Goal: Transaction & Acquisition: Subscribe to service/newsletter

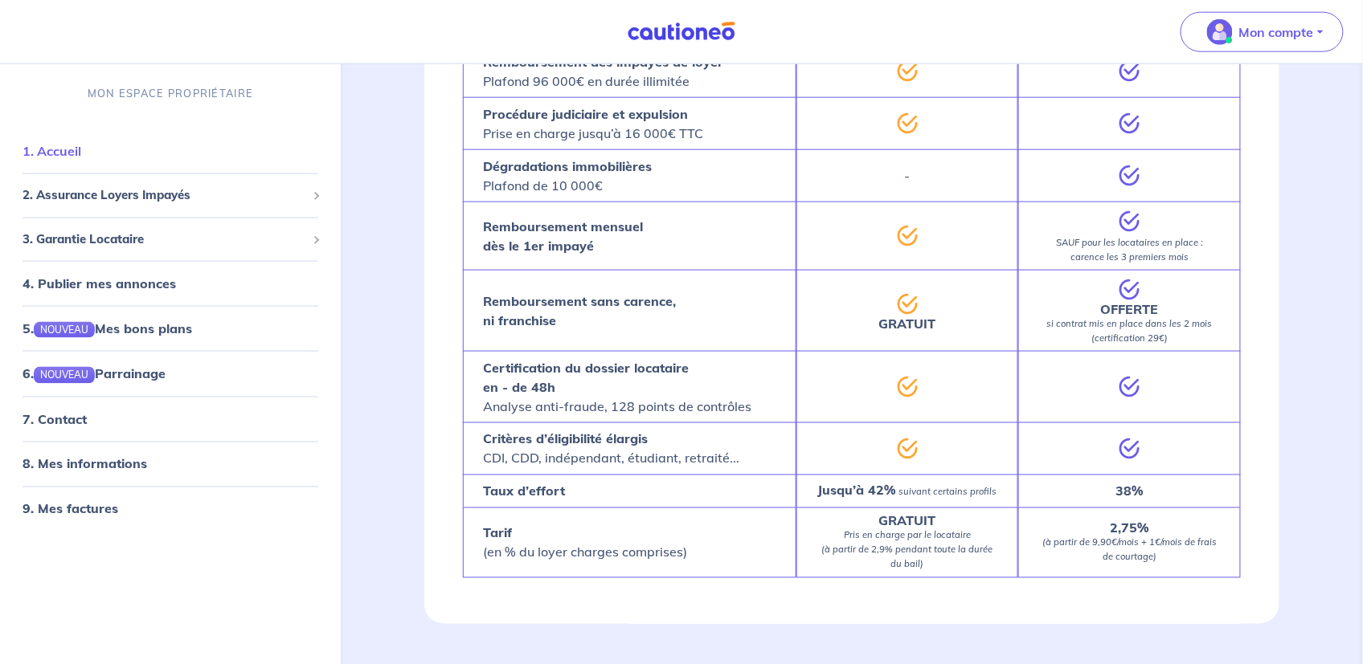
click at [65, 153] on link "1. Accueil" at bounding box center [51, 151] width 59 height 16
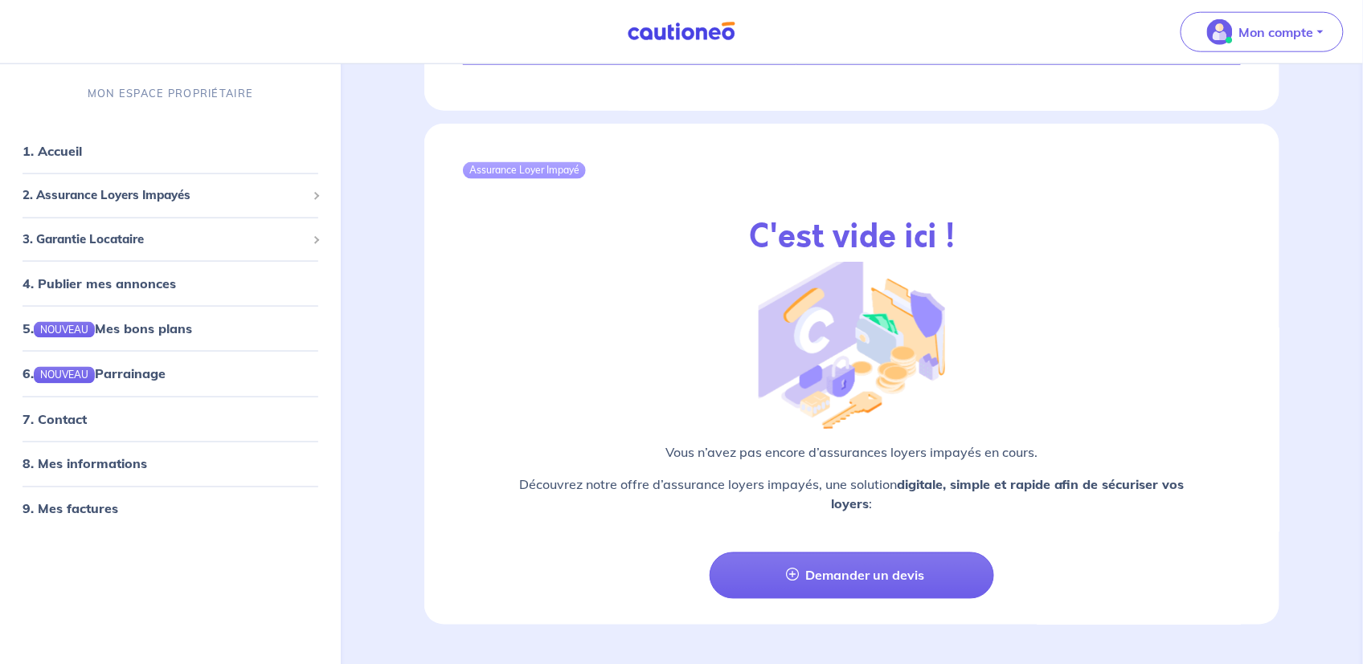
scroll to position [2756, 0]
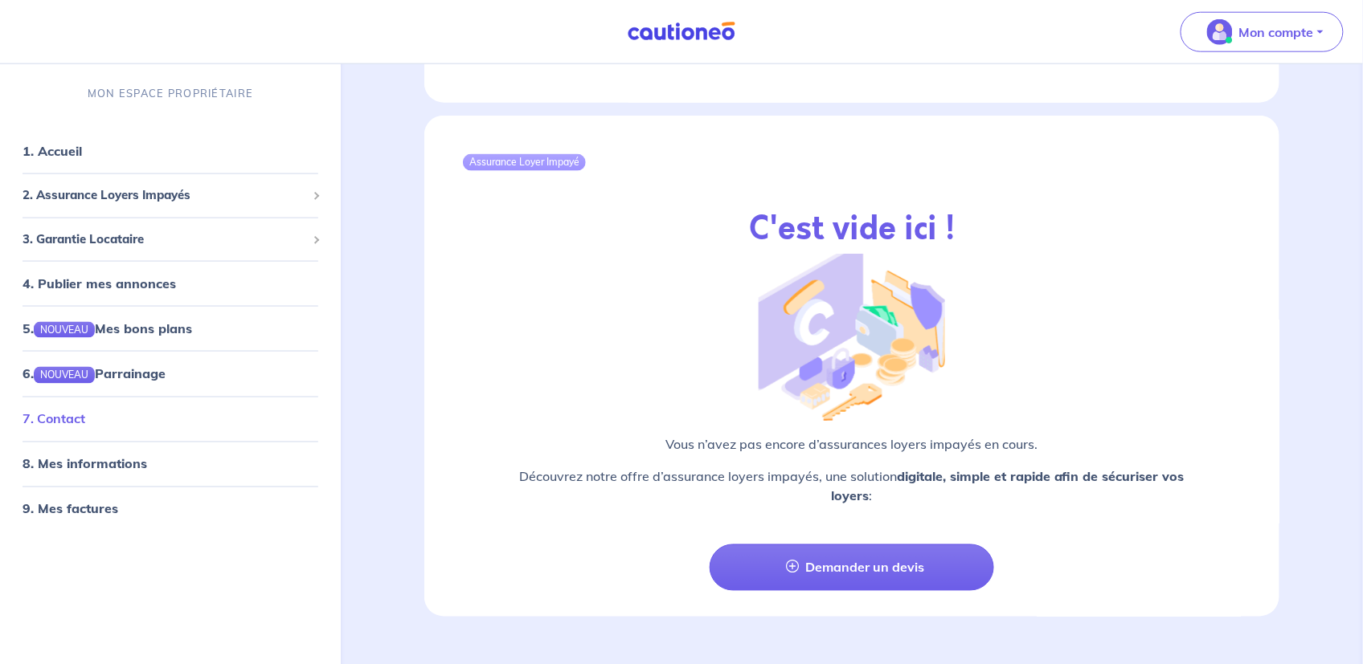
click at [60, 416] on link "7. Contact" at bounding box center [53, 419] width 63 height 16
click at [110, 237] on span "3. Garantie Locataire" at bounding box center [164, 239] width 284 height 18
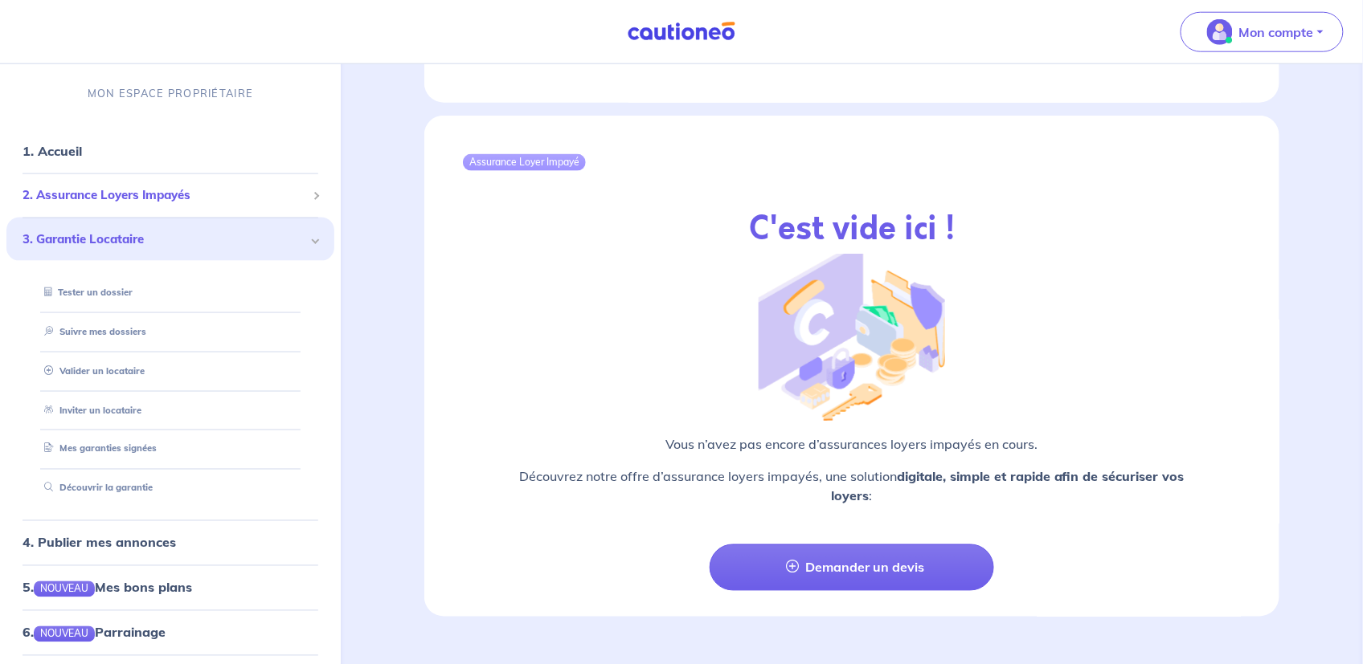
click at [121, 194] on span "2. Assurance Loyers Impayés" at bounding box center [164, 195] width 284 height 18
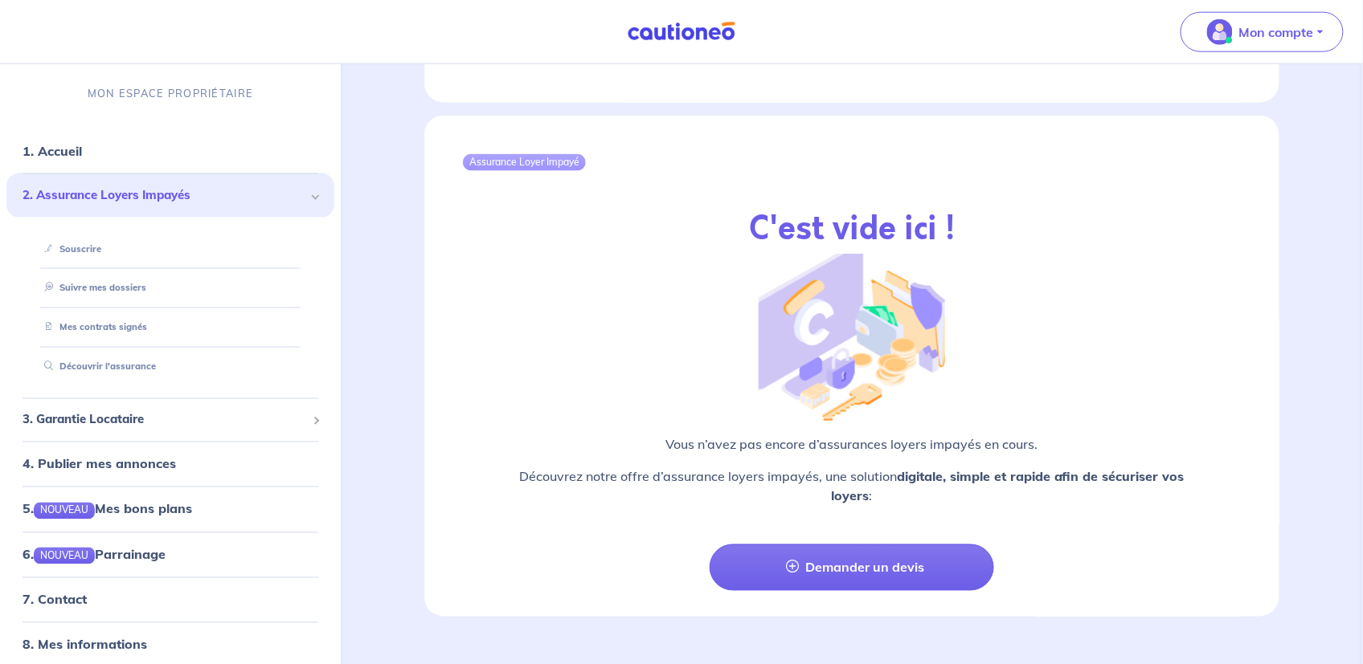
click at [116, 186] on span "2. Assurance Loyers Impayés" at bounding box center [164, 195] width 284 height 18
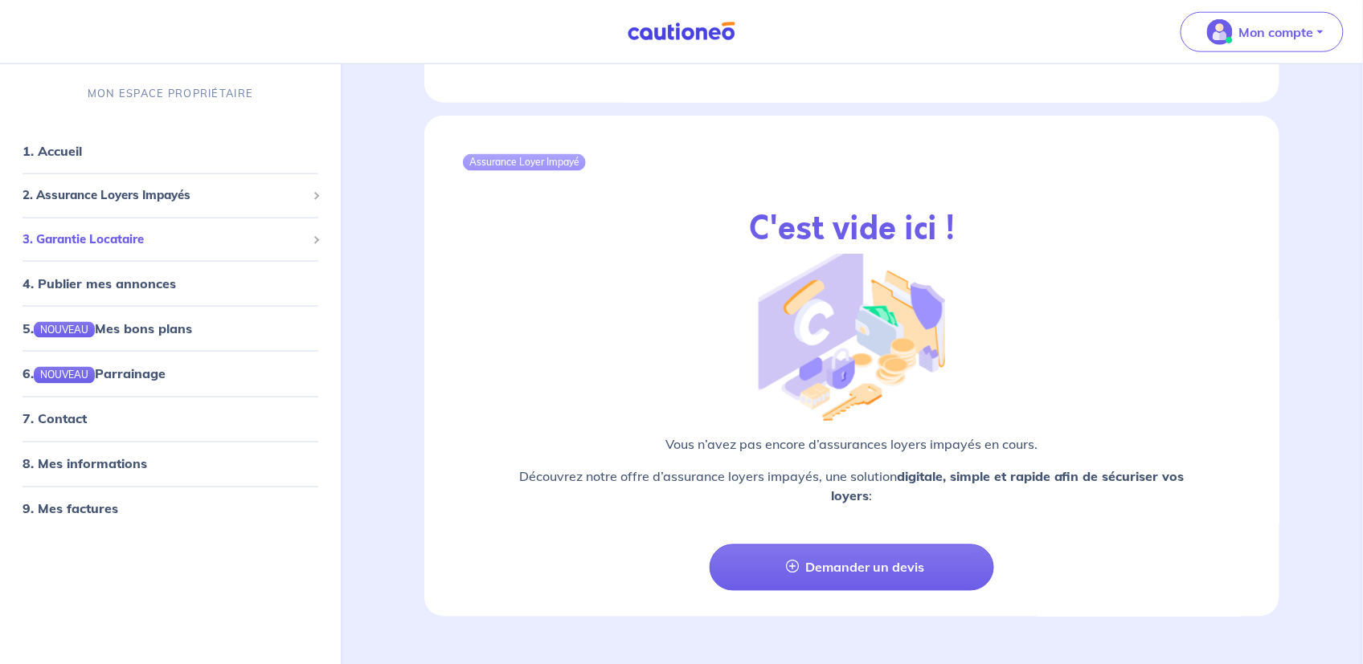
click at [115, 239] on span "3. Garantie Locataire" at bounding box center [164, 239] width 284 height 18
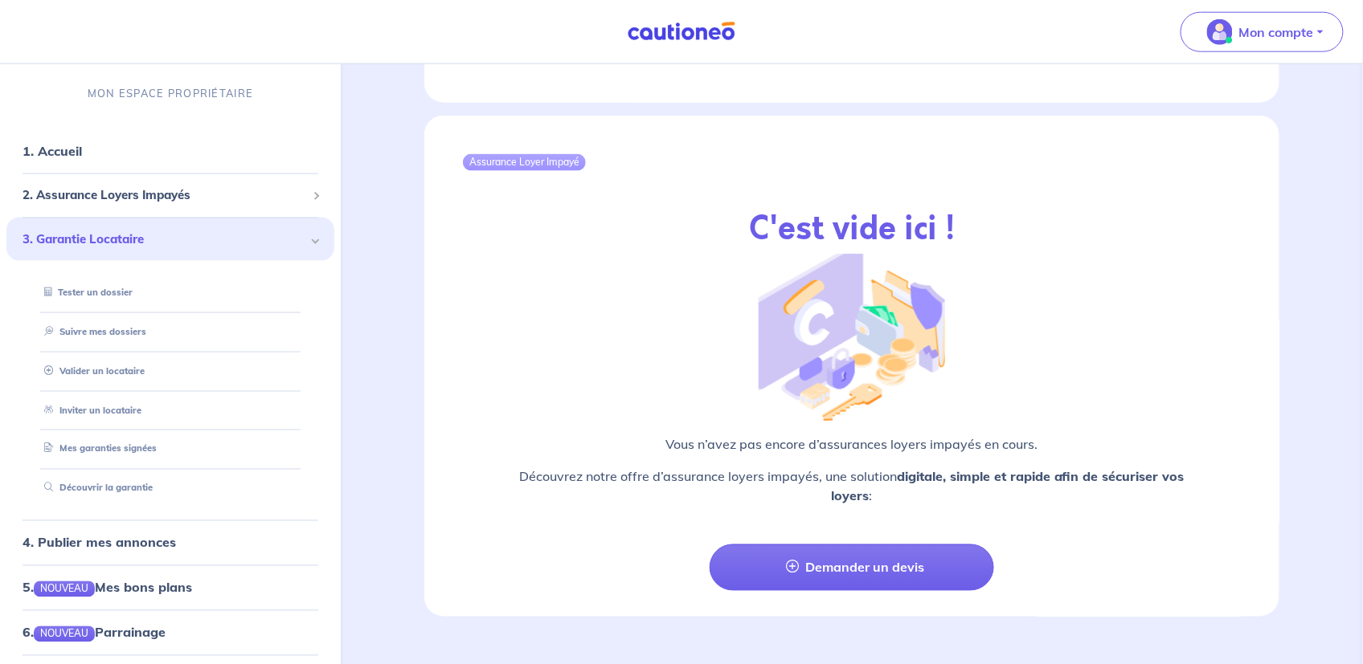
click at [116, 237] on span "3. Garantie Locataire" at bounding box center [164, 239] width 284 height 18
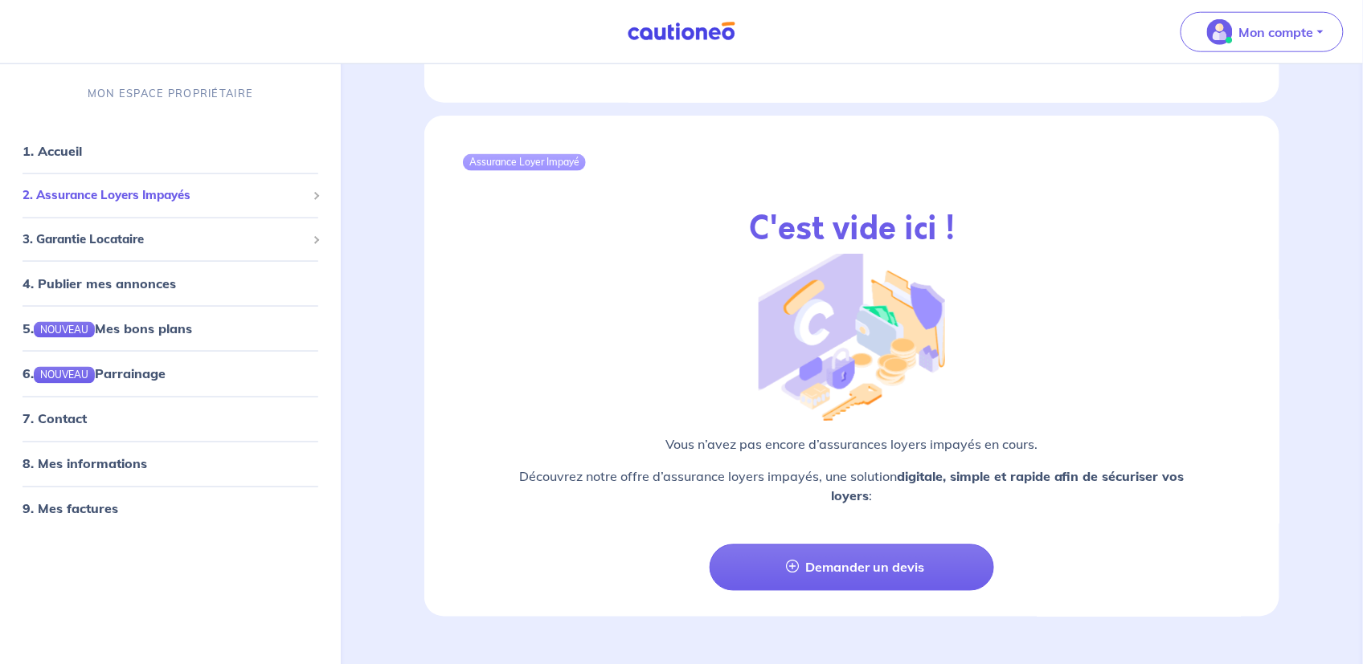
click at [317, 196] on span at bounding box center [316, 196] width 8 height 8
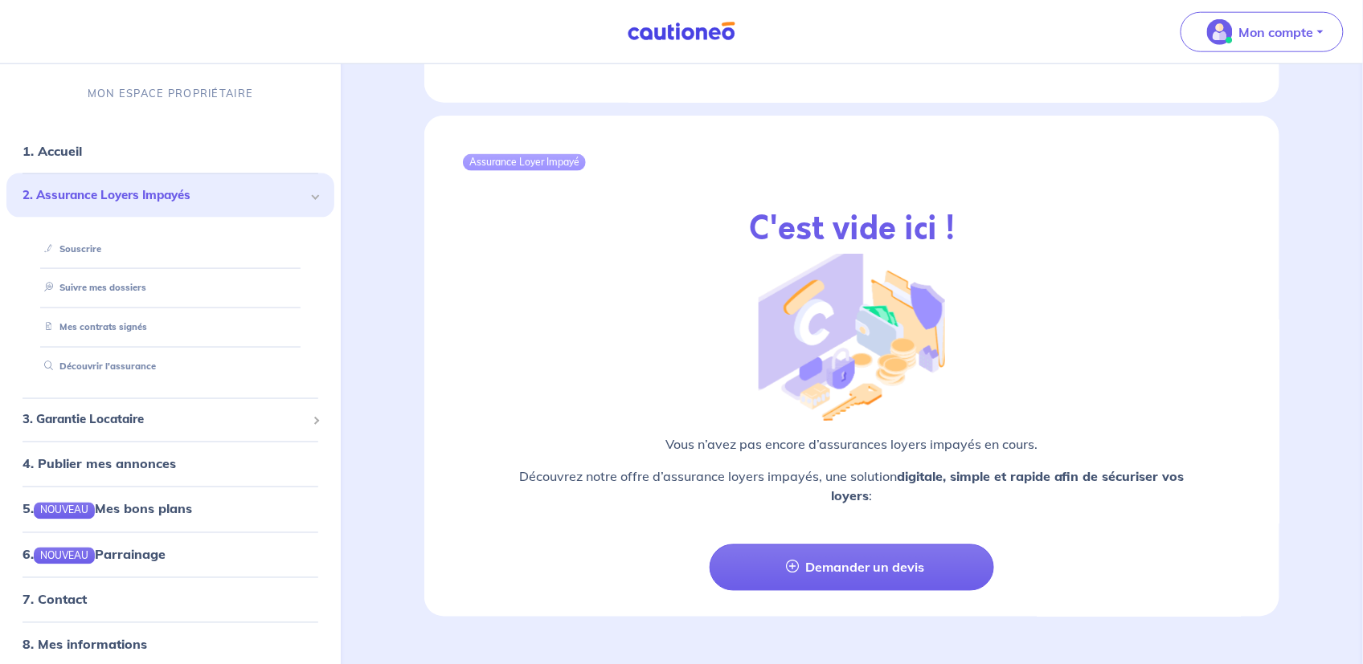
click at [317, 196] on div "2. Assurance Loyers Impayés" at bounding box center [170, 196] width 328 height 44
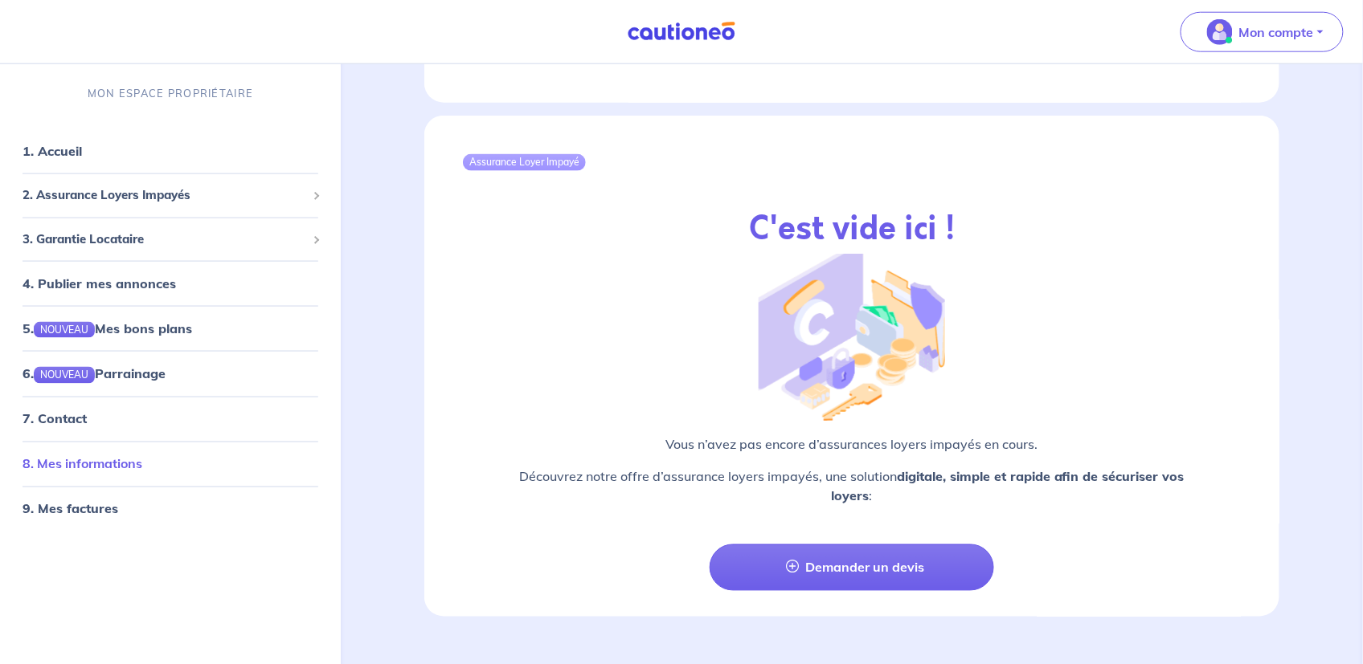
click at [73, 467] on link "8. Mes informations" at bounding box center [82, 464] width 120 height 16
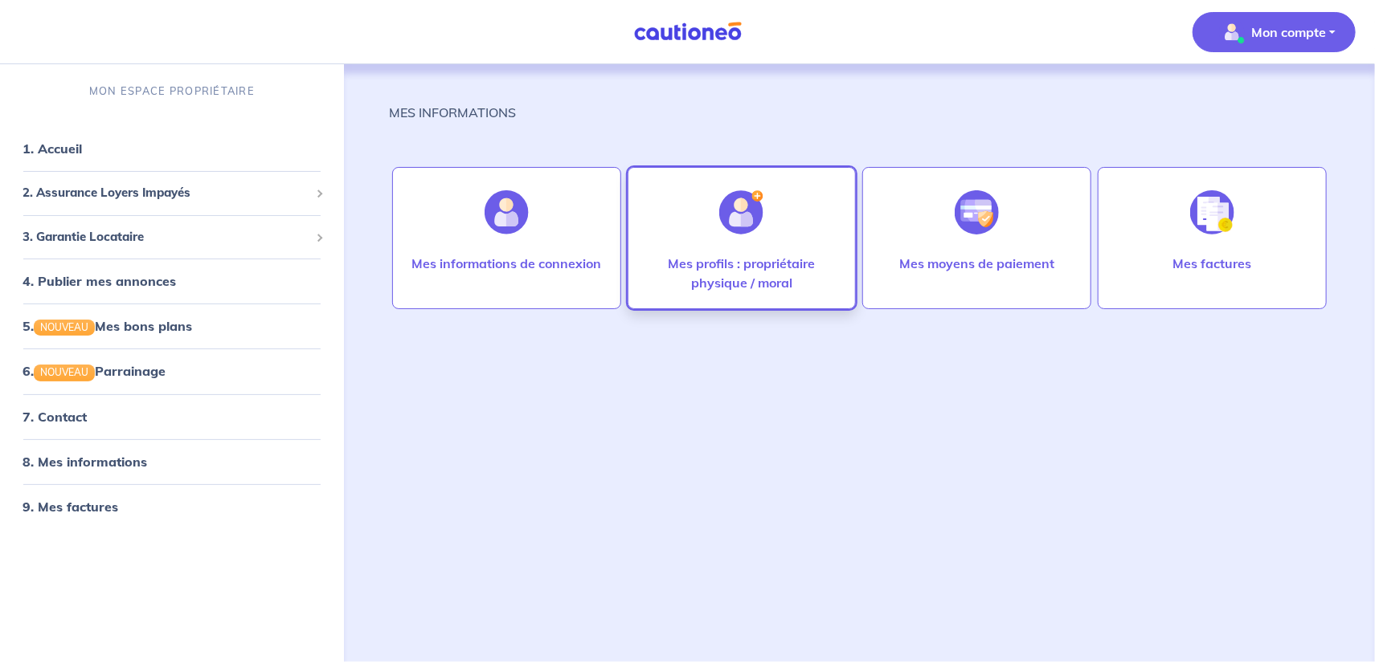
click at [726, 238] on div at bounding box center [741, 212] width 70 height 83
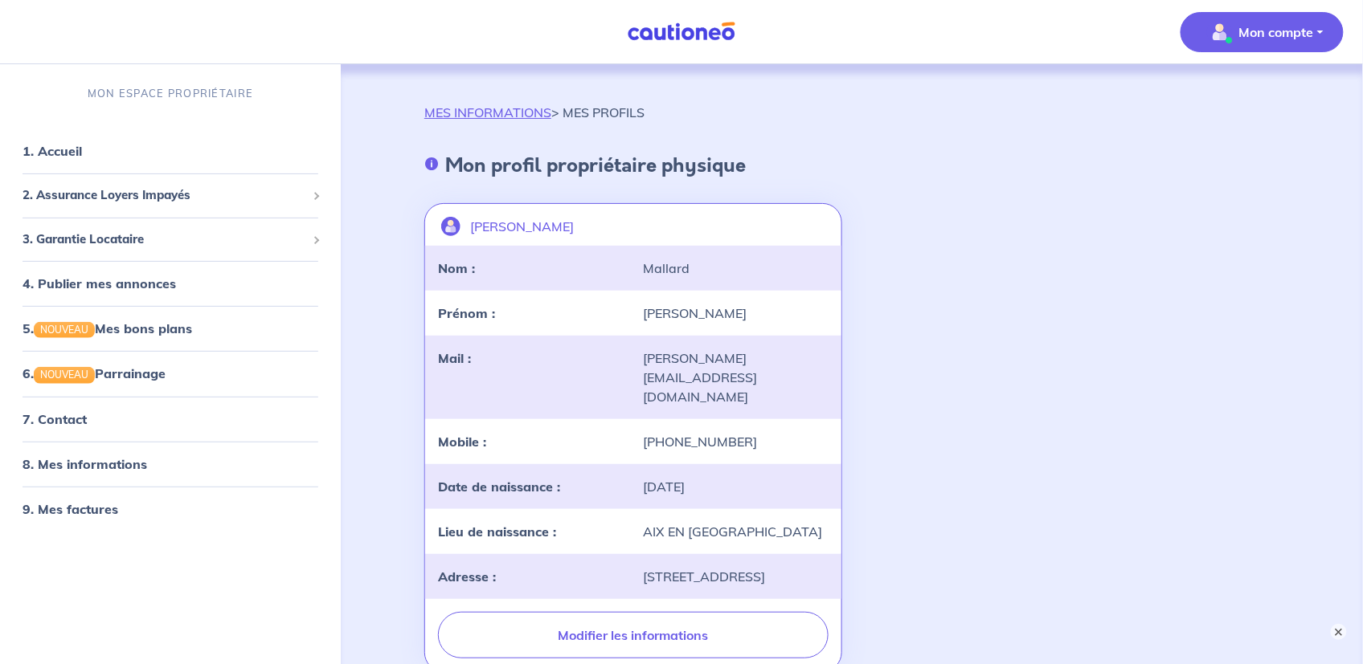
scroll to position [303, 0]
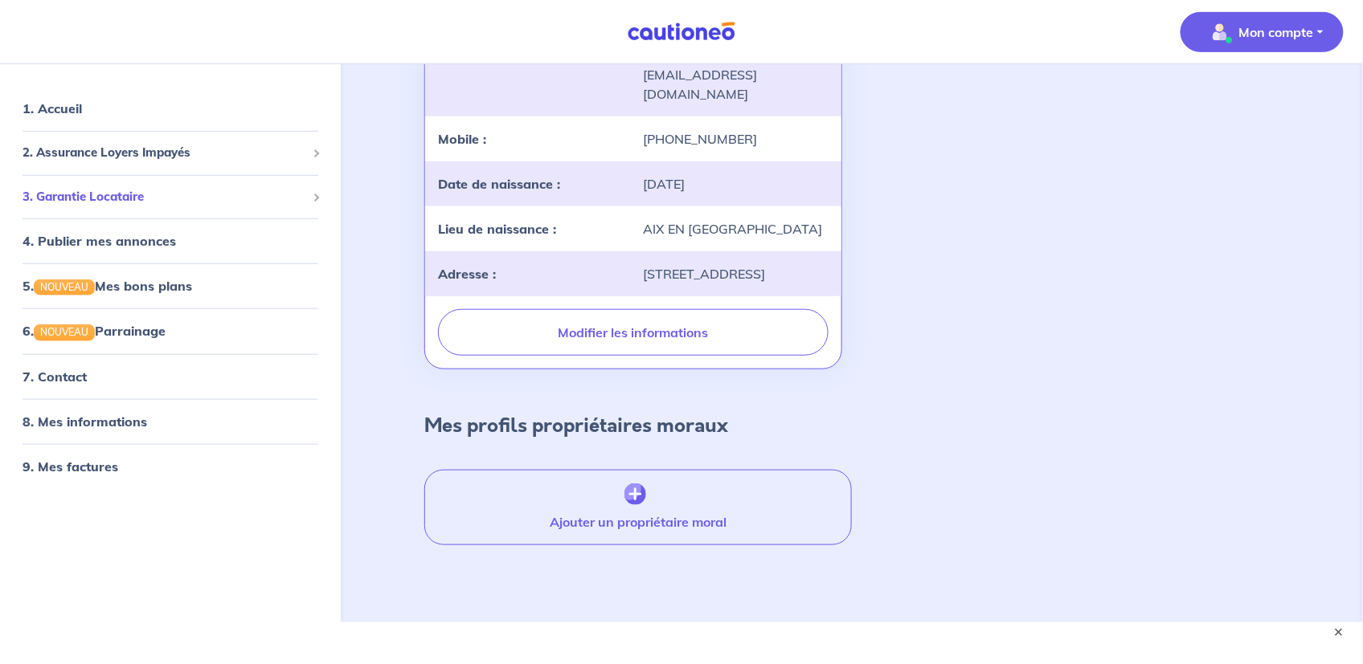
click at [128, 188] on span "3. Garantie Locataire" at bounding box center [164, 197] width 284 height 18
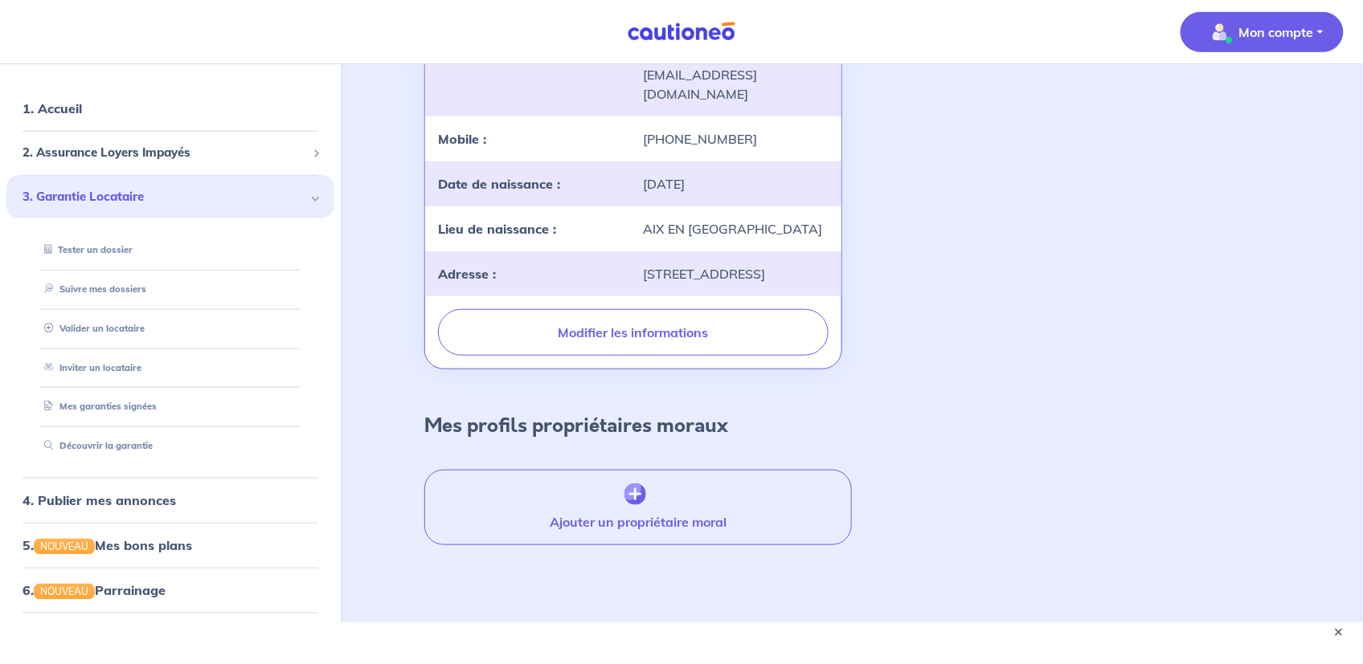
click at [128, 188] on span "3. Garantie Locataire" at bounding box center [164, 197] width 284 height 18
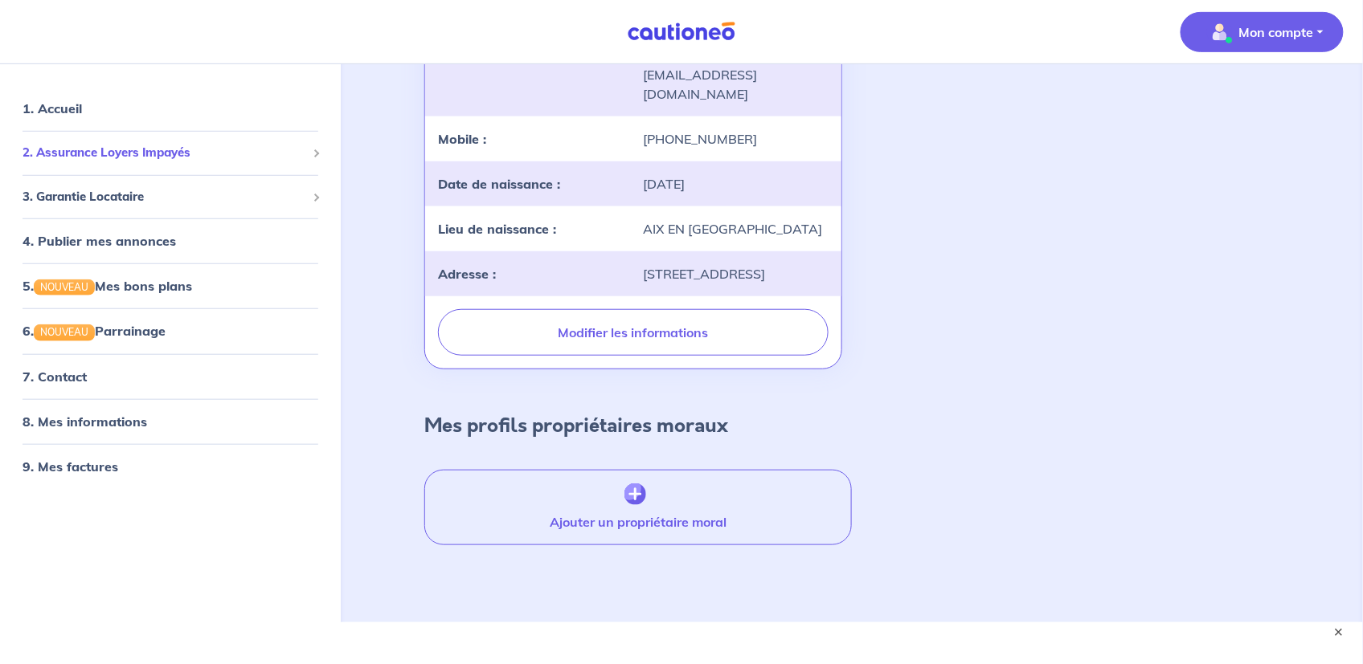
click at [128, 144] on span "2. Assurance Loyers Impayés" at bounding box center [164, 153] width 284 height 18
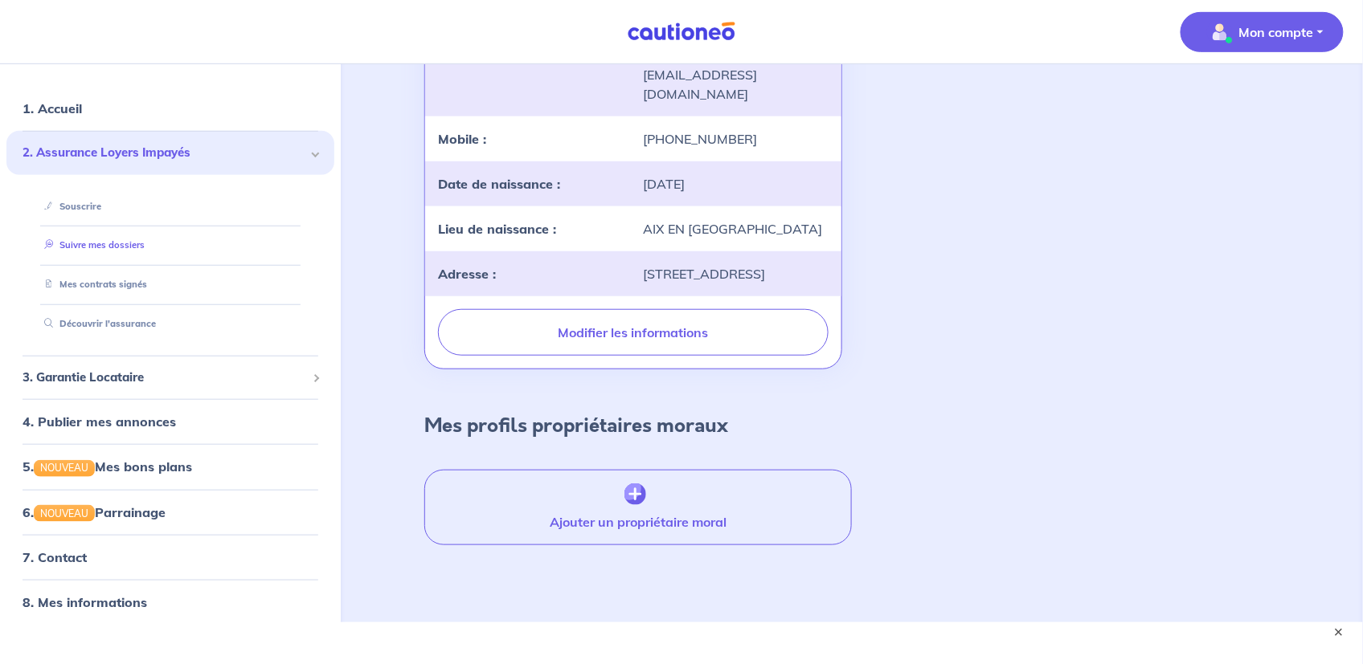
click at [108, 240] on link "Suivre mes dossiers" at bounding box center [91, 245] width 107 height 11
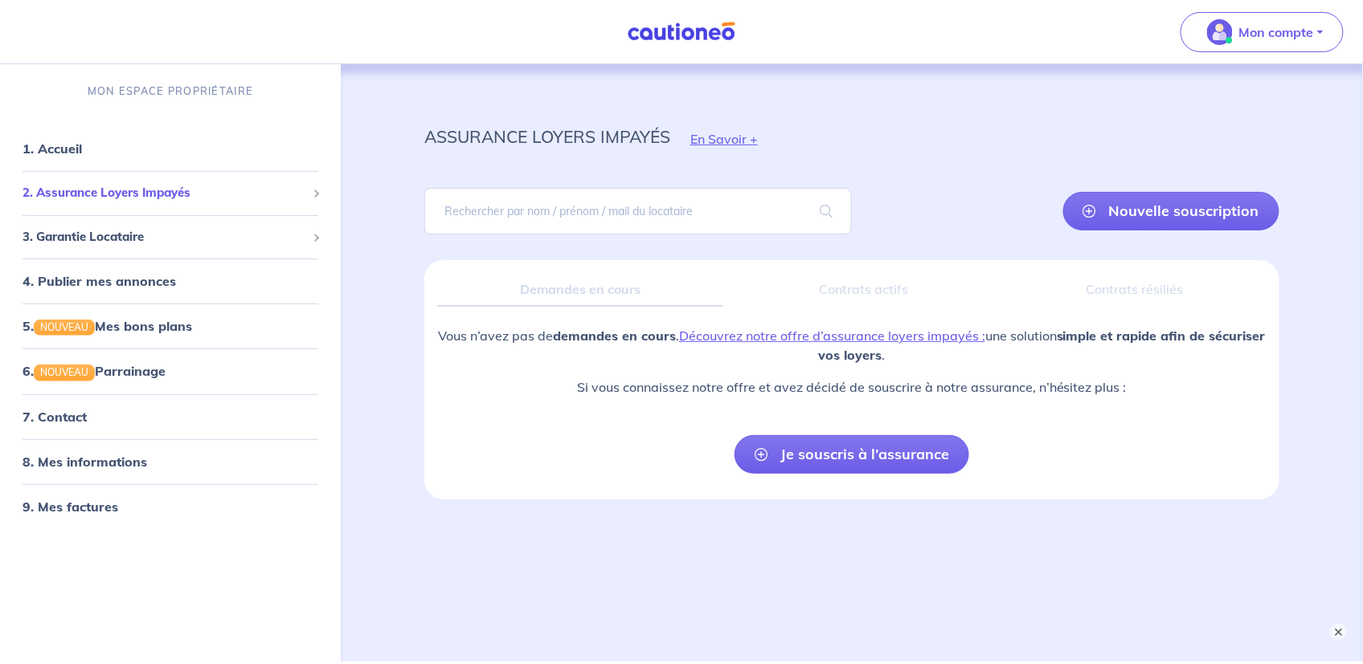
click at [103, 191] on span "2. Assurance Loyers Impayés" at bounding box center [164, 193] width 284 height 18
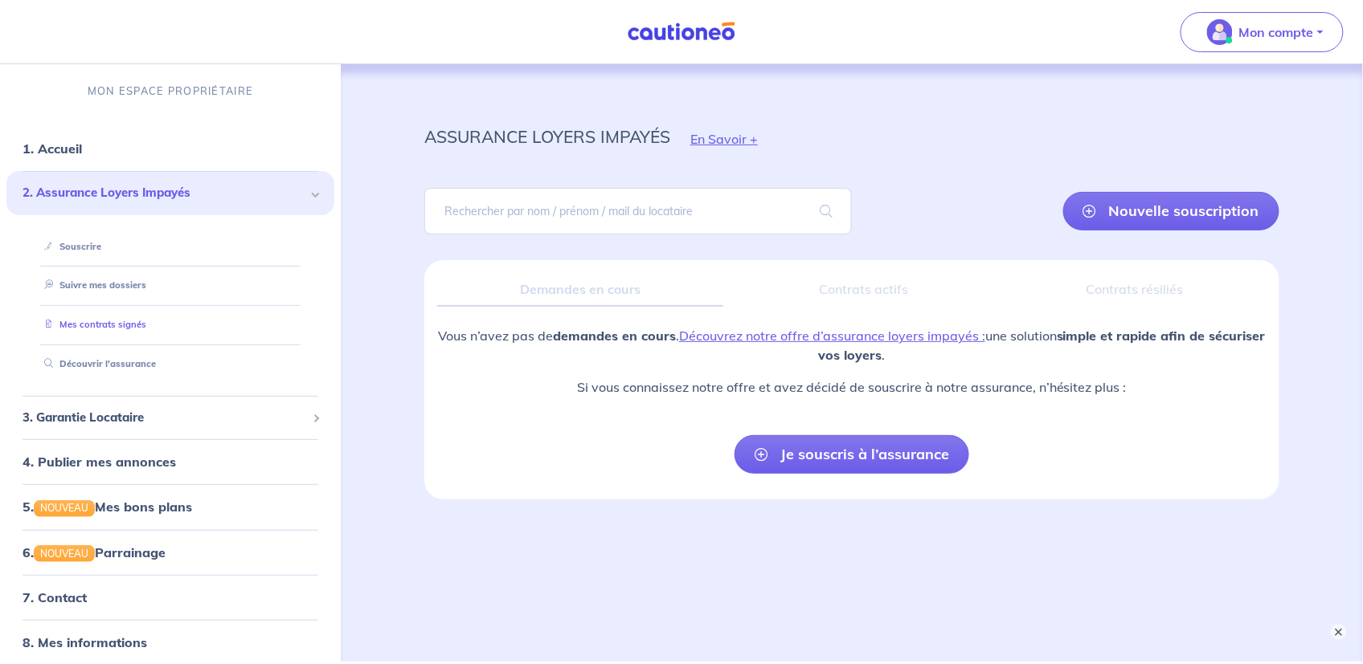
click at [90, 326] on link "Mes contrats signés" at bounding box center [92, 324] width 108 height 11
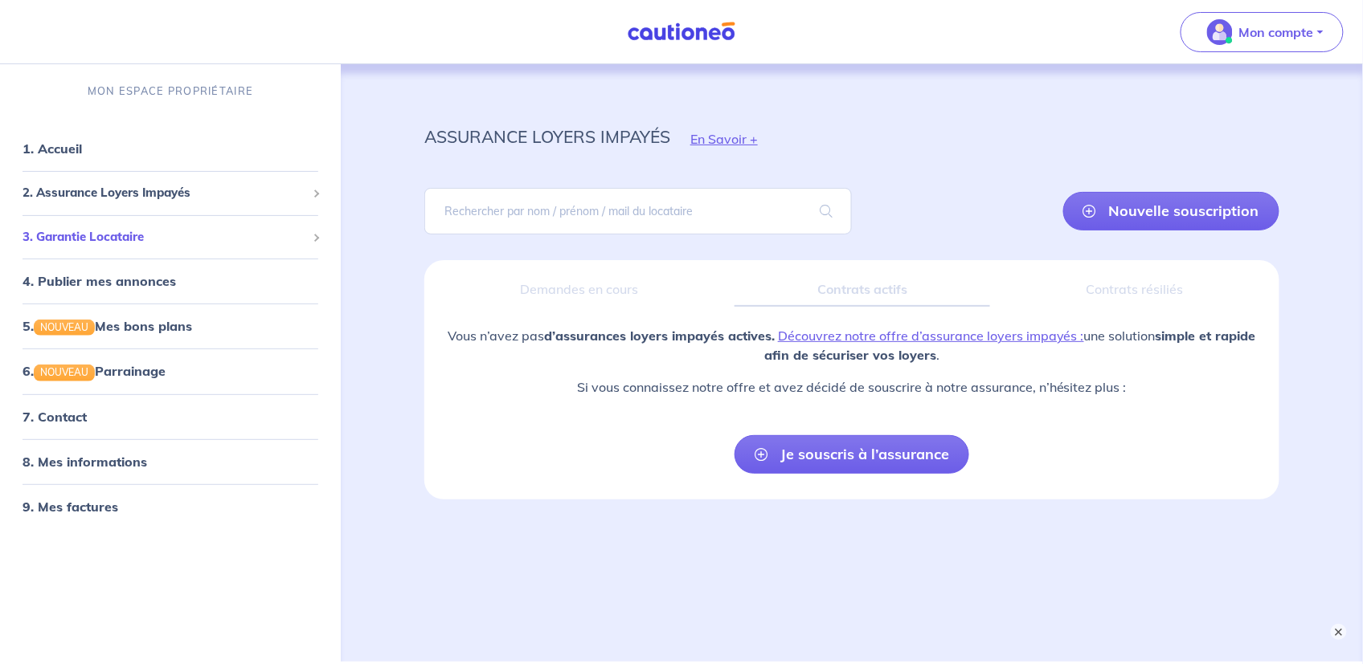
click at [72, 235] on span "3. Garantie Locataire" at bounding box center [164, 237] width 284 height 18
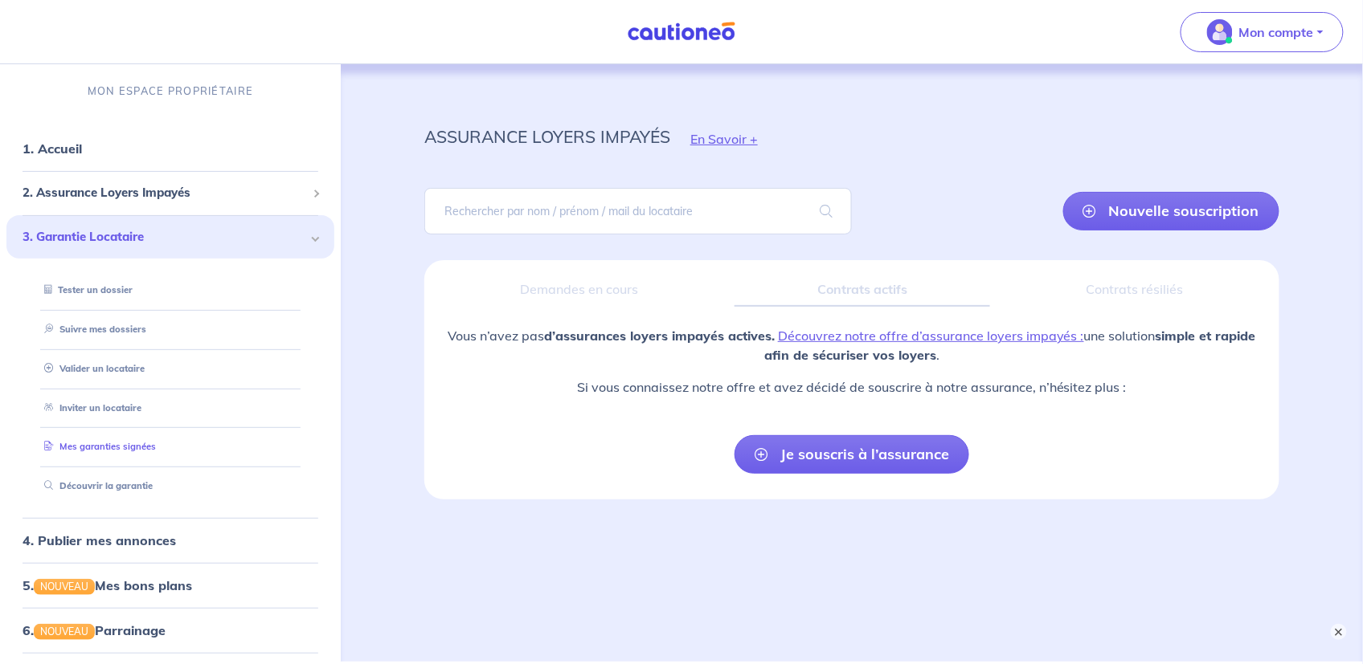
click at [112, 448] on link "Mes garanties signées" at bounding box center [97, 446] width 118 height 11
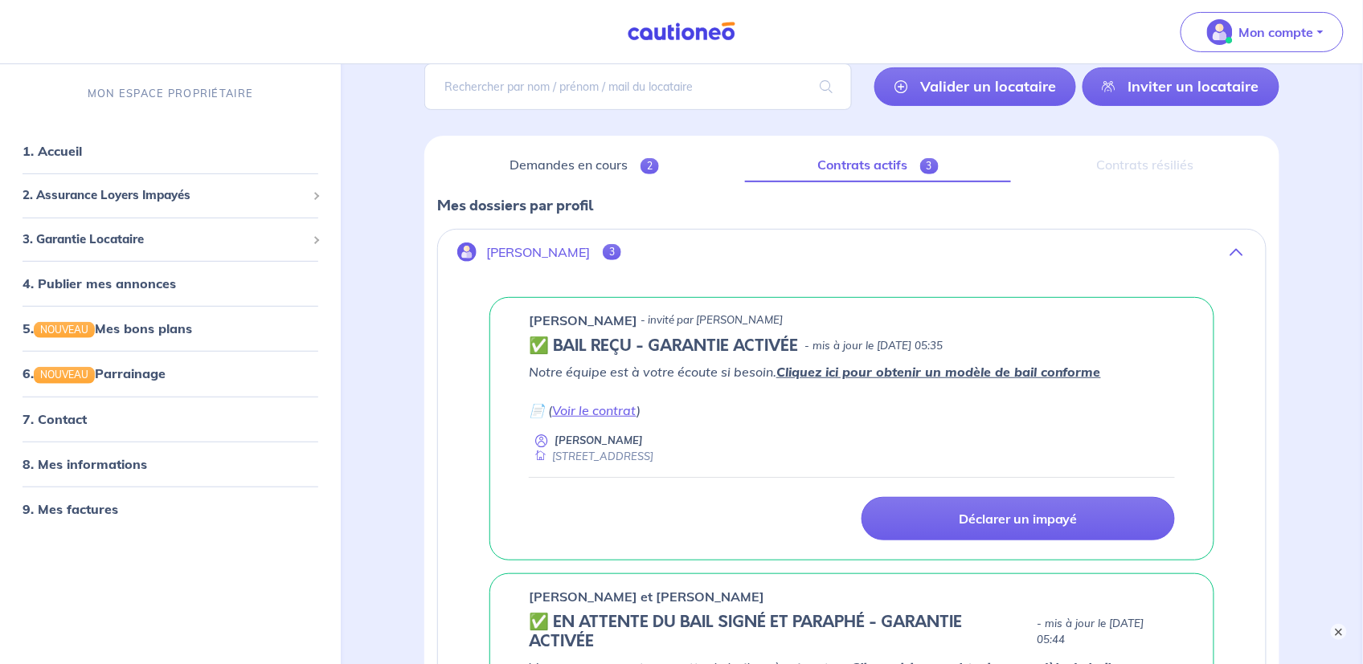
scroll to position [241, 0]
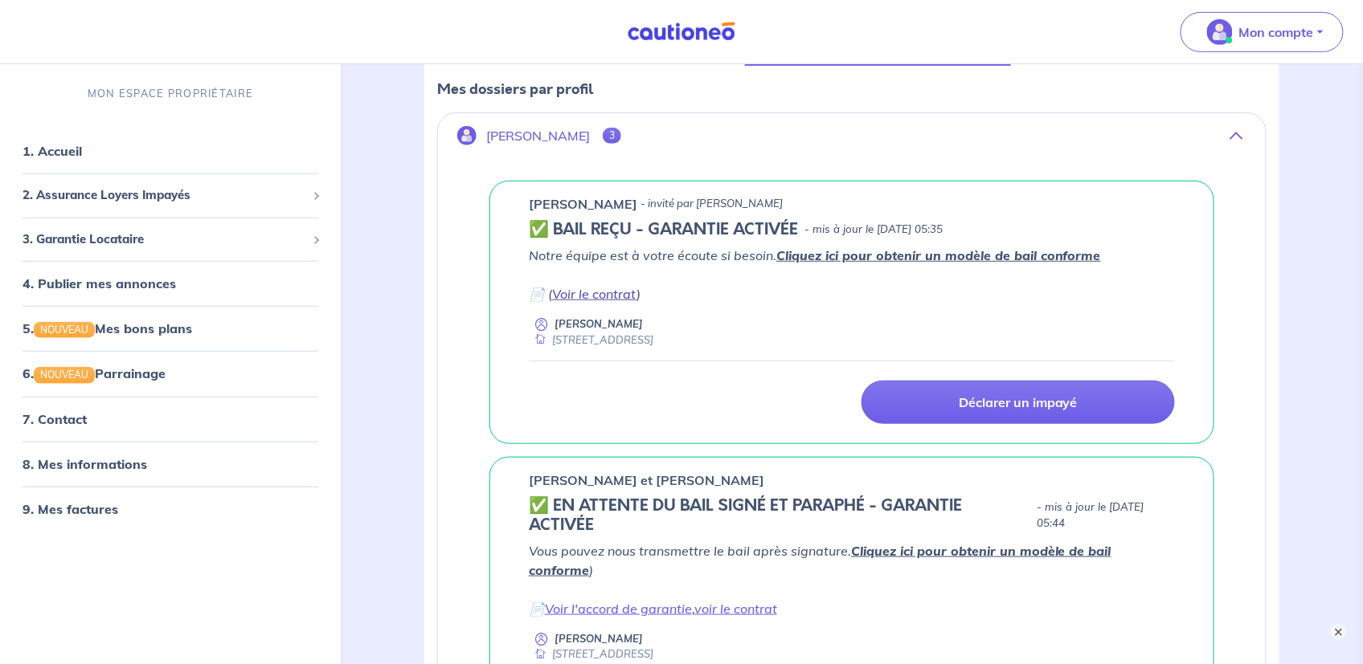
click at [579, 293] on link "Voir le contrat" at bounding box center [594, 294] width 84 height 16
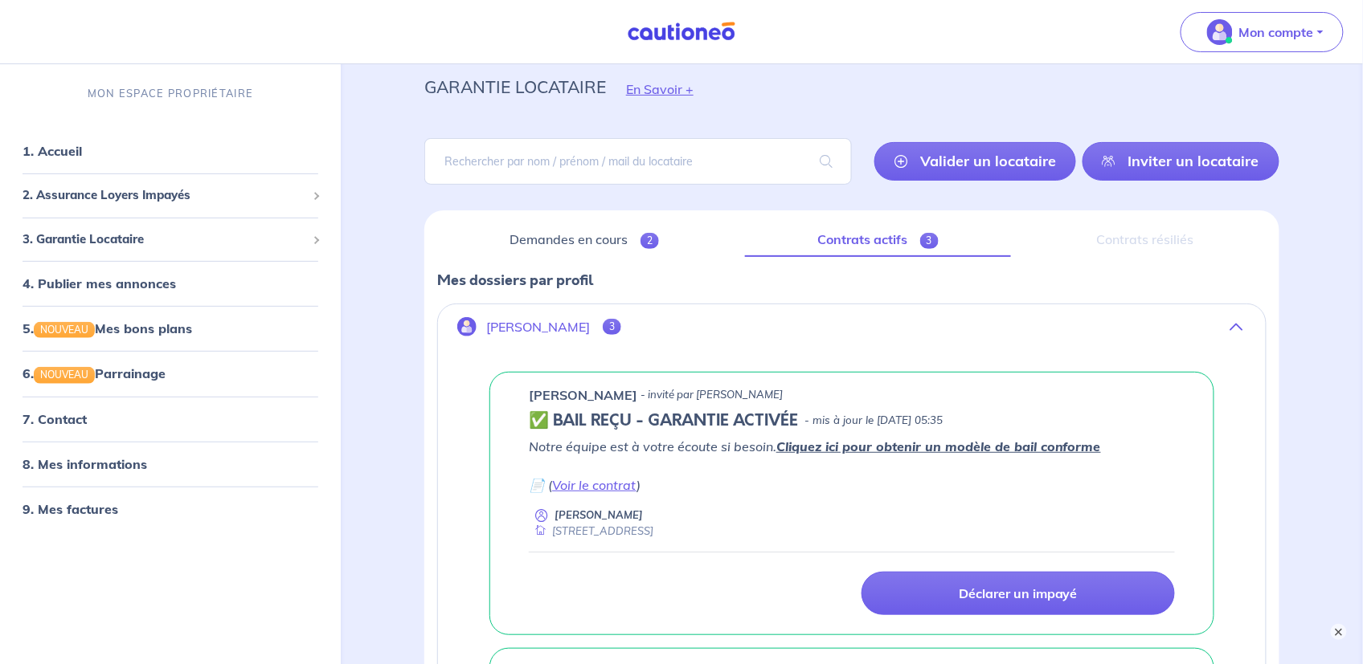
scroll to position [161, 0]
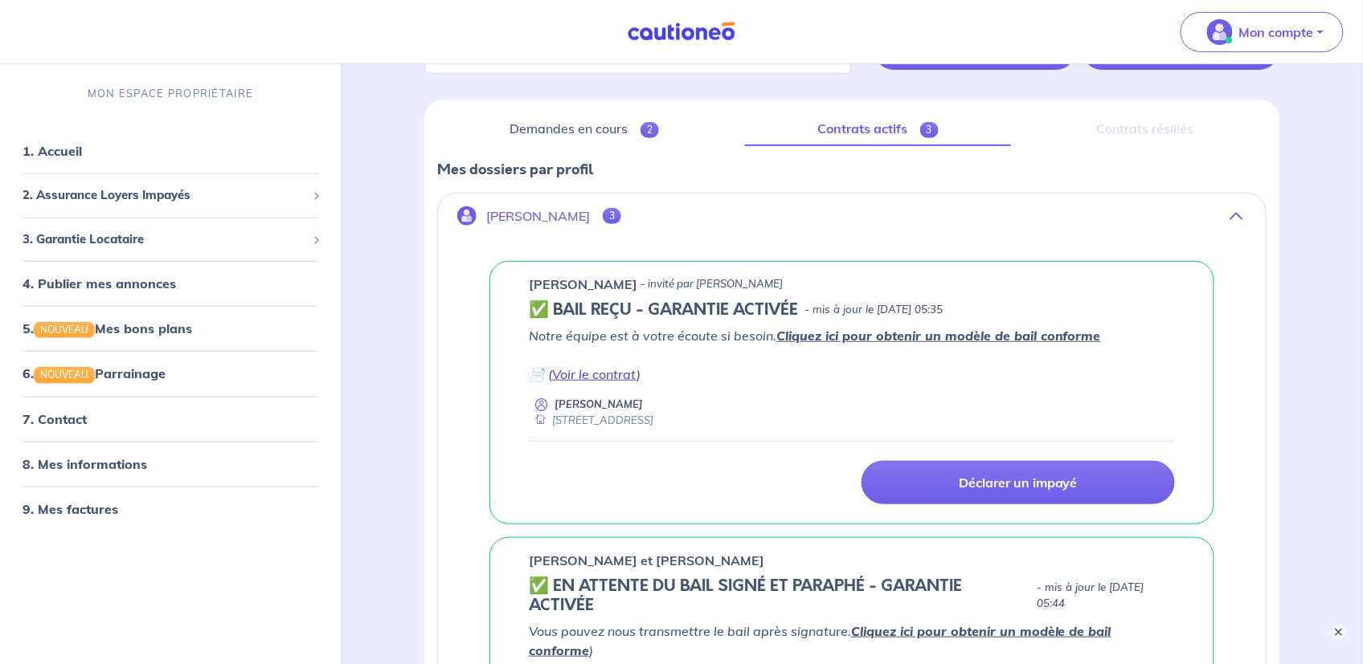
drag, startPoint x: 592, startPoint y: 375, endPoint x: 603, endPoint y: 372, distance: 10.9
click at [592, 375] on link "Voir le contrat" at bounding box center [594, 374] width 84 height 16
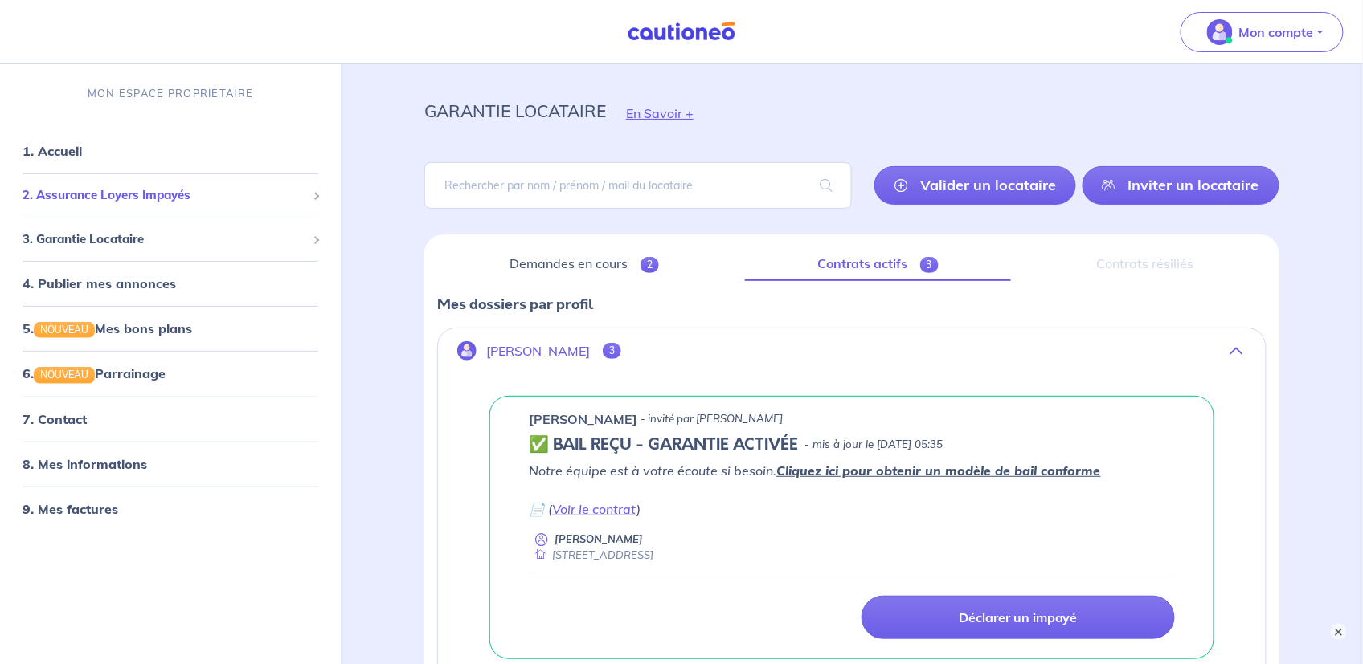
scroll to position [0, 0]
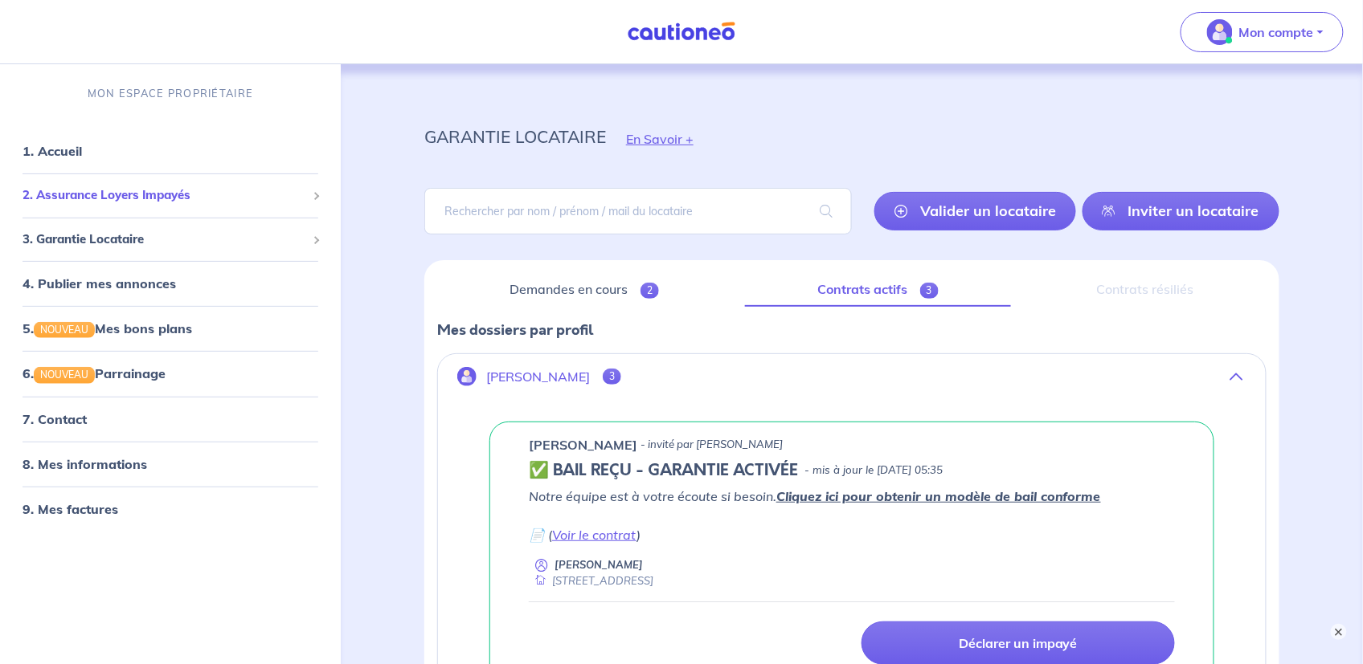
click at [316, 196] on span at bounding box center [316, 196] width 8 height 8
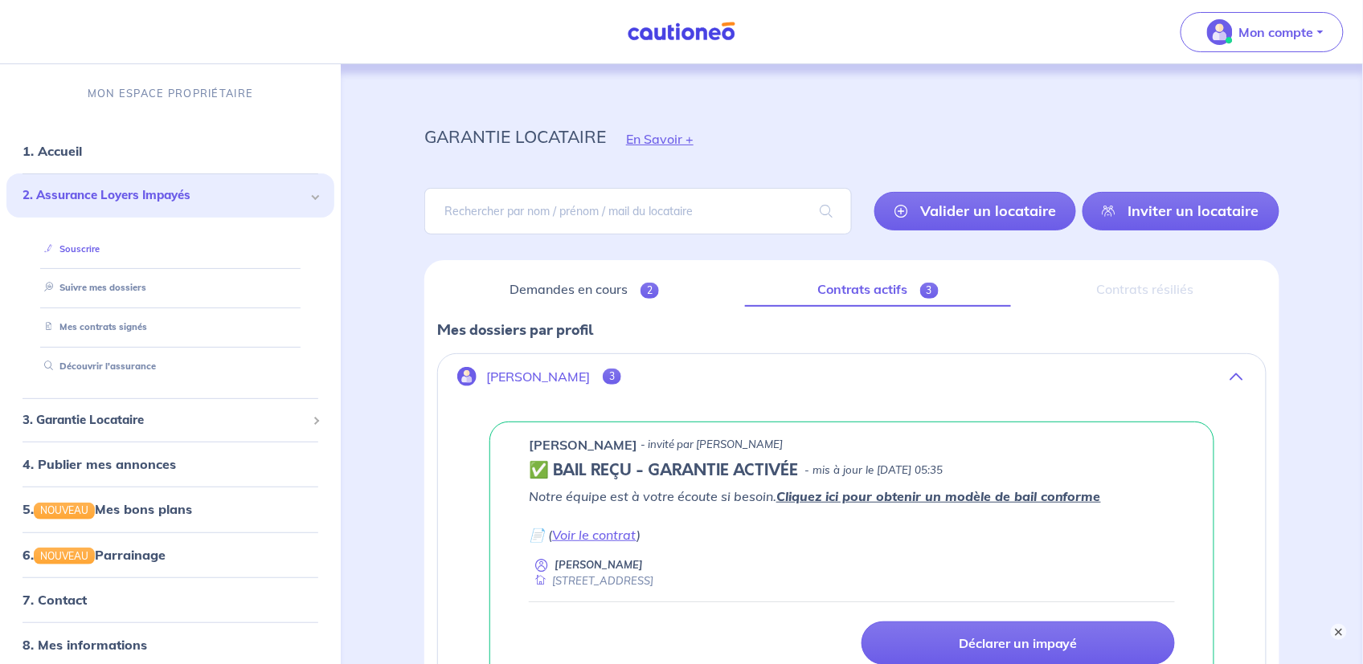
click at [73, 251] on link "Souscrire" at bounding box center [69, 248] width 62 height 11
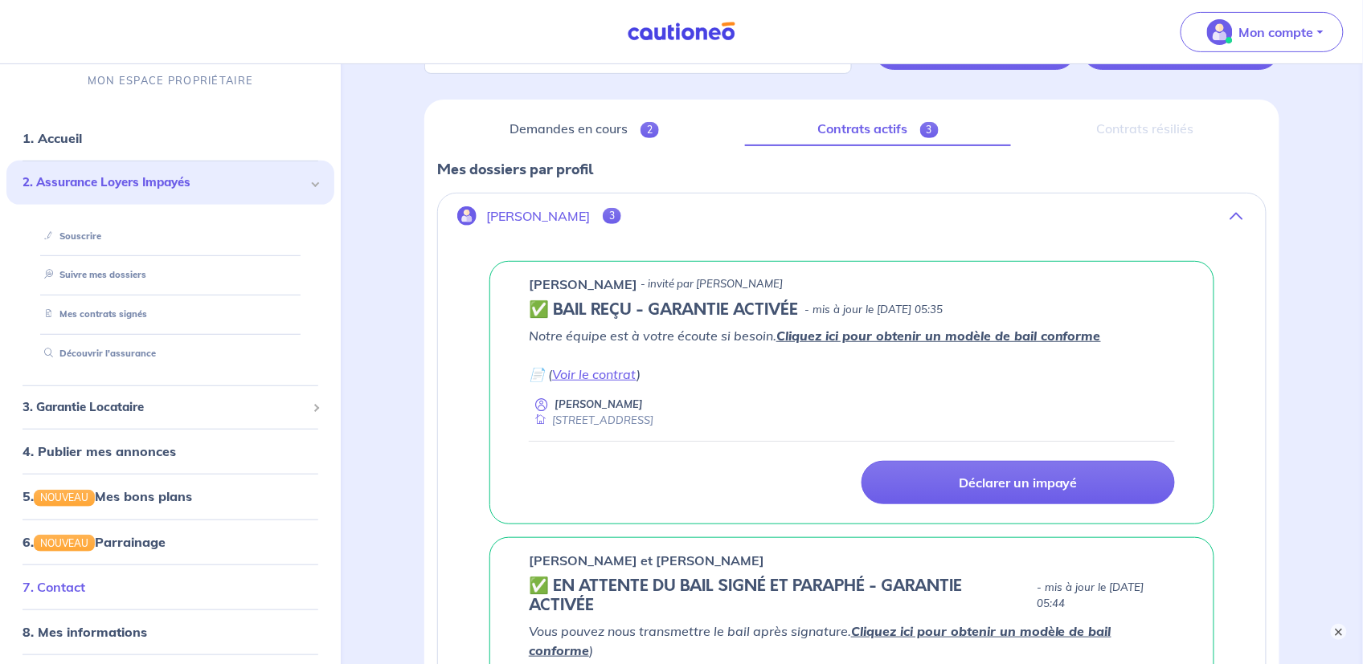
scroll to position [54, 0]
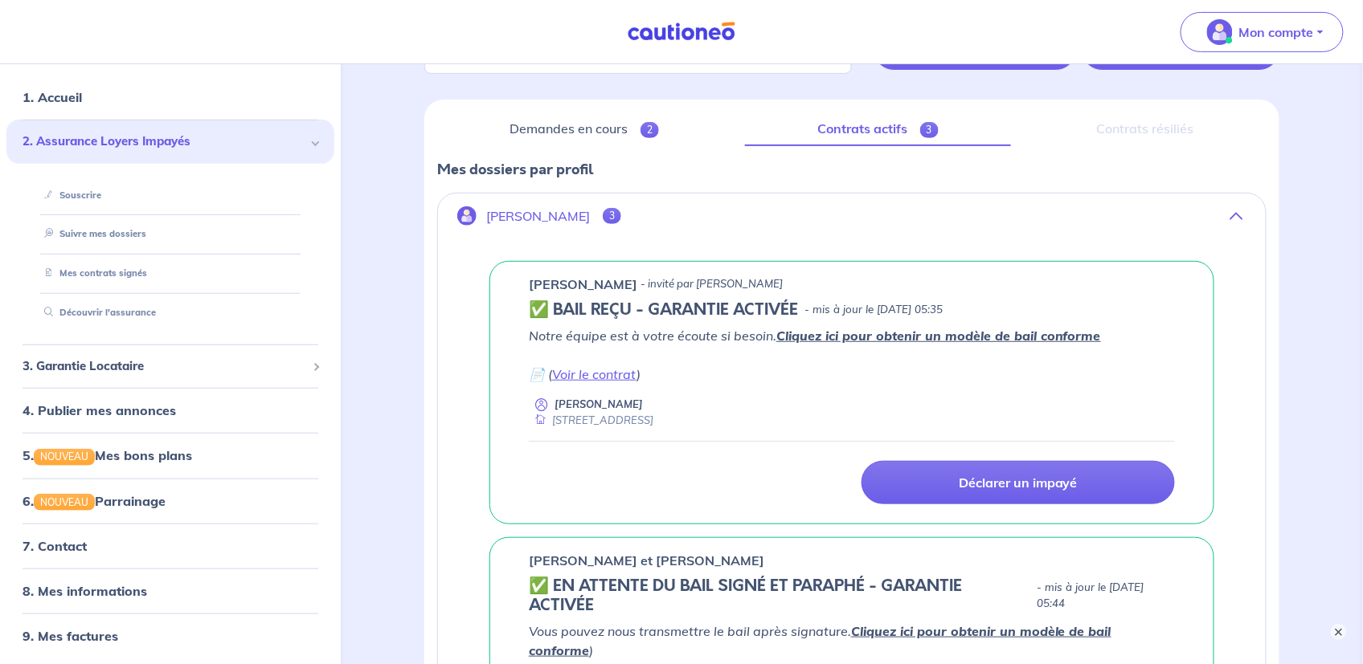
click at [382, 519] on div "garantie locataire En Savoir + Valider un locataire Inviter un locataire Fermer…" at bounding box center [851, 575] width 1009 height 1342
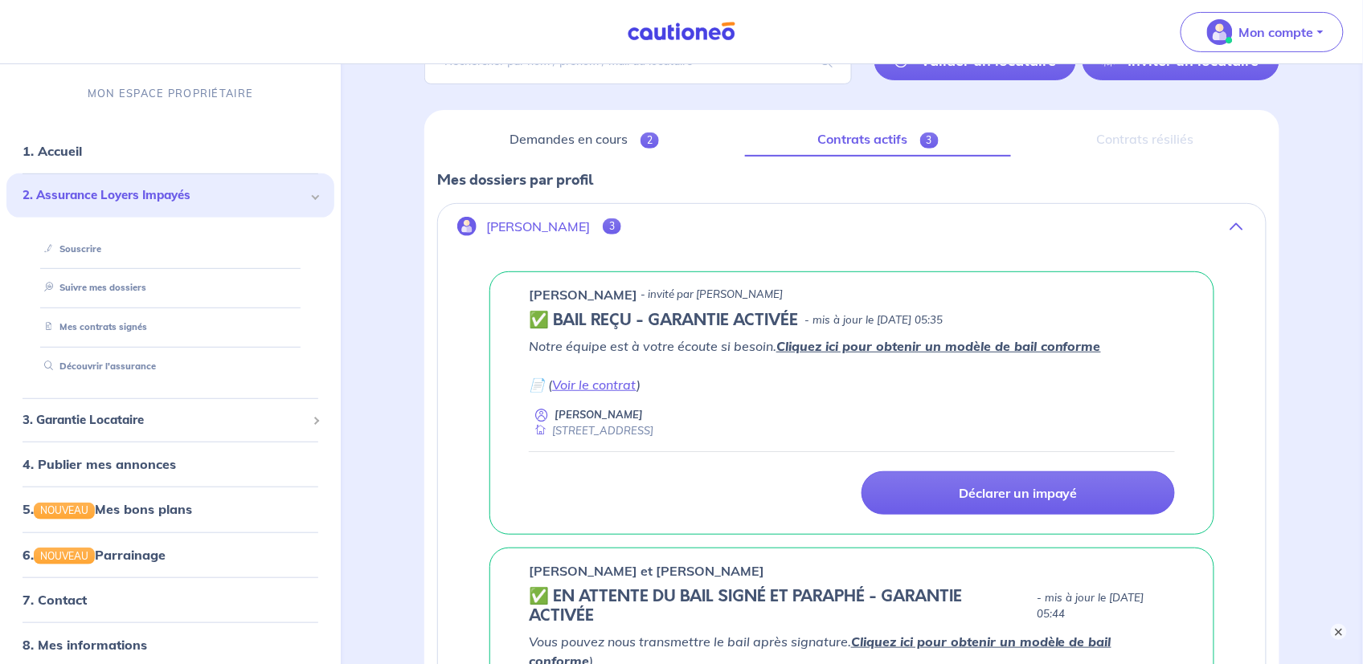
scroll to position [0, 0]
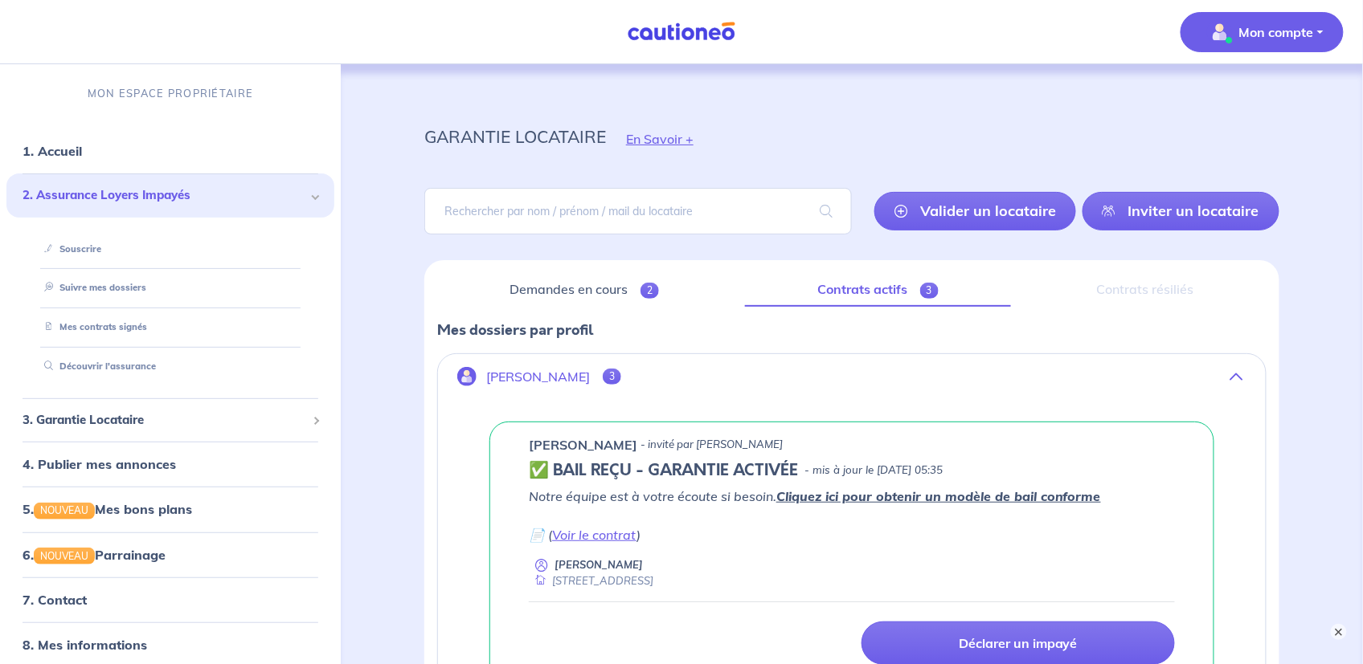
click at [1273, 33] on p "Mon compte" at bounding box center [1276, 31] width 75 height 19
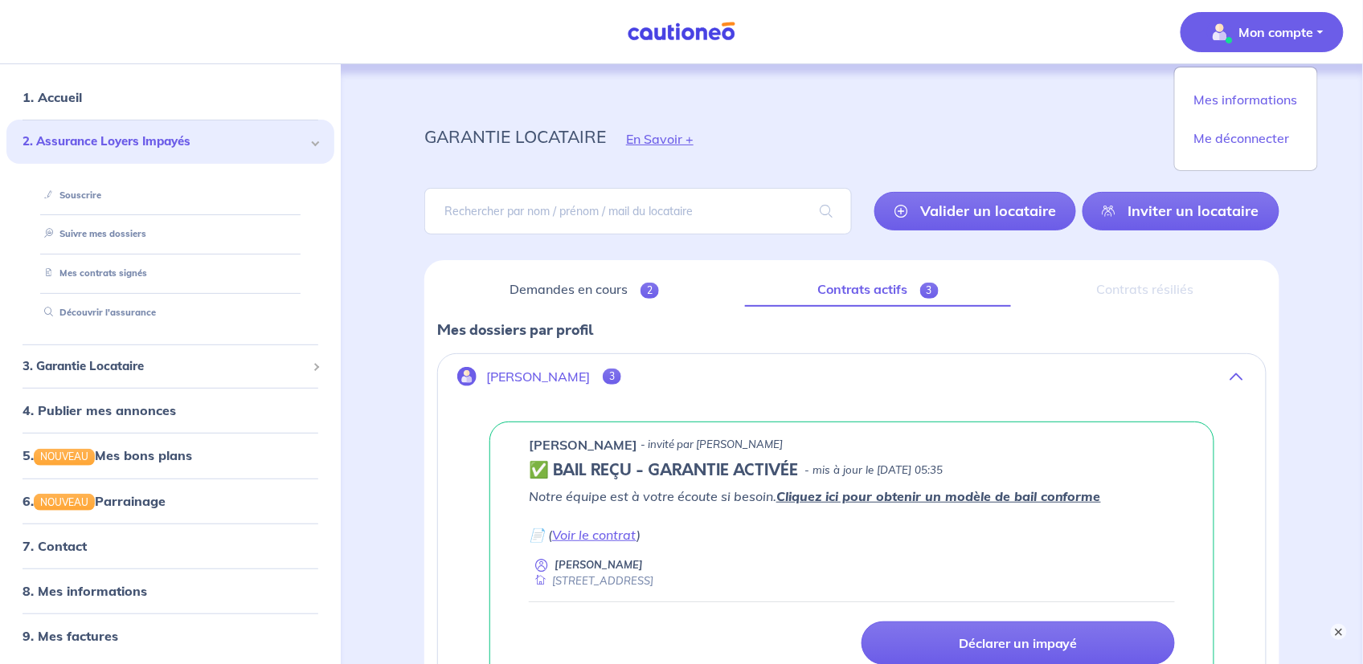
click at [692, 27] on img at bounding box center [681, 32] width 121 height 20
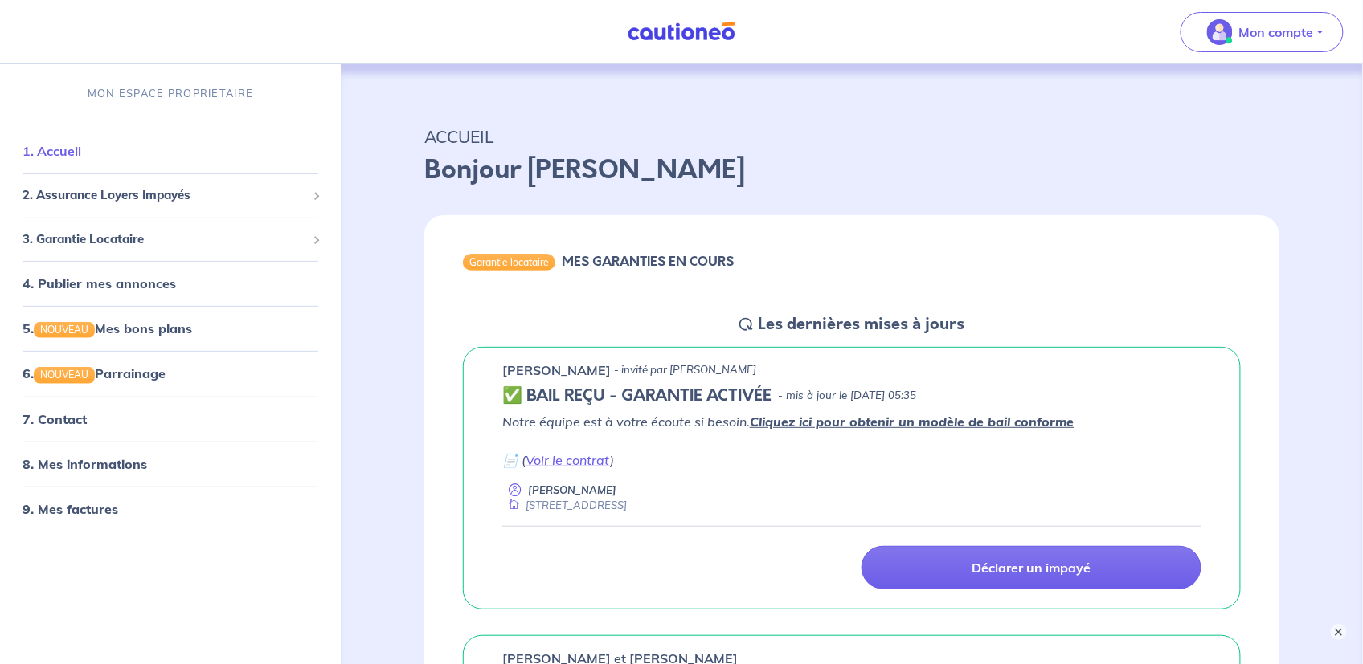
click at [59, 152] on link "1. Accueil" at bounding box center [51, 151] width 59 height 16
click at [134, 329] on link "5. NOUVEAU Mes bons plans" at bounding box center [105, 329] width 167 height 16
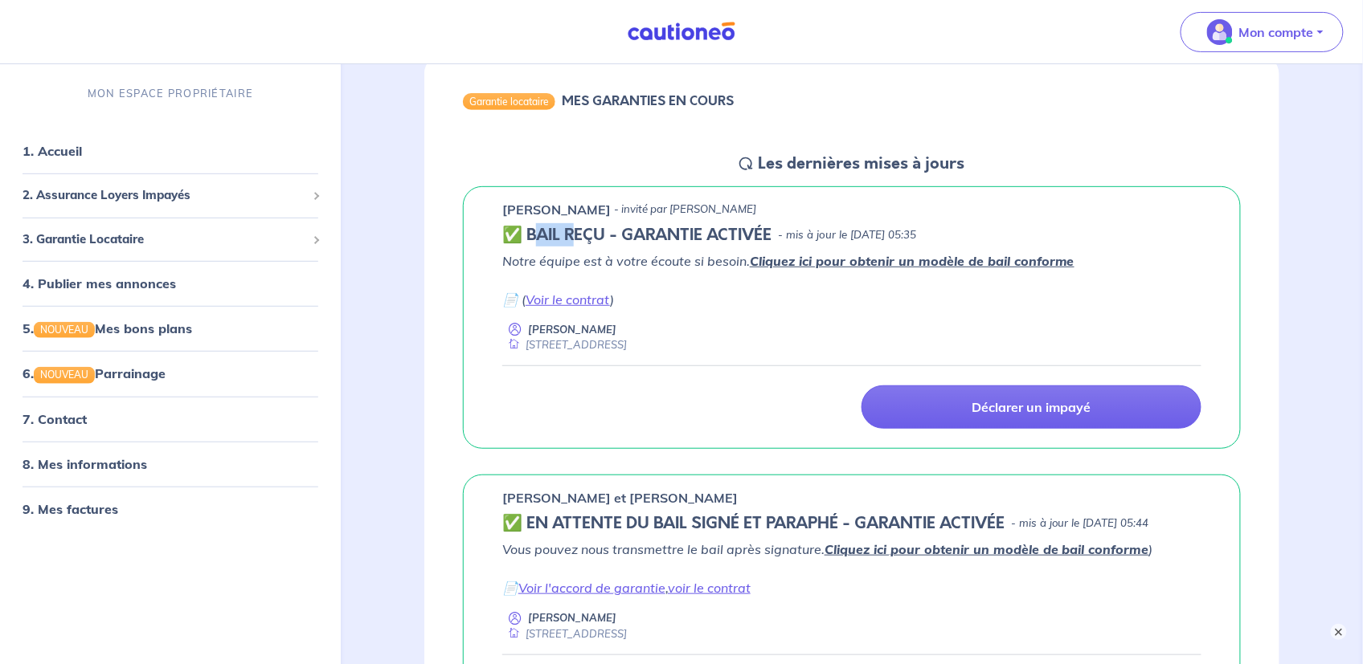
drag, startPoint x: 534, startPoint y: 235, endPoint x: 578, endPoint y: 228, distance: 44.8
click at [578, 228] on h5 "✅ BAIL REÇU - GARANTIE ACTIVÉE" at bounding box center [636, 235] width 269 height 19
drag, startPoint x: 578, startPoint y: 228, endPoint x: 510, endPoint y: 210, distance: 70.0
click at [510, 210] on p "Matthieu Gras" at bounding box center [556, 209] width 108 height 19
drag, startPoint x: 502, startPoint y: 209, endPoint x: 587, endPoint y: 211, distance: 84.4
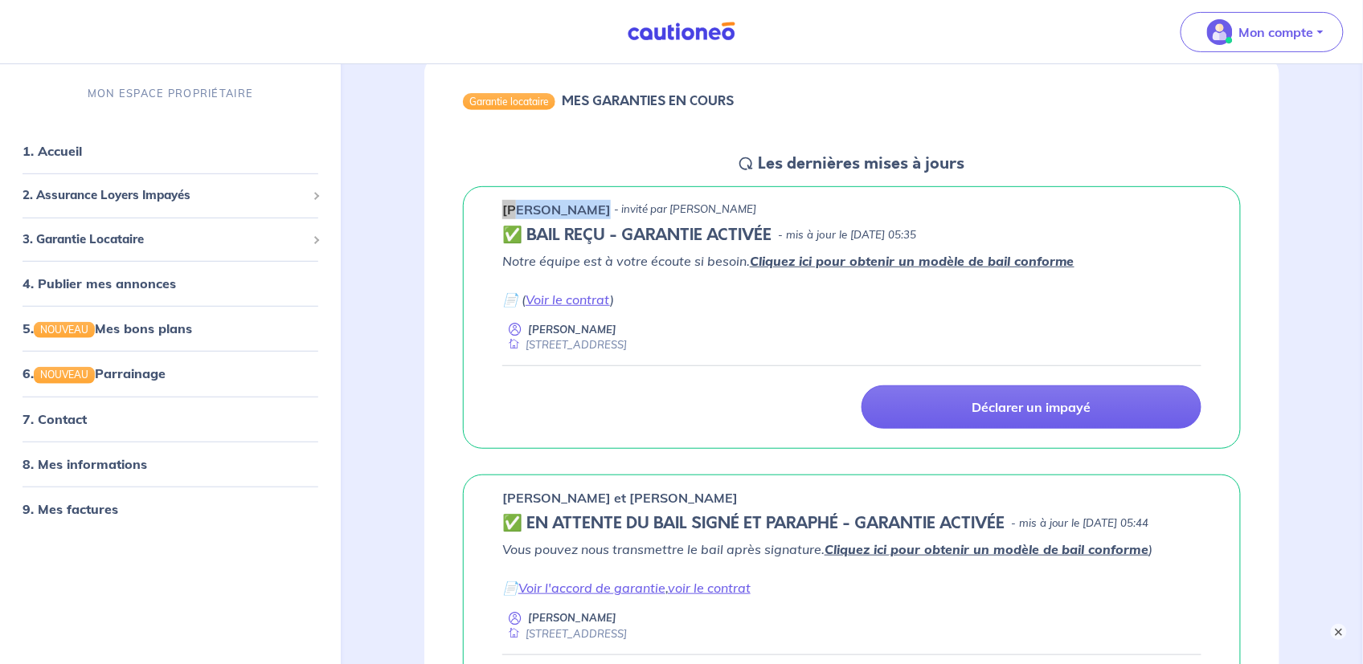
click at [587, 211] on p "Matthieu Gras" at bounding box center [556, 209] width 108 height 19
drag, startPoint x: 587, startPoint y: 211, endPoint x: 489, endPoint y: 241, distance: 102.4
click at [501, 233] on div "Matthieu Gras - invité par Aldric Mallard ✅ BAIL REÇU - GARANTIE ACTIVÉE - mis …" at bounding box center [852, 318] width 778 height 264
drag, startPoint x: 503, startPoint y: 232, endPoint x: 779, endPoint y: 233, distance: 275.6
click at [779, 233] on div "✅ BAIL REÇU - GARANTIE ACTIVÉE - mis à jour le 18 août 2025 à 05:35" at bounding box center [851, 235] width 699 height 19
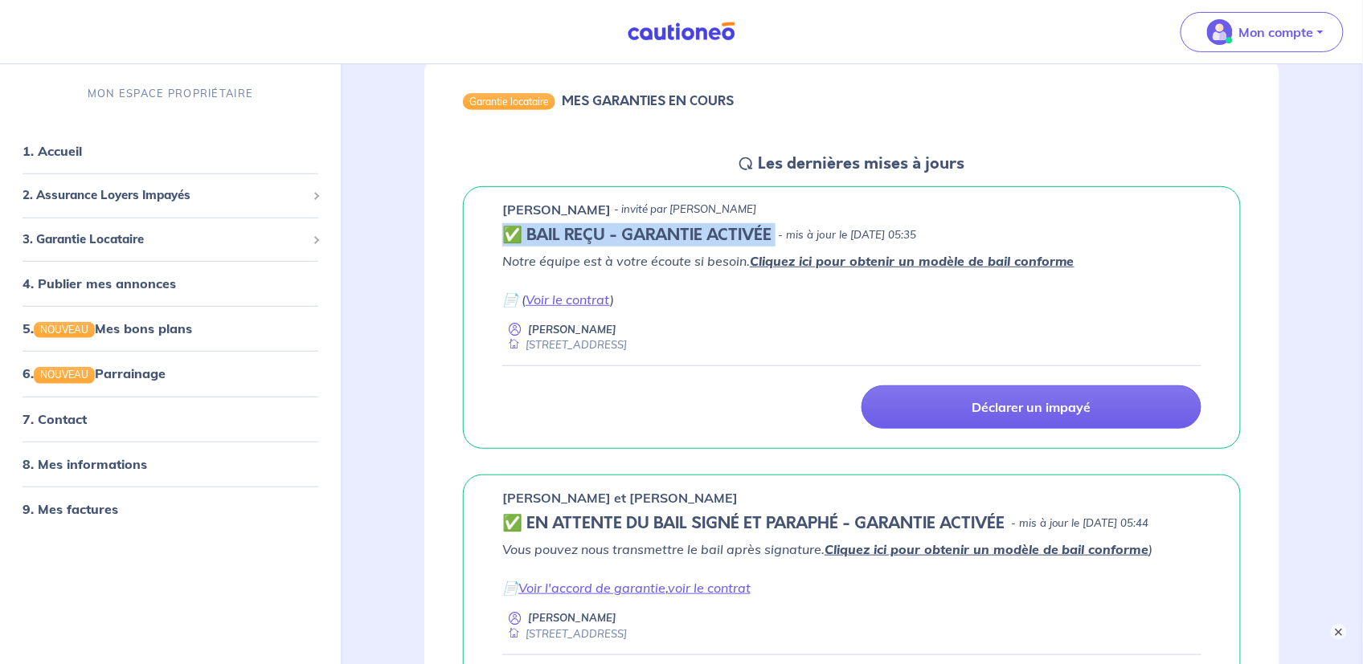
drag, startPoint x: 501, startPoint y: 260, endPoint x: 788, endPoint y: 216, distance: 290.1
click at [788, 216] on div "Matthieu Gras - invité par Aldric Mallard ✅ BAIL REÇU - GARANTIE ACTIVÉE - mis …" at bounding box center [852, 318] width 778 height 264
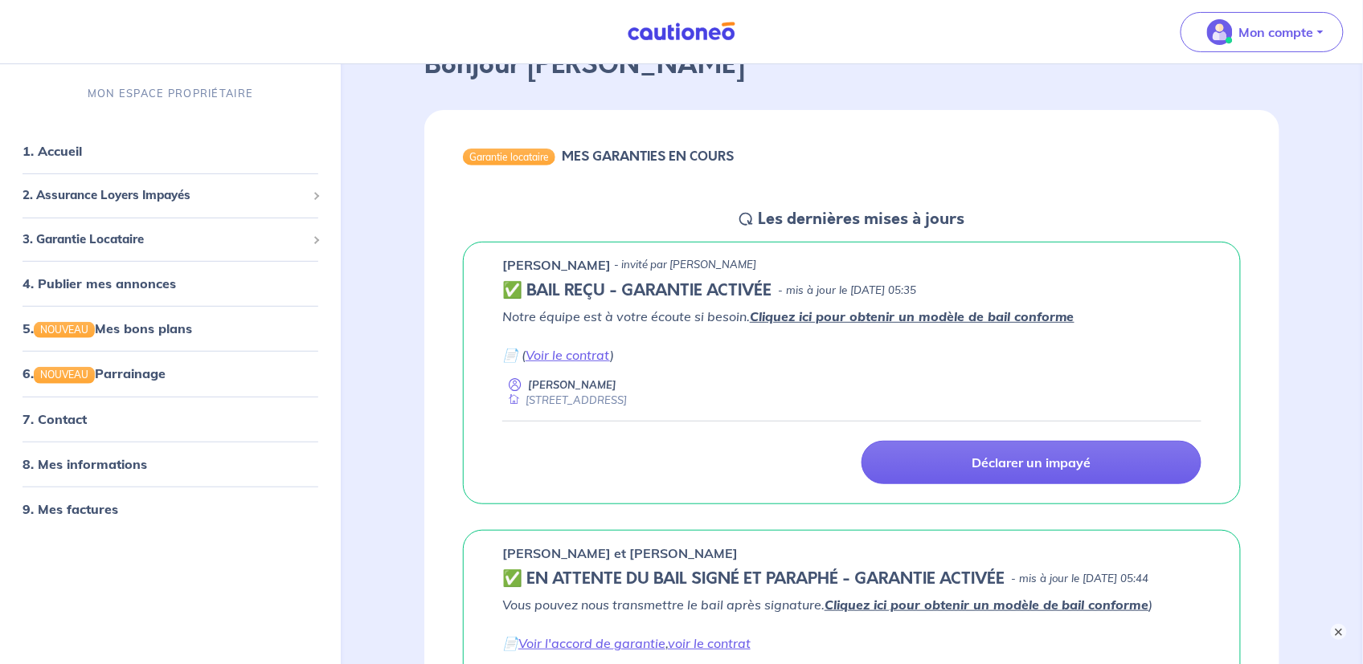
scroll to position [0, 0]
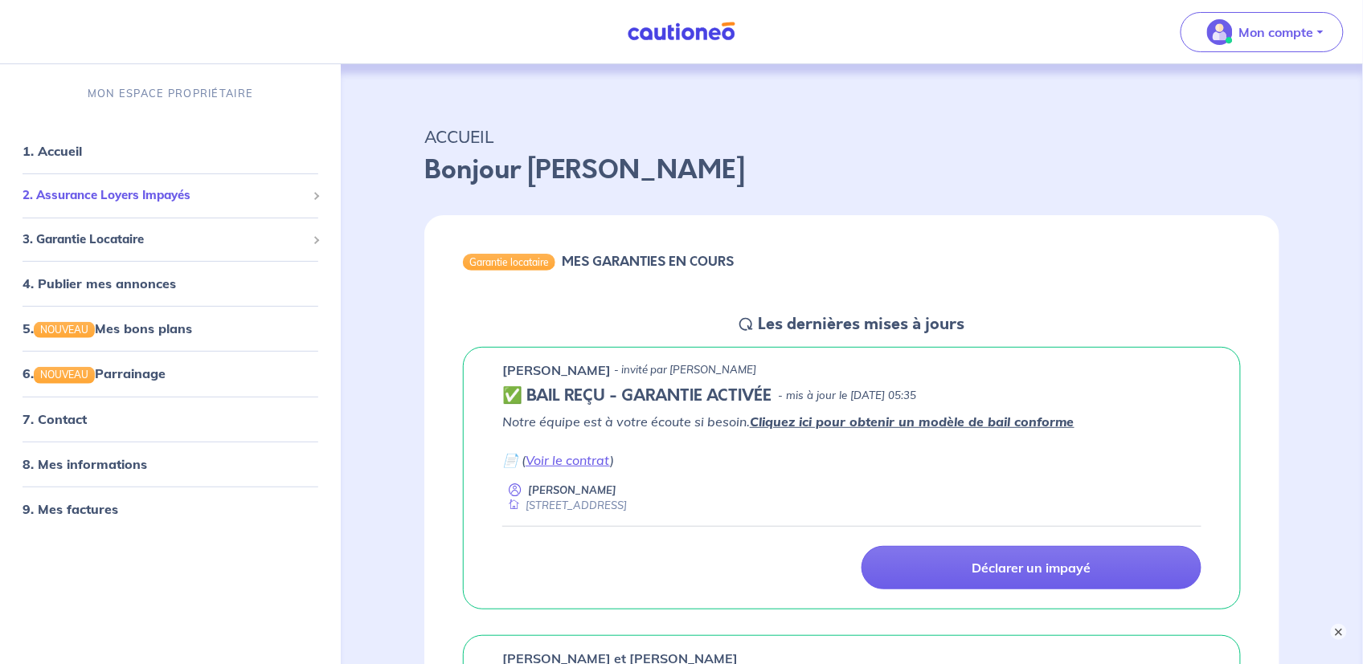
click at [93, 198] on span "2. Assurance Loyers Impayés" at bounding box center [164, 195] width 284 height 18
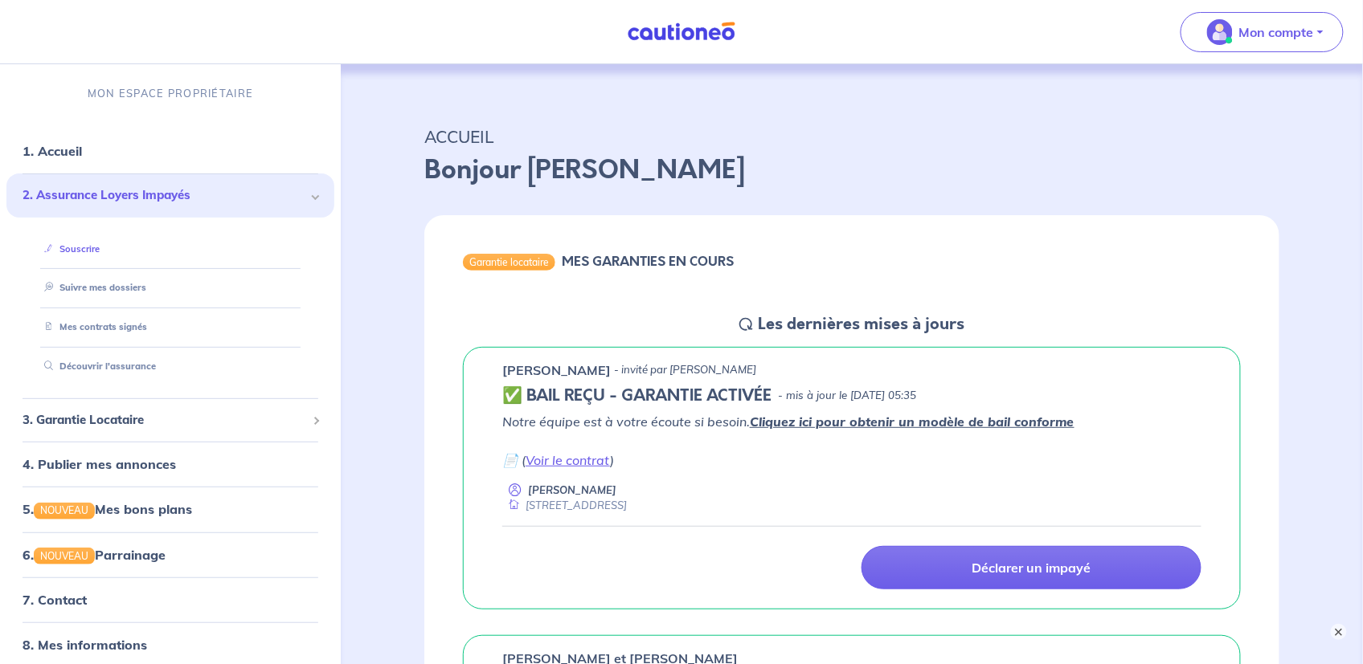
click at [77, 247] on link "Souscrire" at bounding box center [69, 248] width 62 height 11
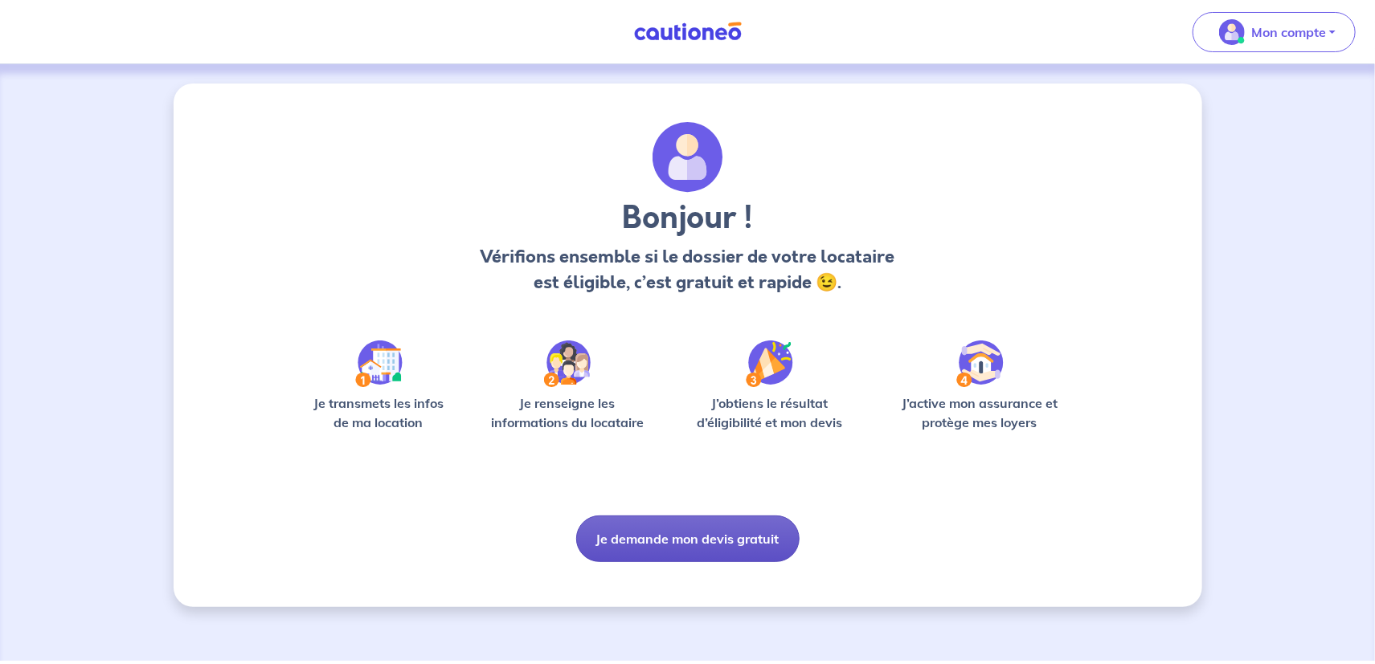
click at [648, 538] on button "Je demande mon devis gratuit" at bounding box center [687, 539] width 223 height 47
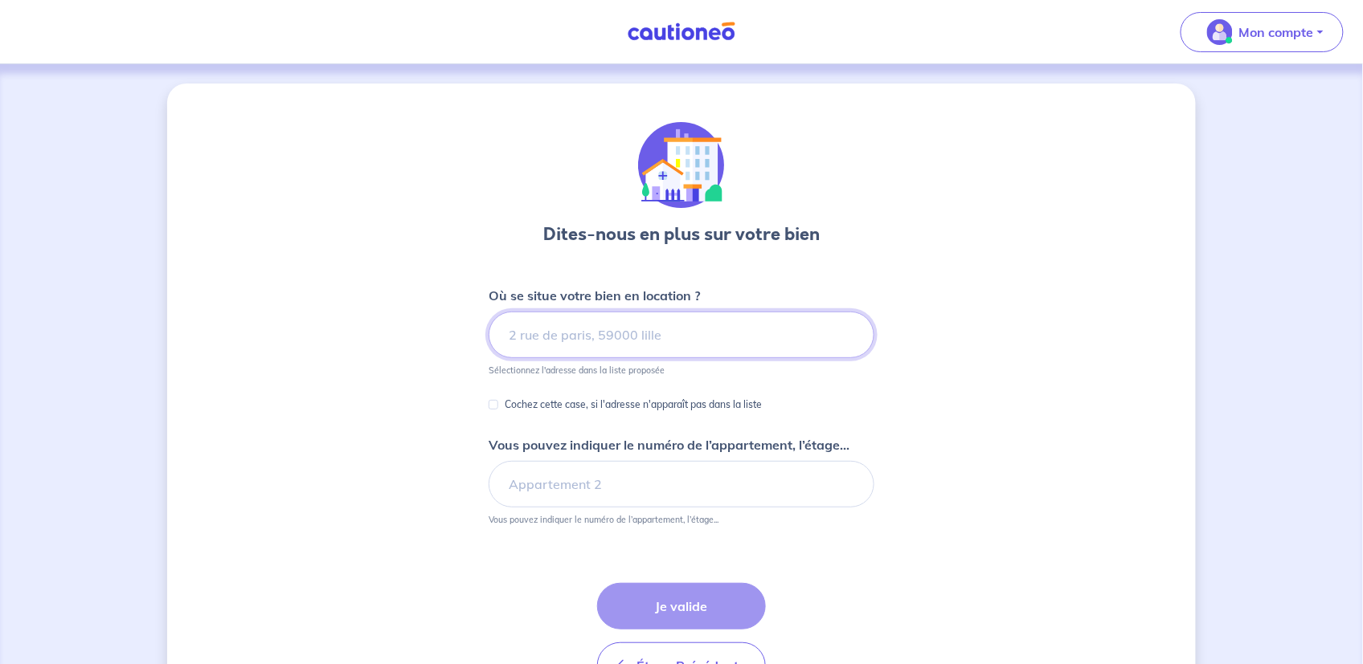
click at [526, 333] on input at bounding box center [682, 335] width 386 height 47
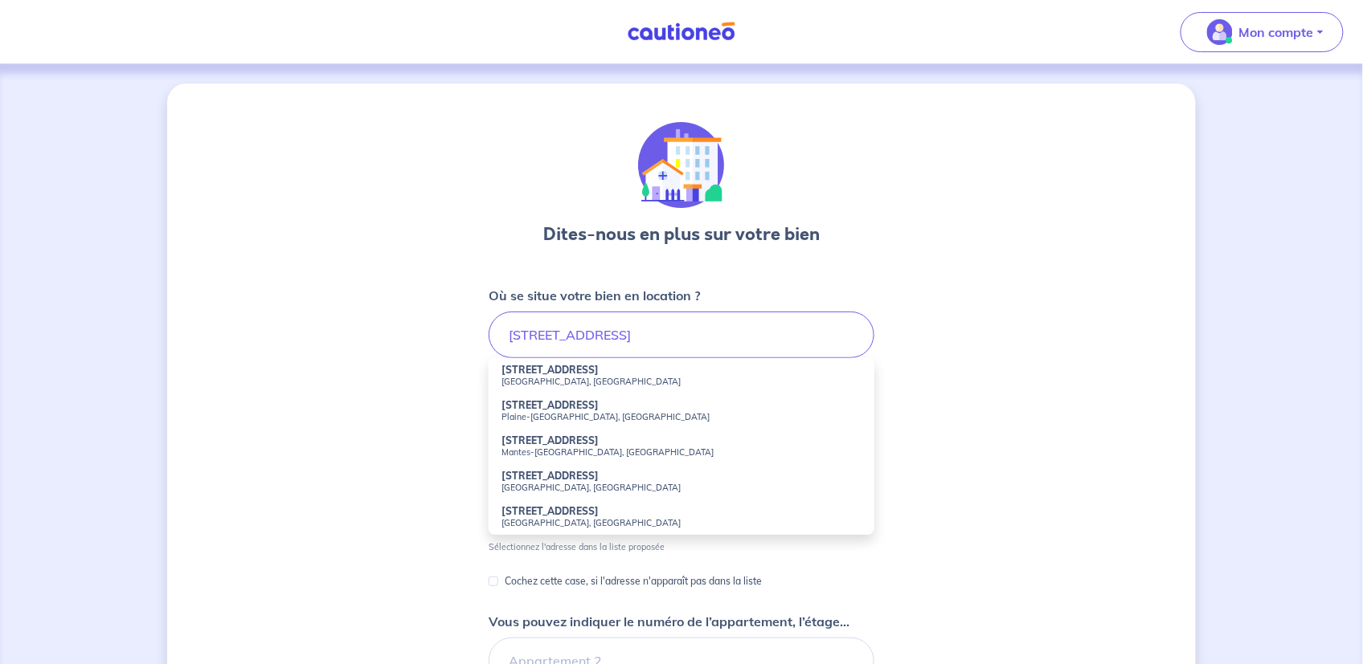
click at [521, 376] on small "[GEOGRAPHIC_DATA], [GEOGRAPHIC_DATA]" at bounding box center [681, 381] width 360 height 11
type input "[STREET_ADDRESS]"
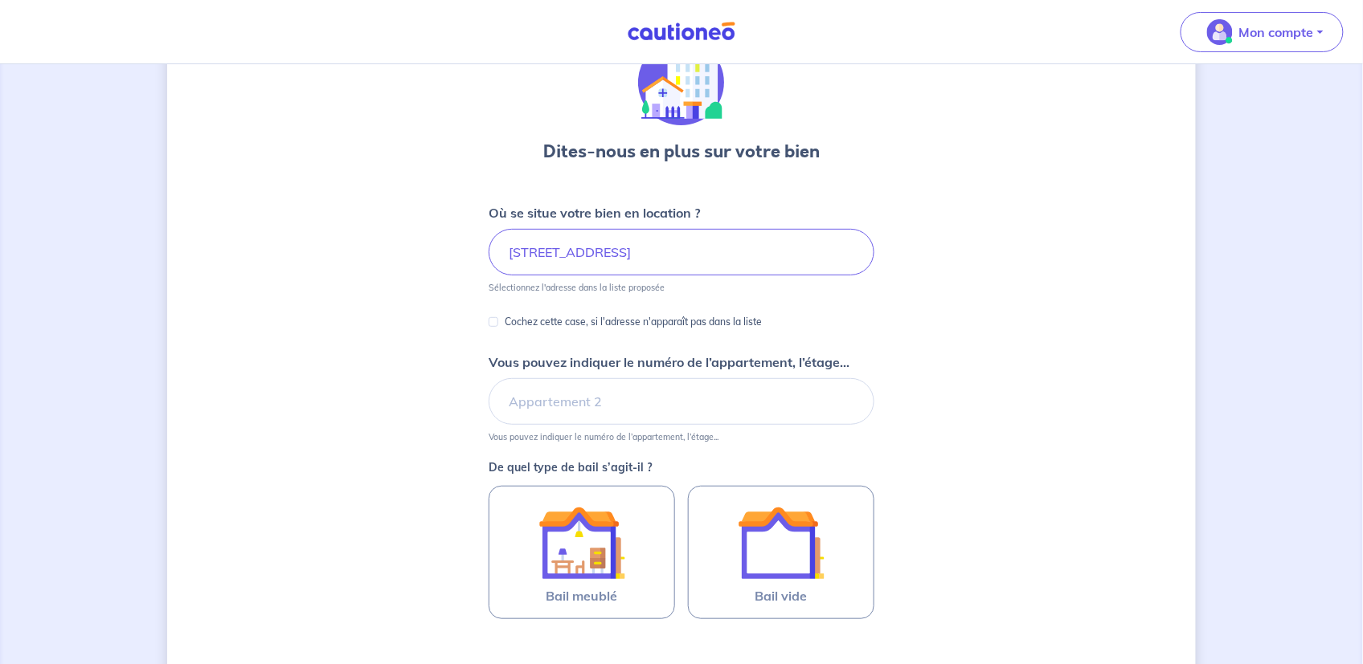
scroll to position [161, 0]
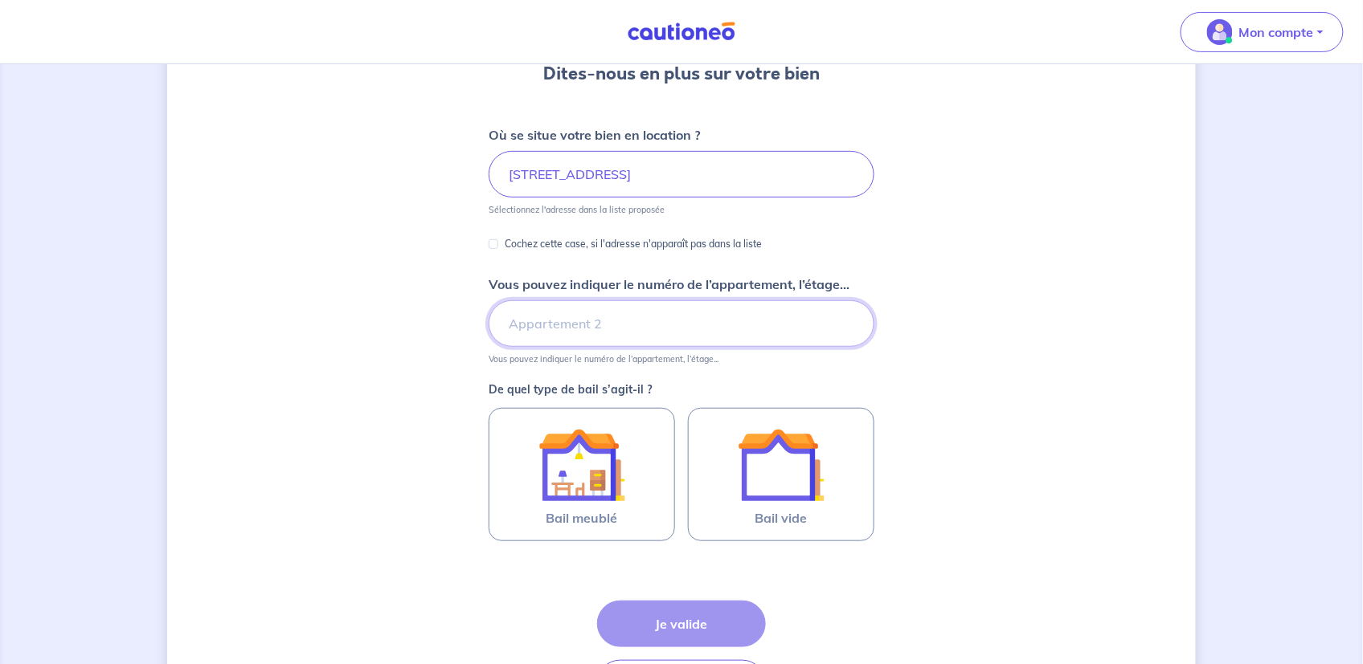
click at [566, 322] on input "Vous pouvez indiquer le numéro de l’appartement, l’étage..." at bounding box center [682, 324] width 386 height 47
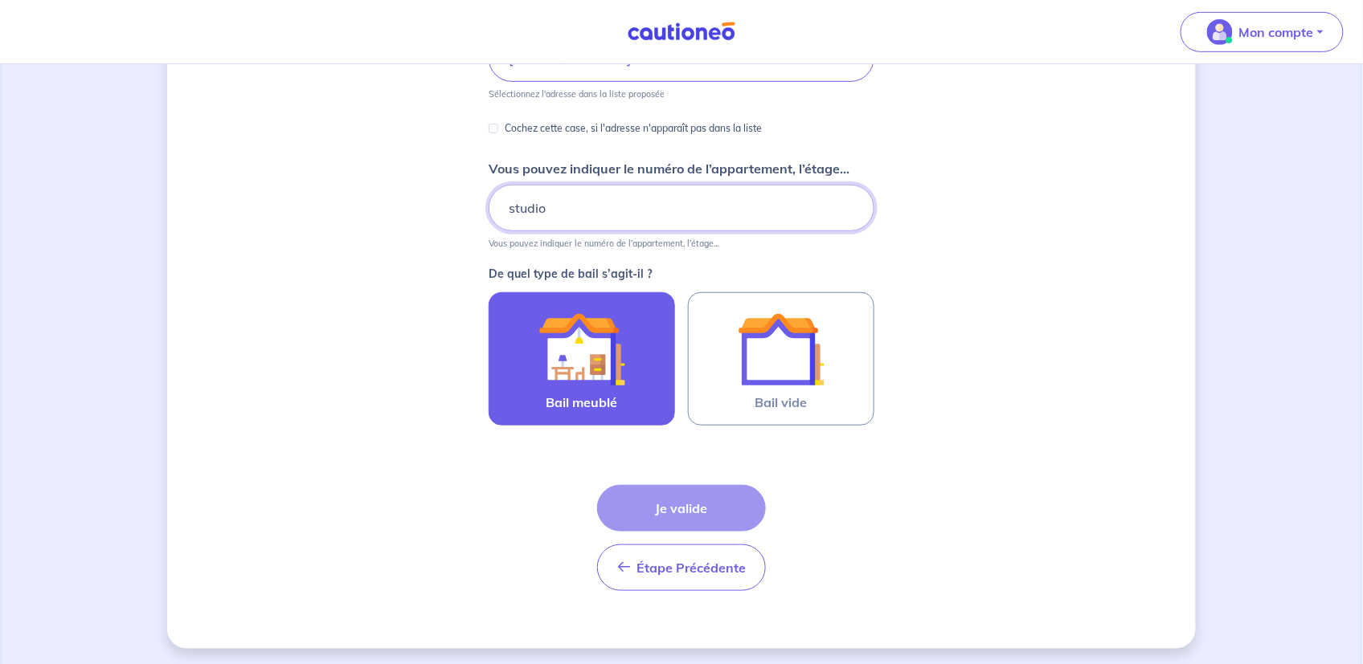
type input "studio"
click at [581, 355] on img at bounding box center [581, 349] width 87 height 87
click at [0, 0] on input "Bail meublé" at bounding box center [0, 0] width 0 height 0
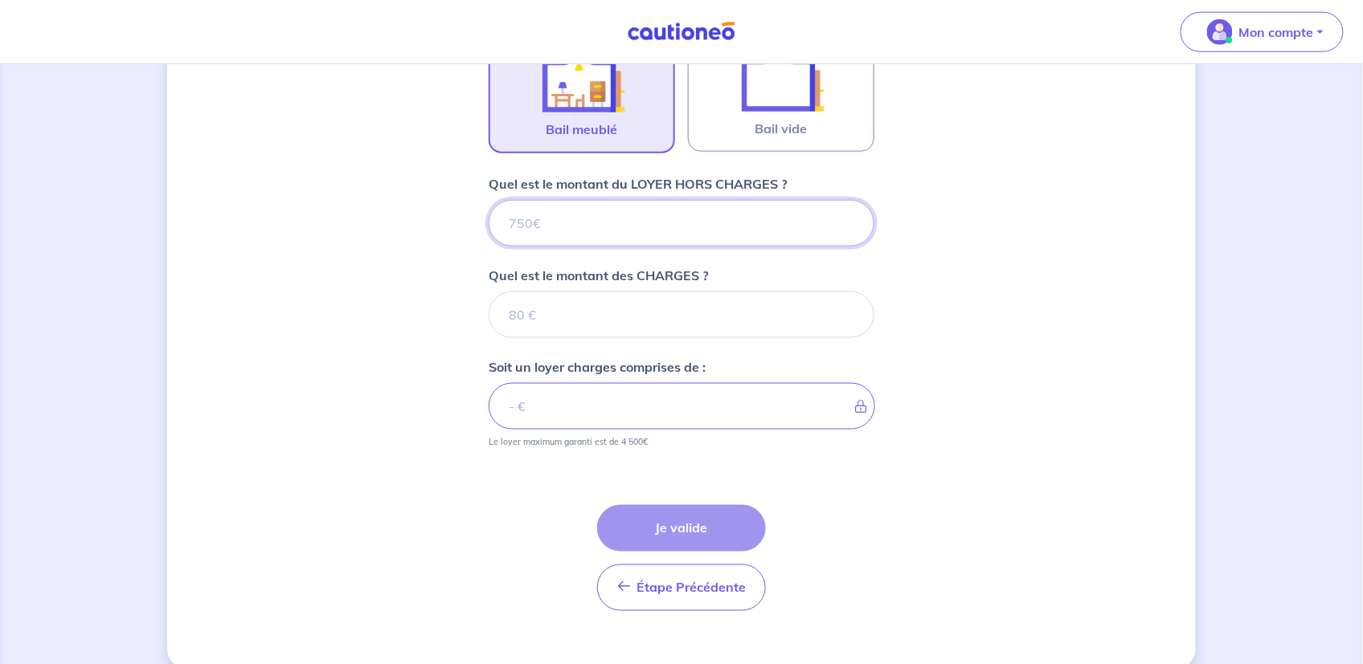
scroll to position [569, 0]
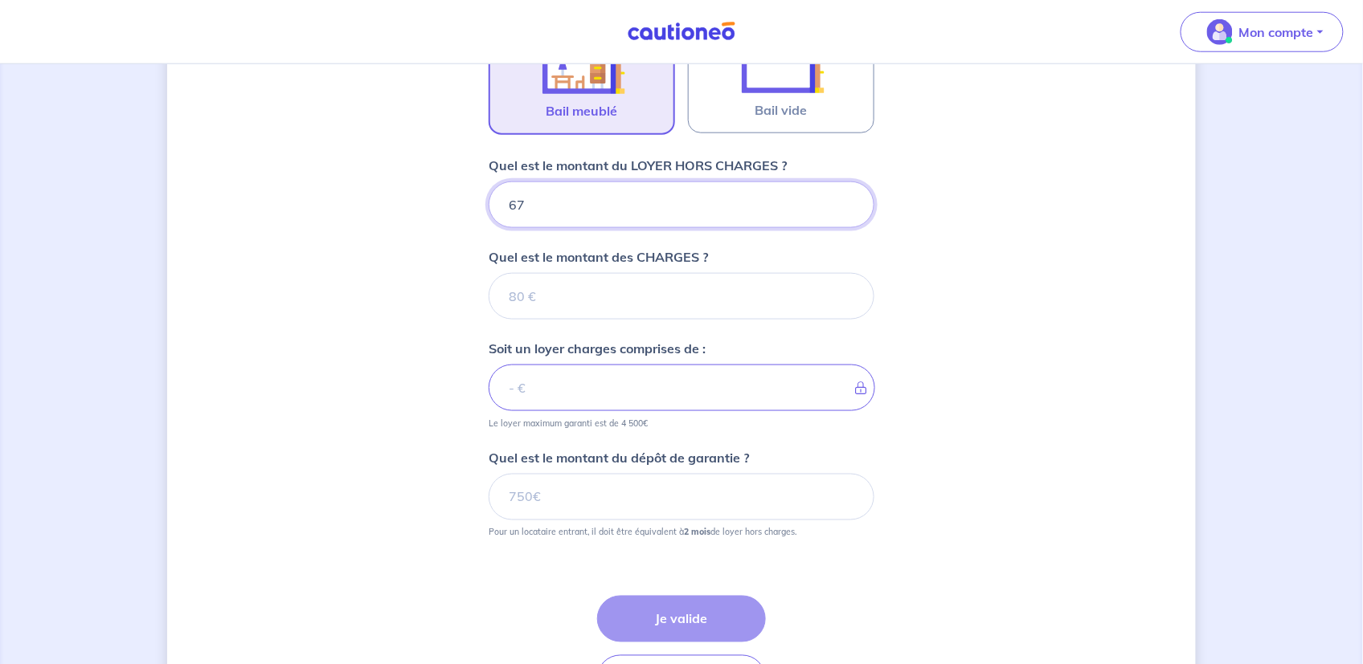
type input "670"
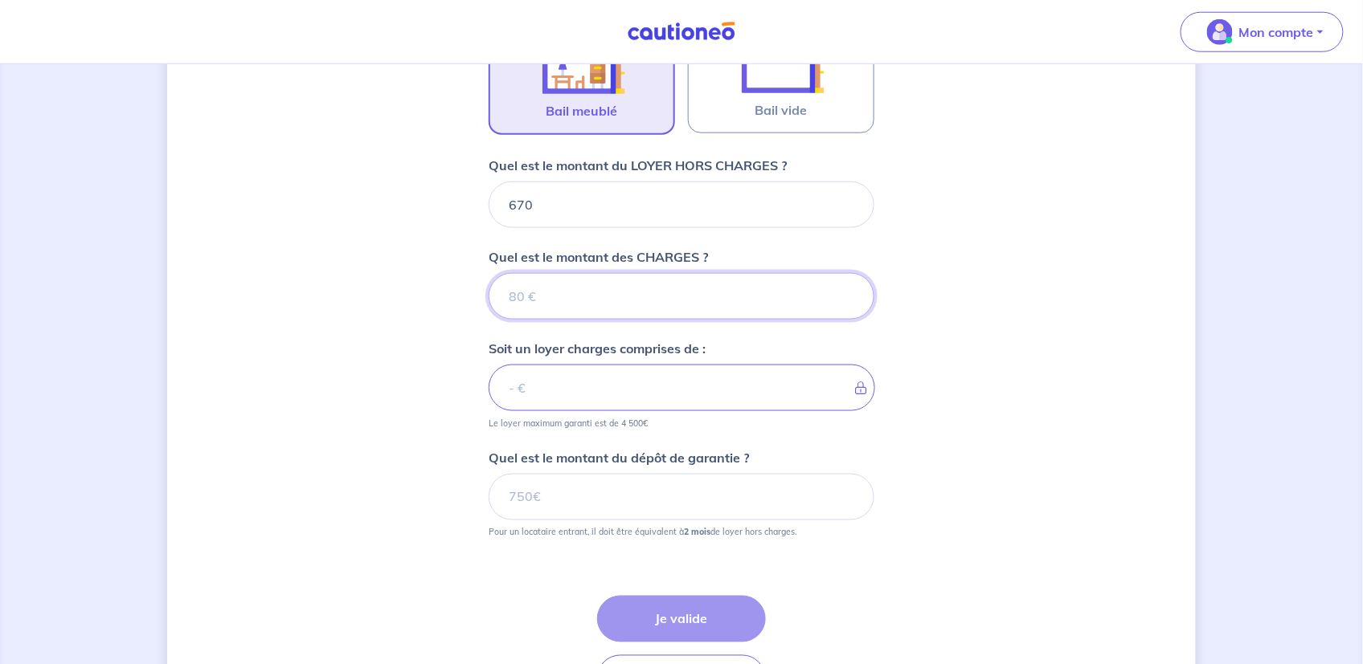
click at [539, 293] on input "Quel est le montant des CHARGES ?" at bounding box center [682, 296] width 386 height 47
drag, startPoint x: 539, startPoint y: 293, endPoint x: 492, endPoint y: 296, distance: 47.5
click at [492, 296] on input "Quel est le montant des CHARGES ?" at bounding box center [682, 296] width 386 height 47
type input "40"
type input "710"
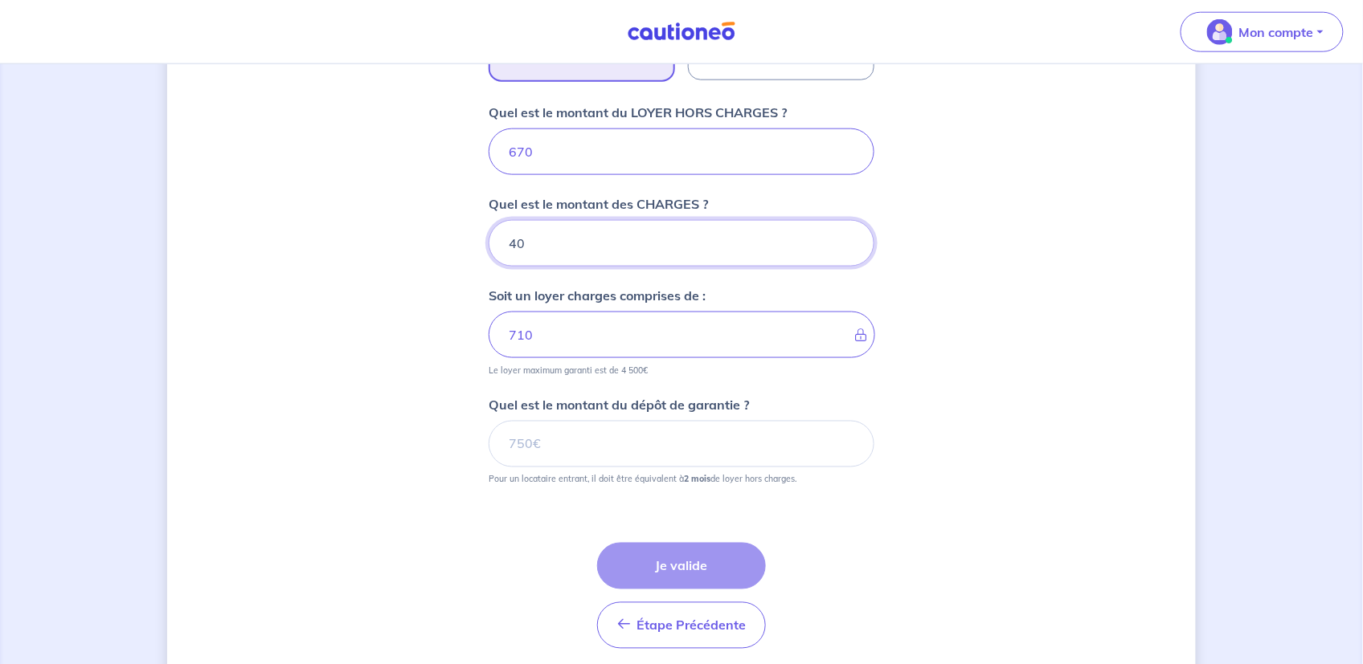
scroll to position [677, 0]
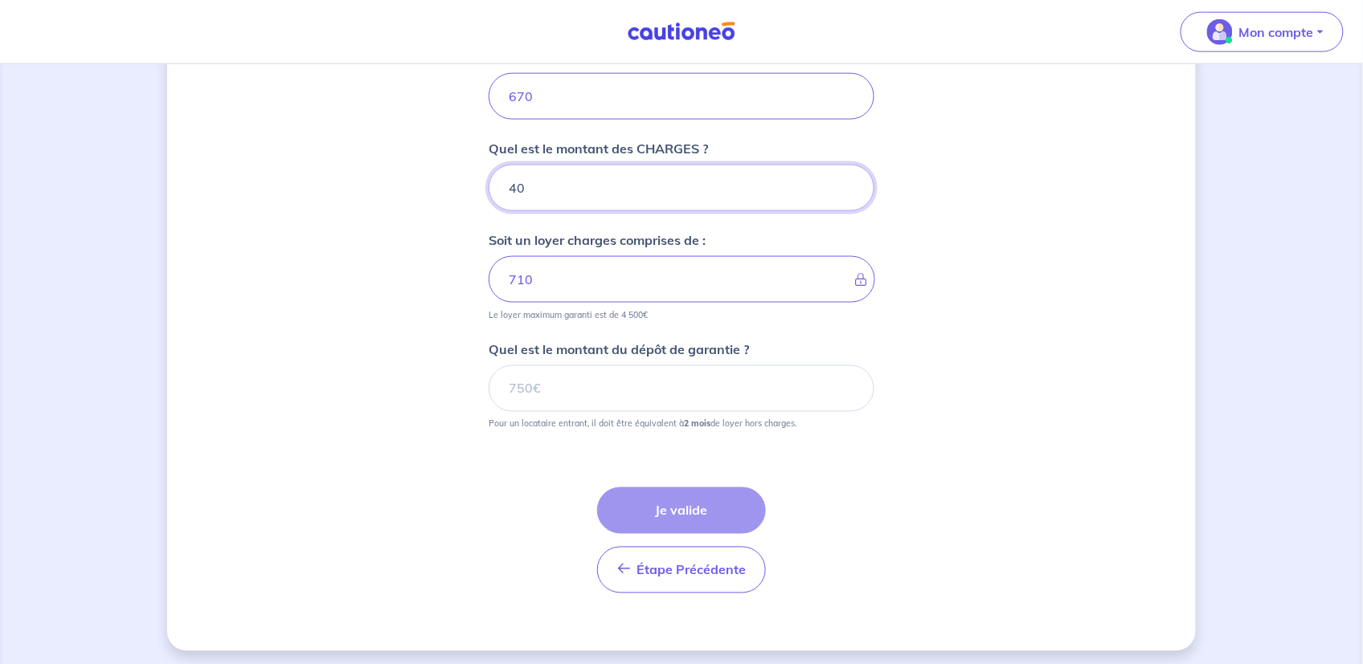
type input "40"
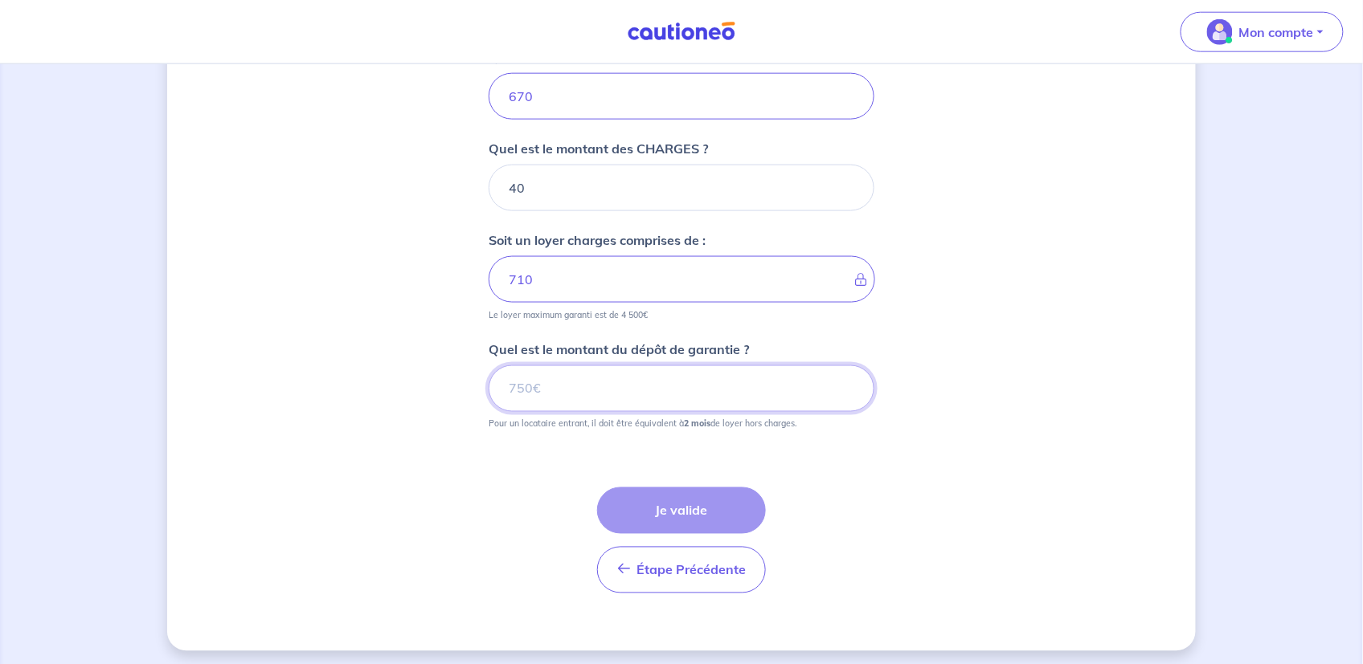
drag, startPoint x: 547, startPoint y: 386, endPoint x: 482, endPoint y: 387, distance: 65.1
click at [482, 387] on div "Dites-nous en plus sur votre bien Où se situe votre bien en location ? [STREET_…" at bounding box center [681, 28] width 1028 height 1245
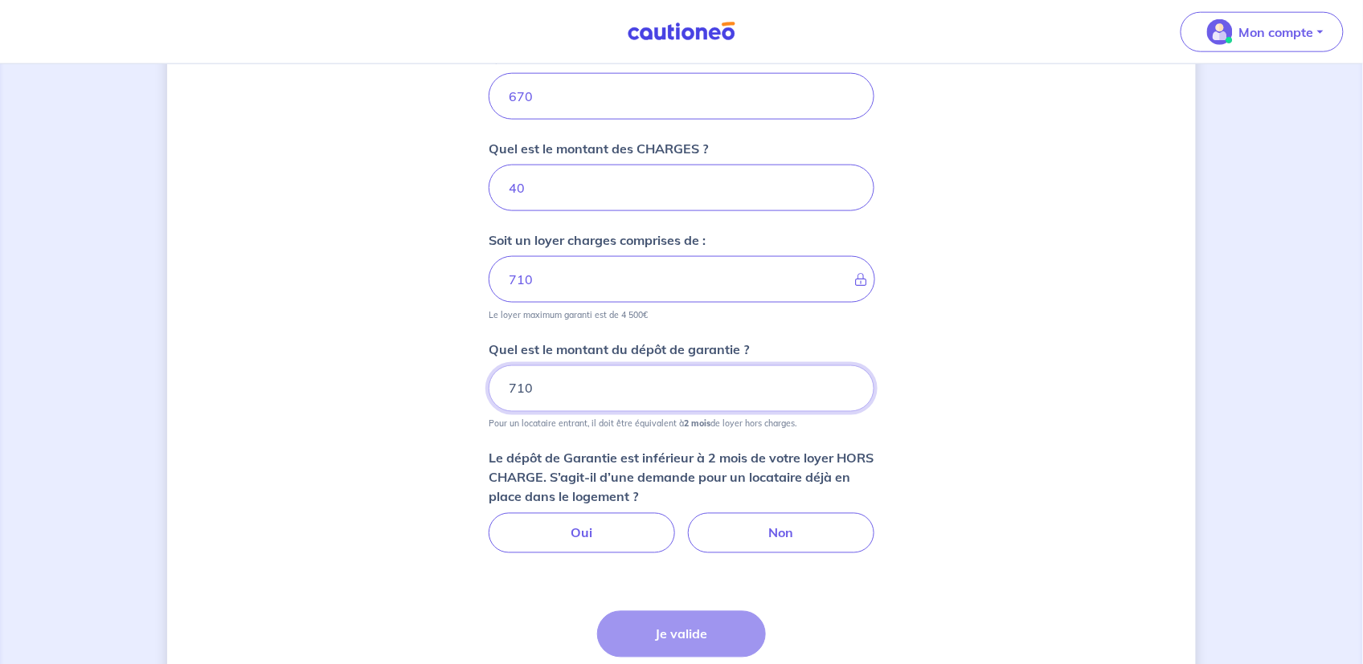
type input "710"
click at [979, 388] on div "Dites-nous en plus sur votre bien Où se situe votre bien en location ? [STREET_…" at bounding box center [681, 90] width 1028 height 1369
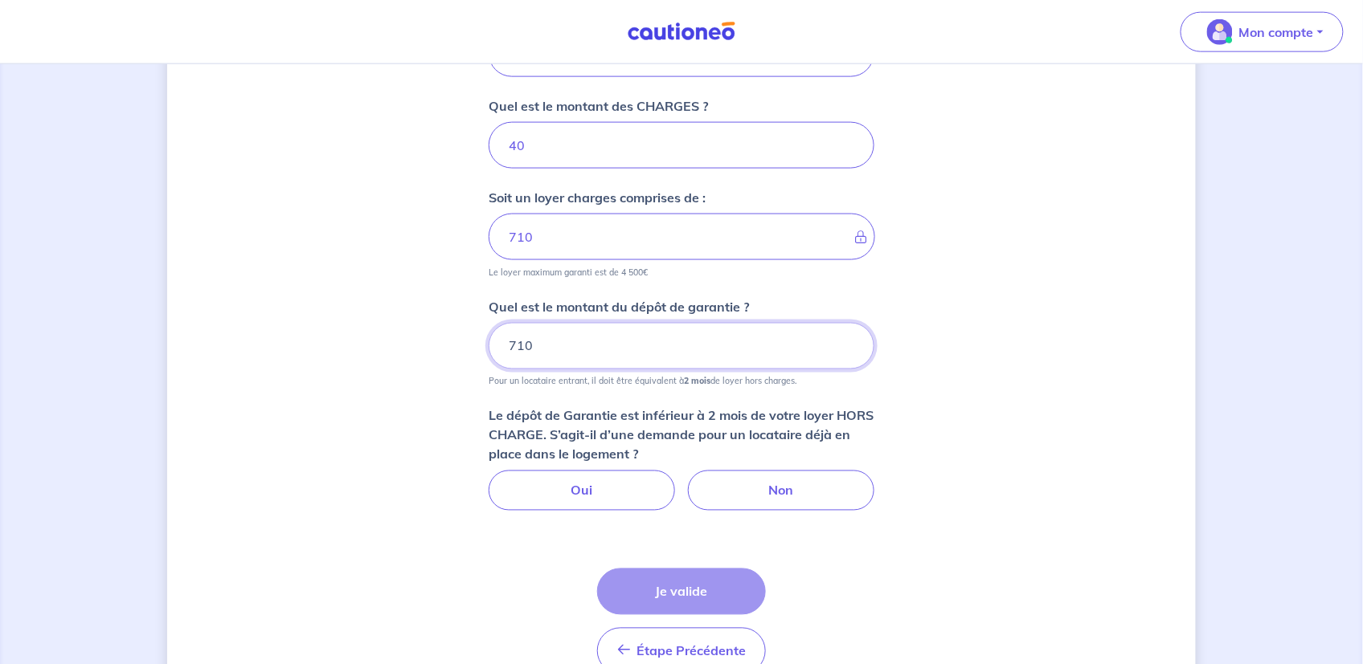
scroll to position [758, 0]
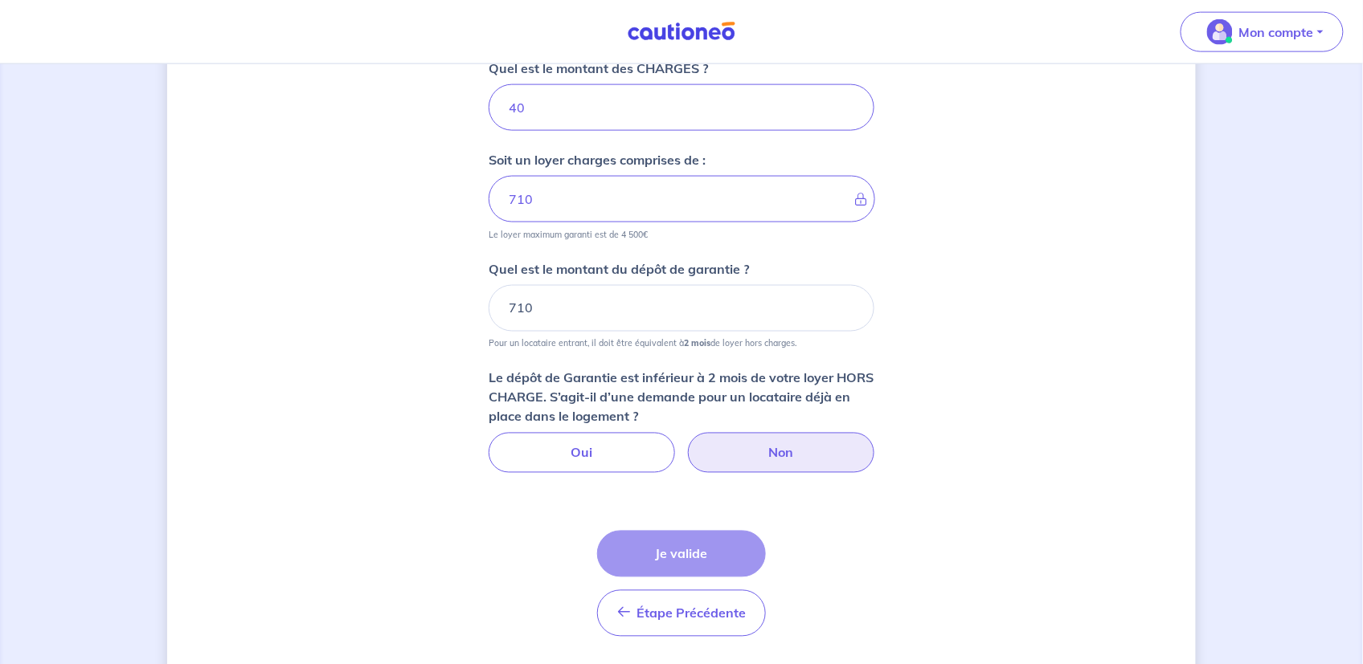
click at [783, 449] on label "Non" at bounding box center [781, 453] width 186 height 40
click at [687, 444] on input "Non" at bounding box center [682, 438] width 10 height 10
radio input "true"
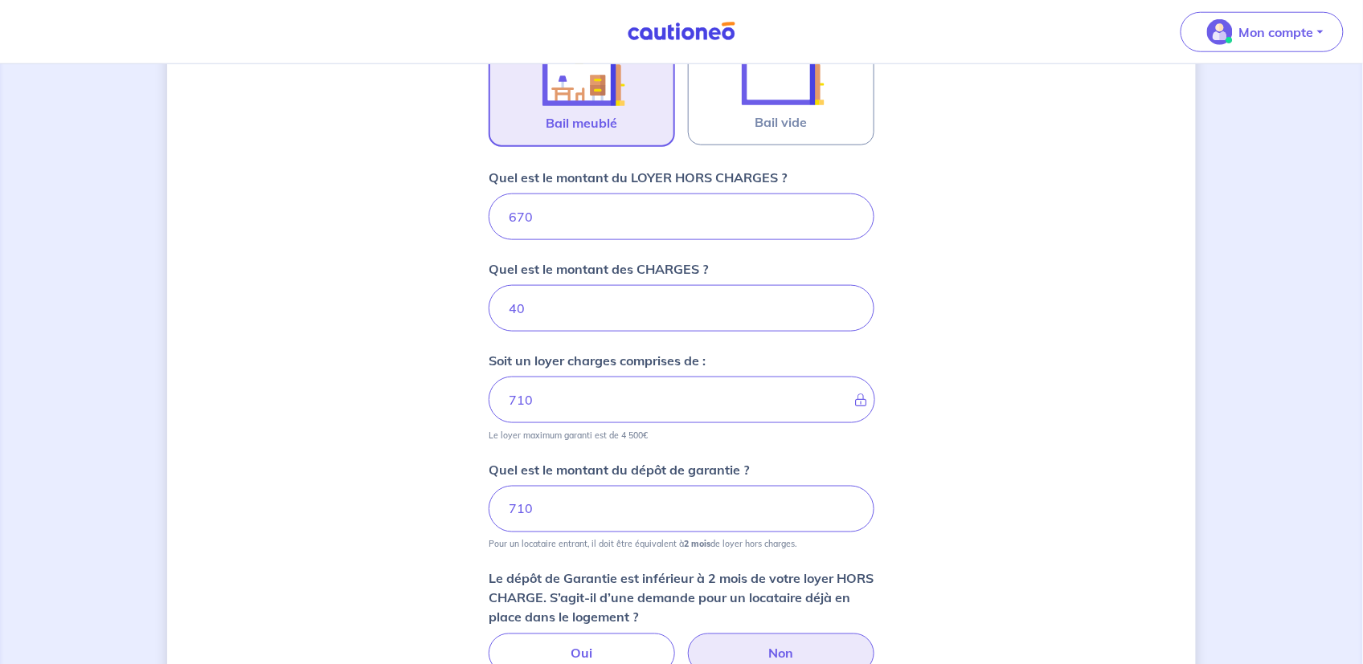
scroll to position [517, 0]
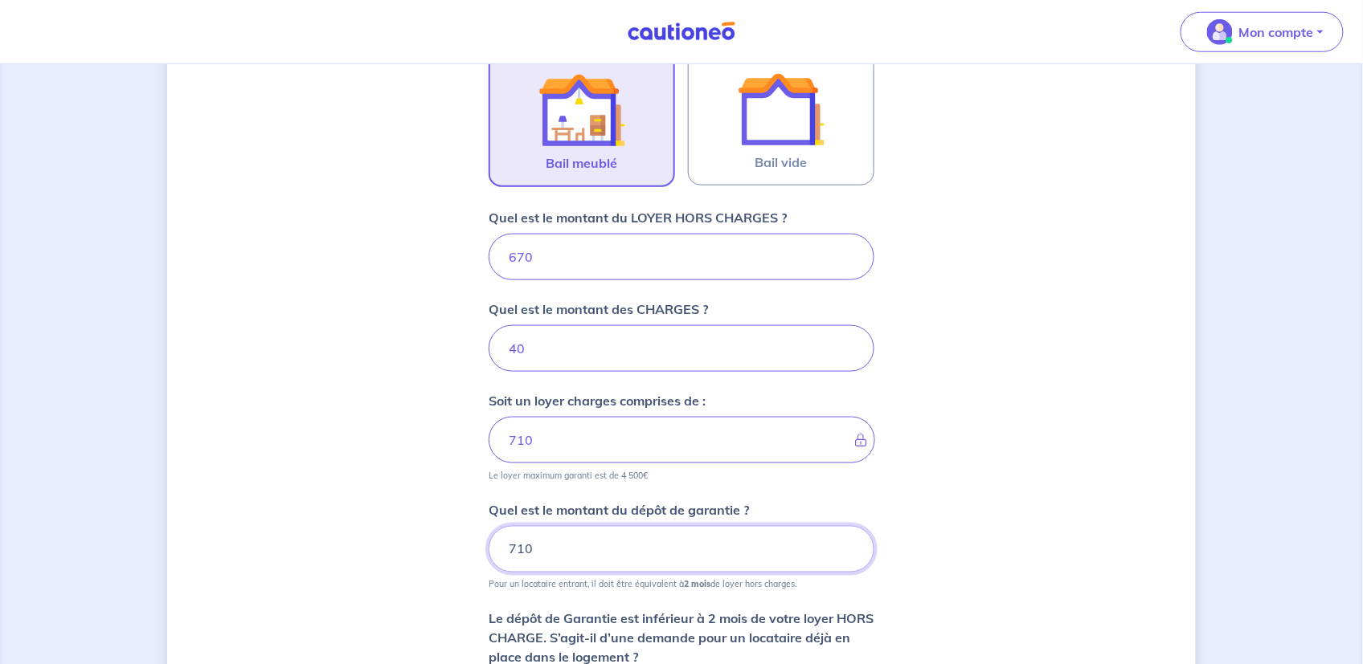
drag, startPoint x: 547, startPoint y: 546, endPoint x: 460, endPoint y: 557, distance: 87.4
click at [460, 557] on div "Dites-nous en plus sur votre bien Où se situe votre bien en location ? [STREET_…" at bounding box center [681, 402] width 1028 height 1671
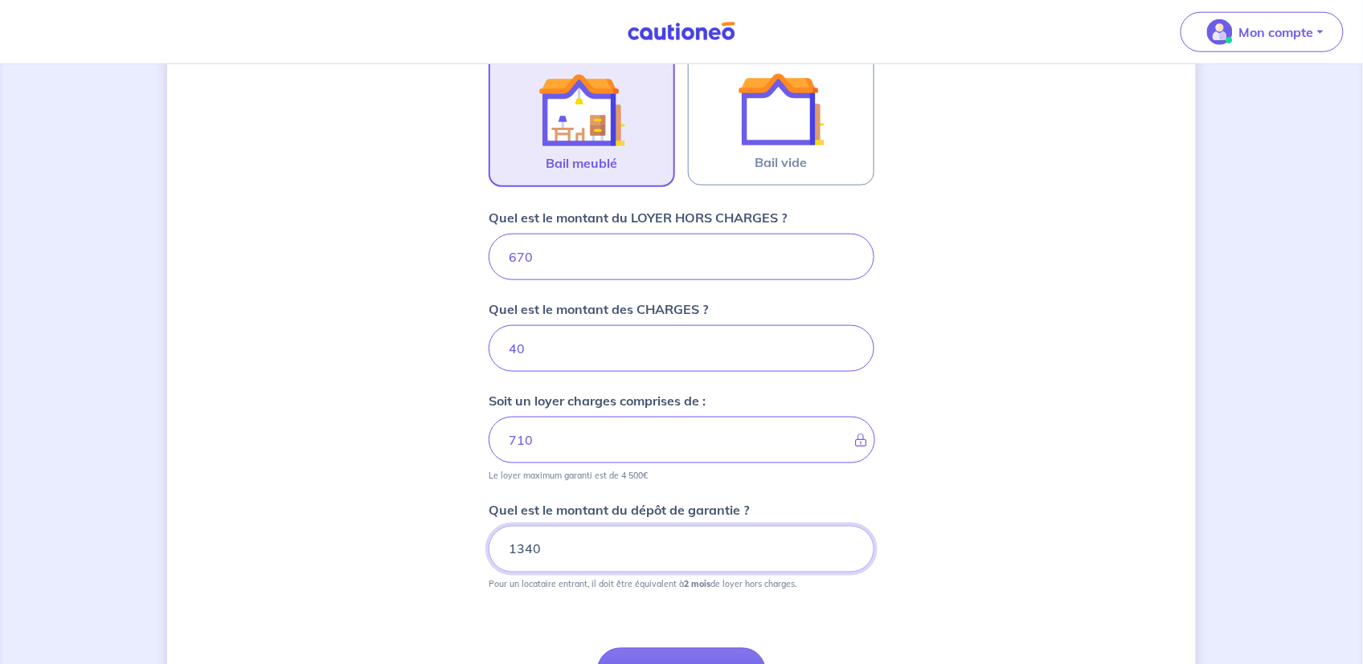
drag, startPoint x: 554, startPoint y: 552, endPoint x: 501, endPoint y: 552, distance: 52.2
click at [498, 550] on input "1340" at bounding box center [682, 549] width 386 height 47
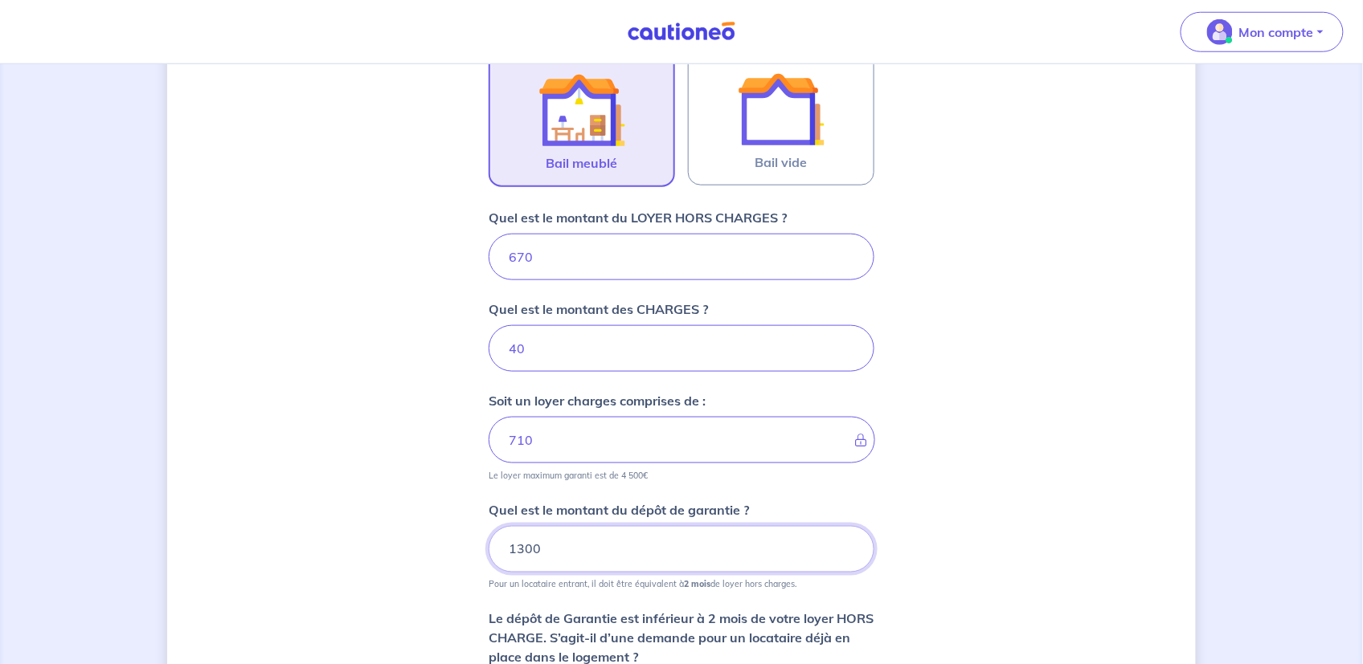
type input "1300"
click at [911, 541] on div "Dites-nous en plus sur votre bien Où se situe votre bien en location ? [STREET_…" at bounding box center [681, 251] width 1028 height 1369
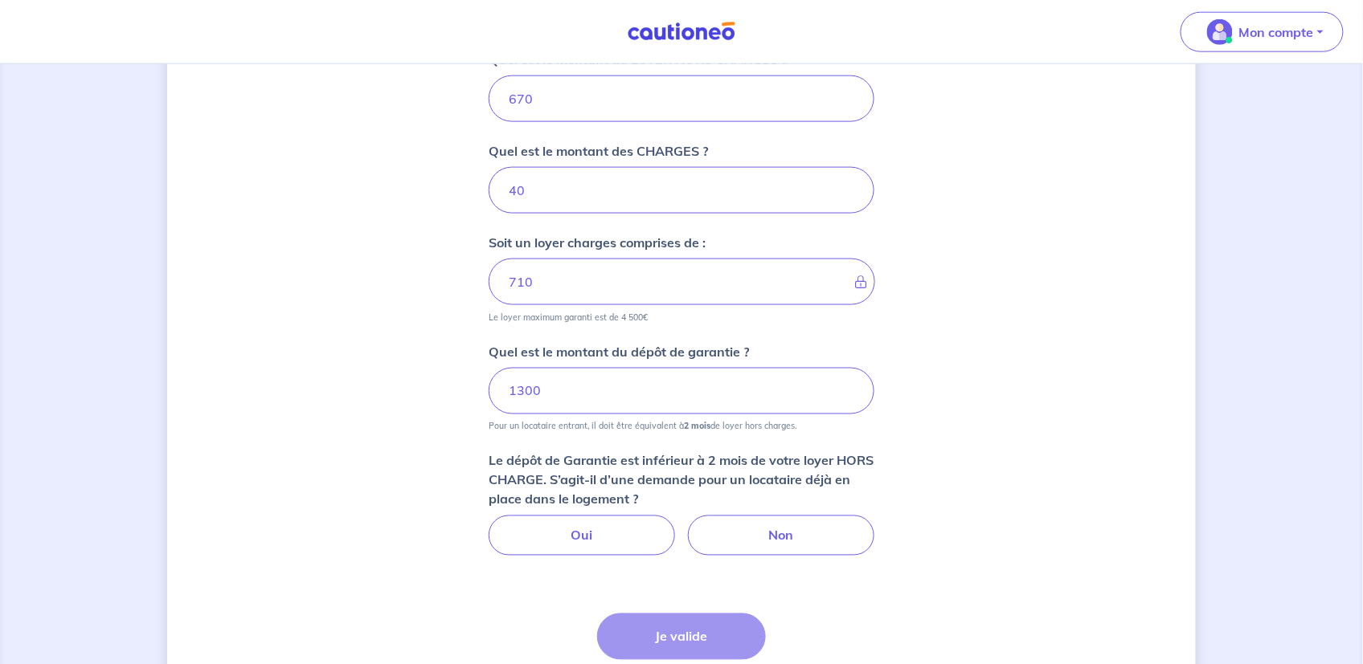
scroll to position [677, 0]
click at [783, 528] on label "Non" at bounding box center [781, 533] width 186 height 40
click at [687, 524] on input "Non" at bounding box center [682, 518] width 10 height 10
radio input "true"
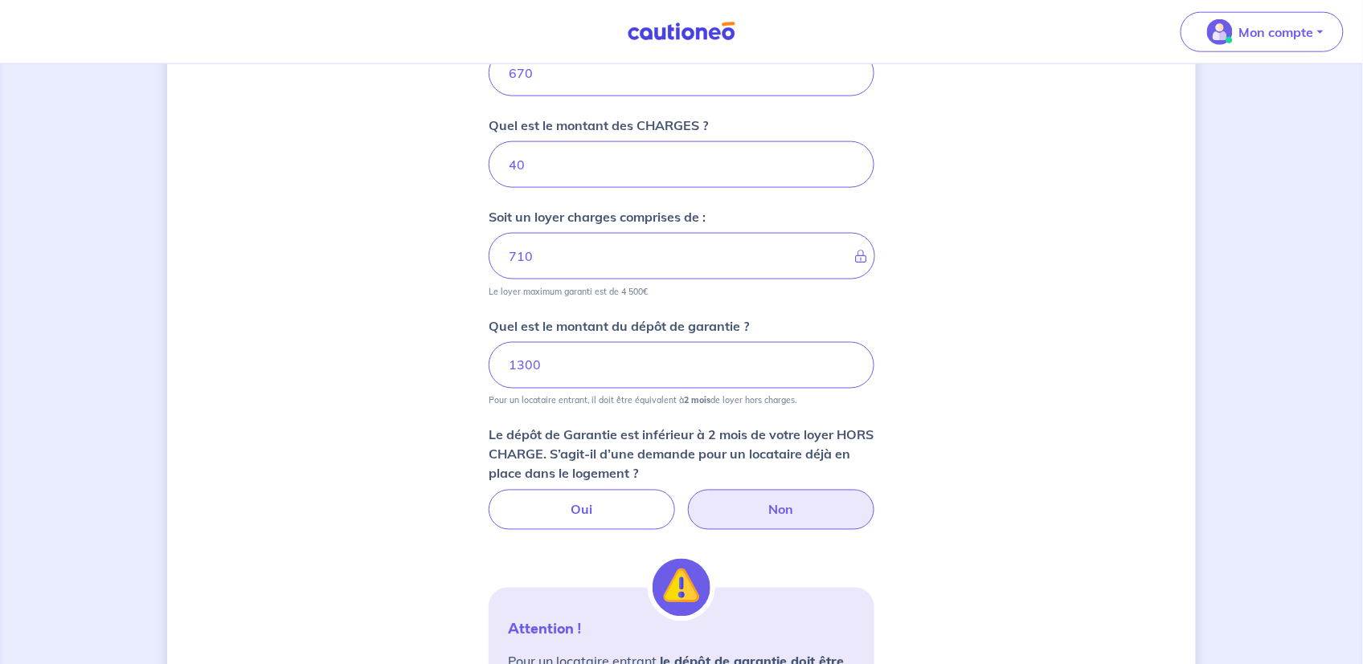
scroll to position [597, 0]
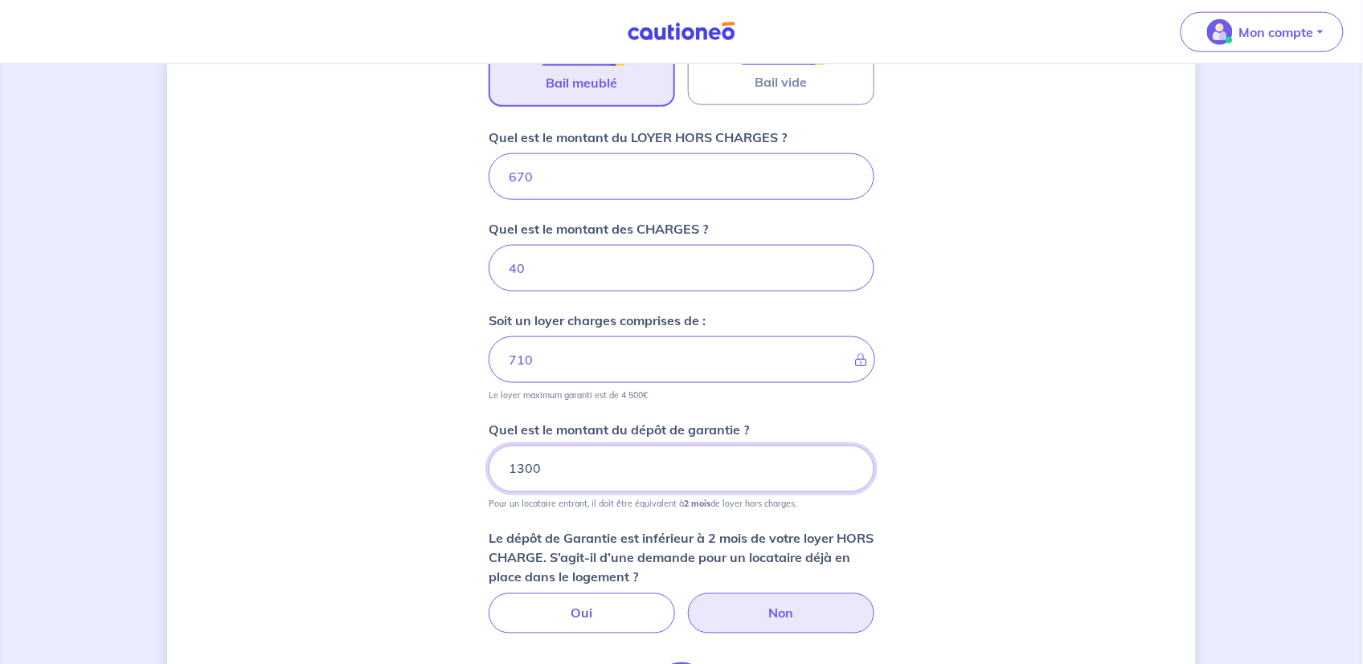
drag, startPoint x: 546, startPoint y: 464, endPoint x: 525, endPoint y: 464, distance: 20.1
click at [525, 464] on input "1300" at bounding box center [682, 469] width 386 height 47
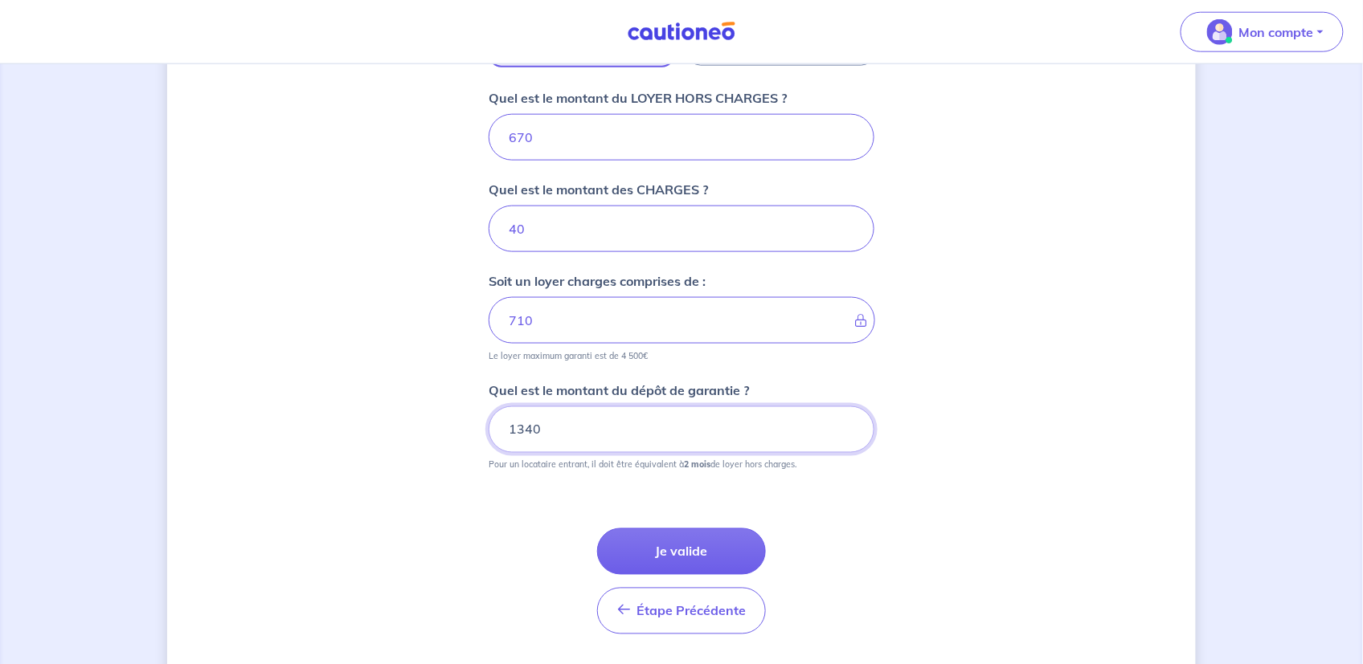
scroll to position [677, 0]
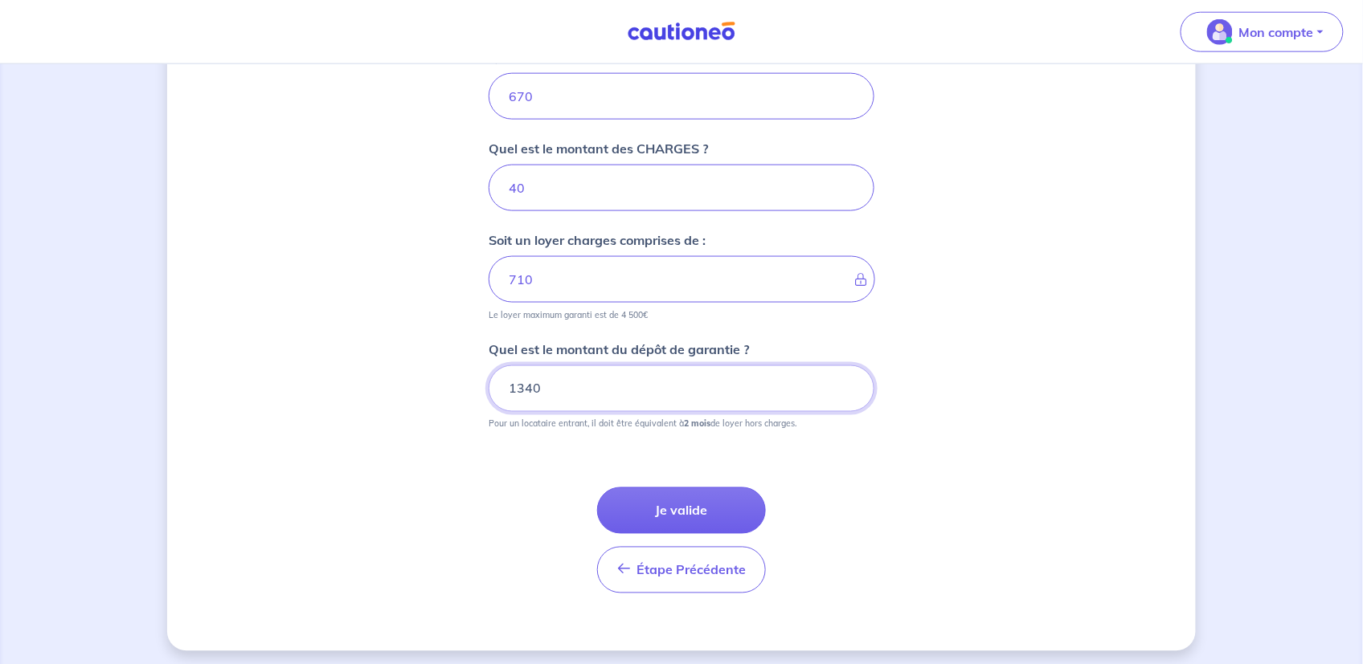
type input "1340"
click at [997, 188] on div "Dites-nous en plus sur votre bien Où se situe votre bien en location ? [STREET_…" at bounding box center [681, 28] width 1028 height 1245
click at [855, 279] on icon at bounding box center [855, 279] width 0 height 13
click at [687, 505] on button "Je valide" at bounding box center [681, 511] width 169 height 47
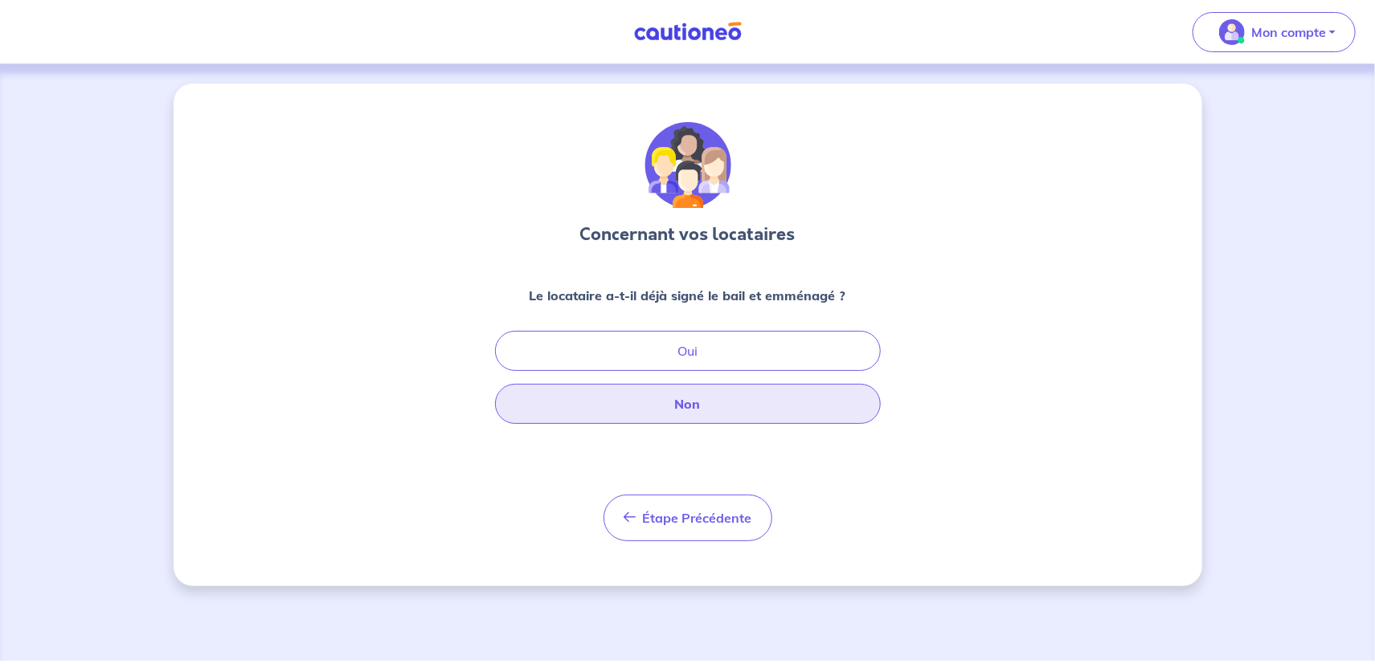
click at [689, 407] on button "Non" at bounding box center [688, 404] width 386 height 40
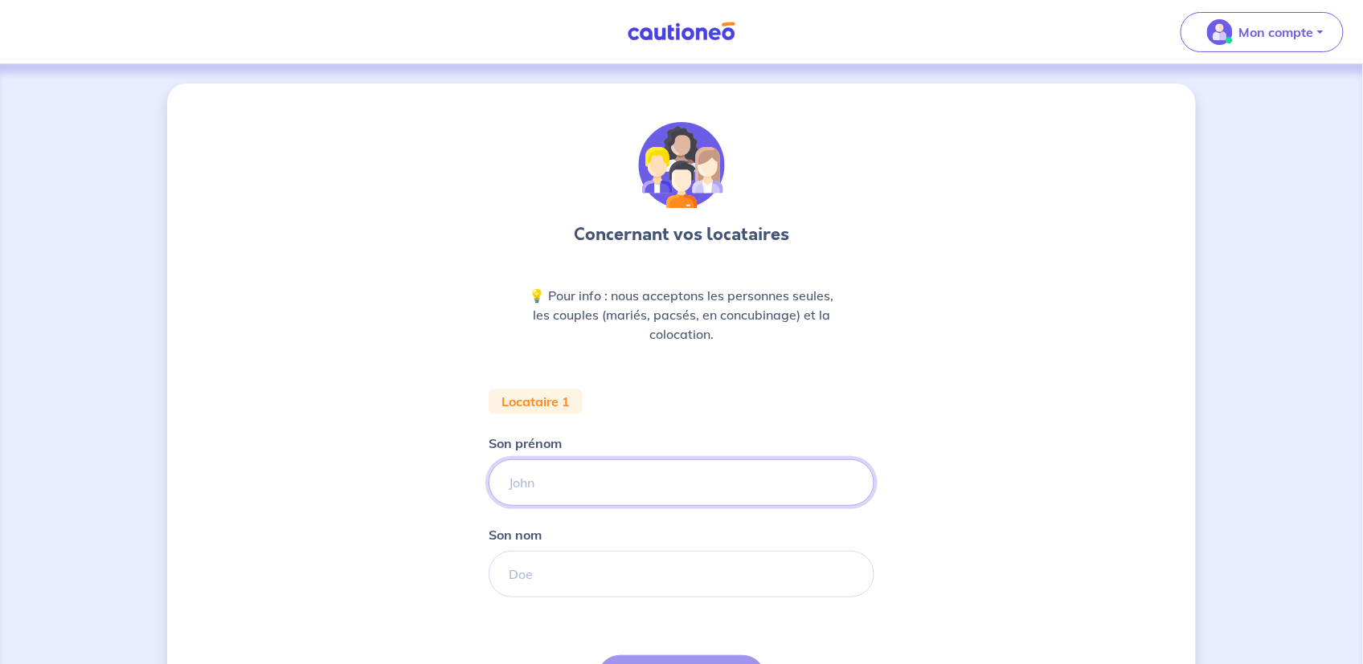
click at [548, 485] on input "Son prénom" at bounding box center [682, 483] width 386 height 47
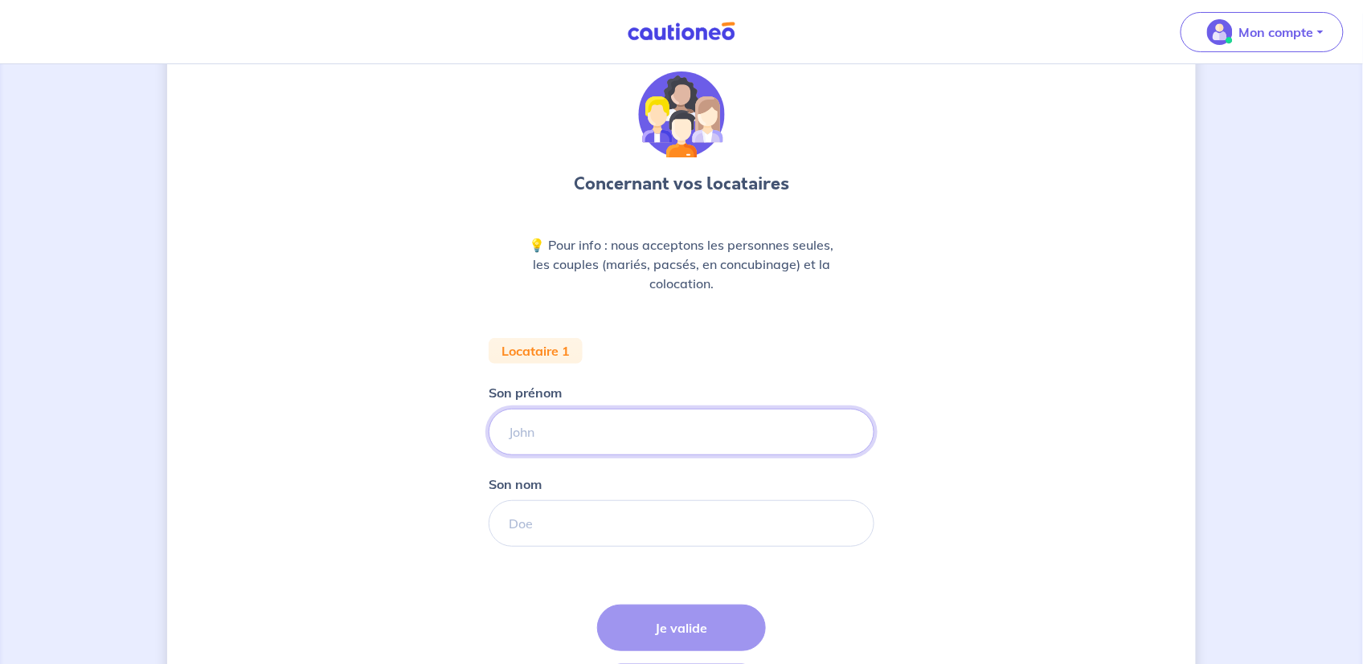
scroll to position [80, 0]
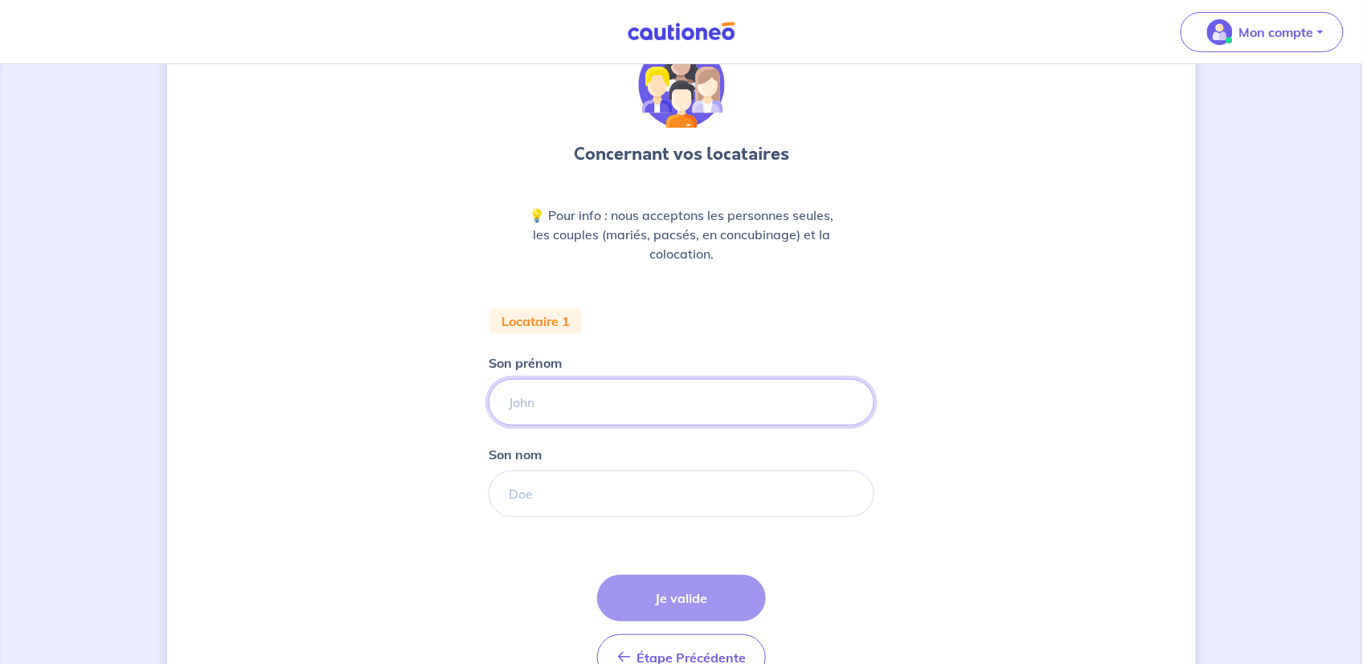
click at [544, 402] on input "Son prénom" at bounding box center [682, 402] width 386 height 47
type input "[PERSON_NAME]"
click at [541, 496] on input "Son nom" at bounding box center [682, 494] width 386 height 47
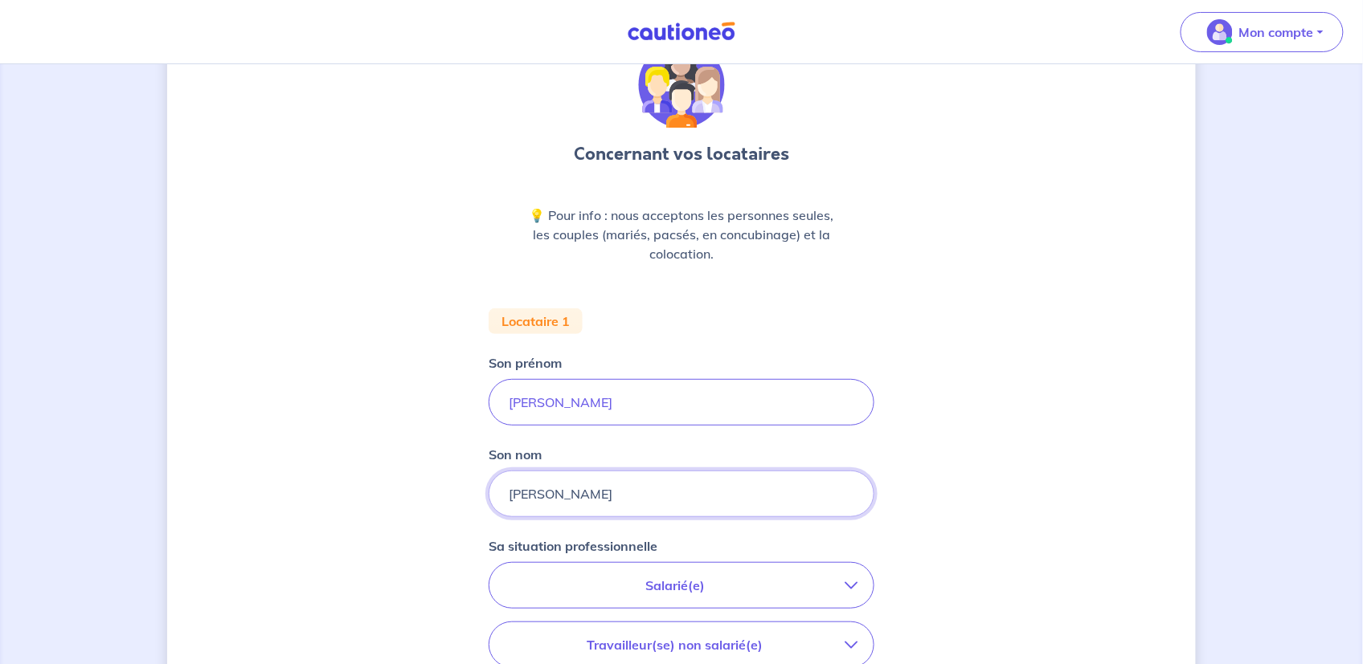
type input "[PERSON_NAME]"
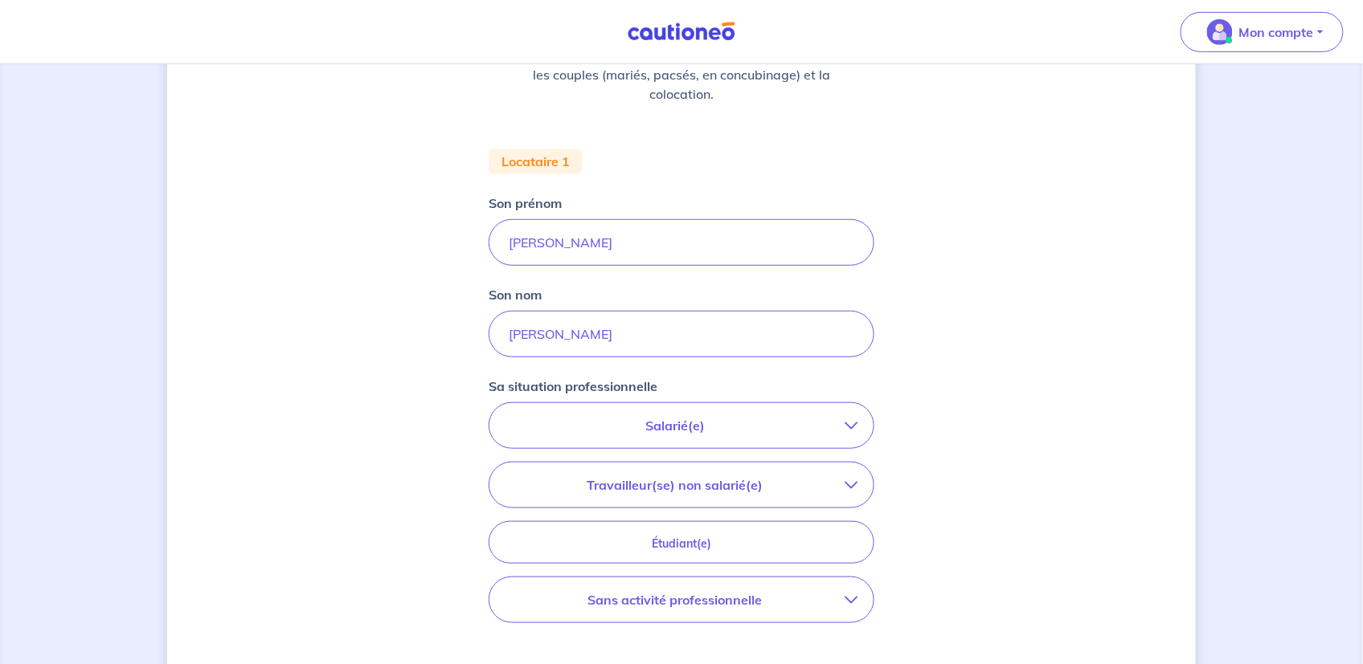
scroll to position [241, 0]
click at [668, 423] on p "Salarié(e)" at bounding box center [674, 424] width 339 height 19
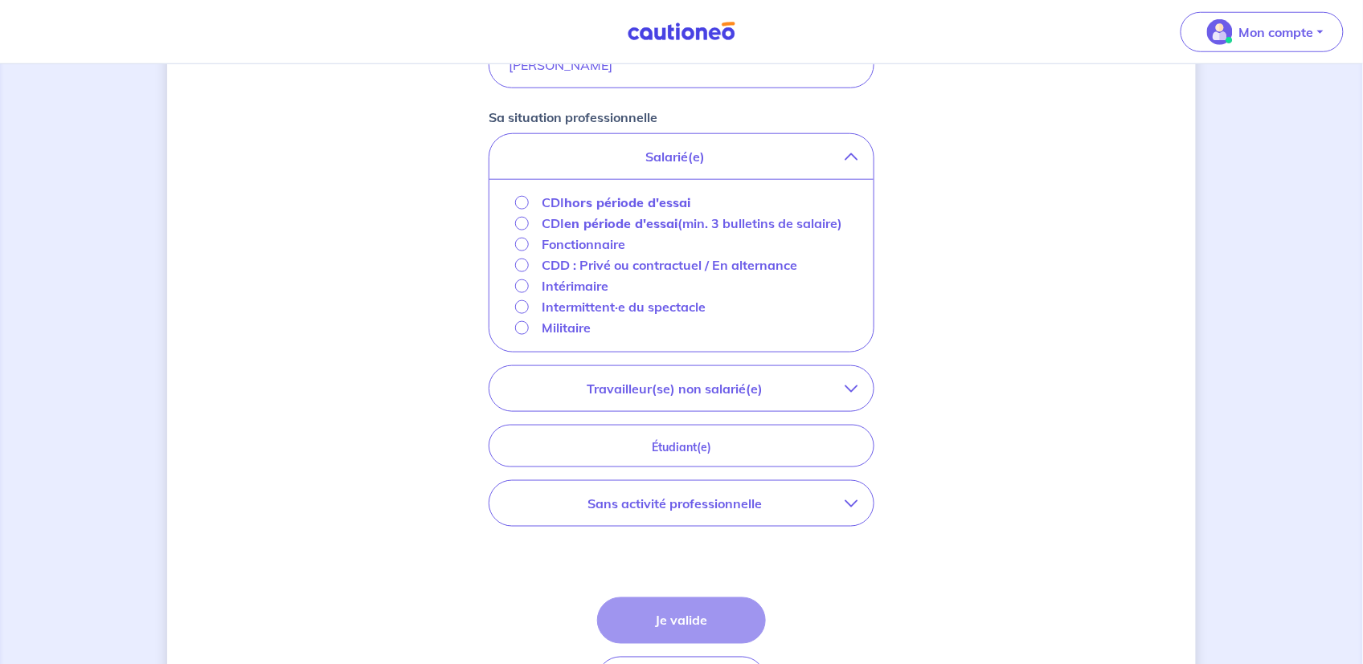
scroll to position [541, 0]
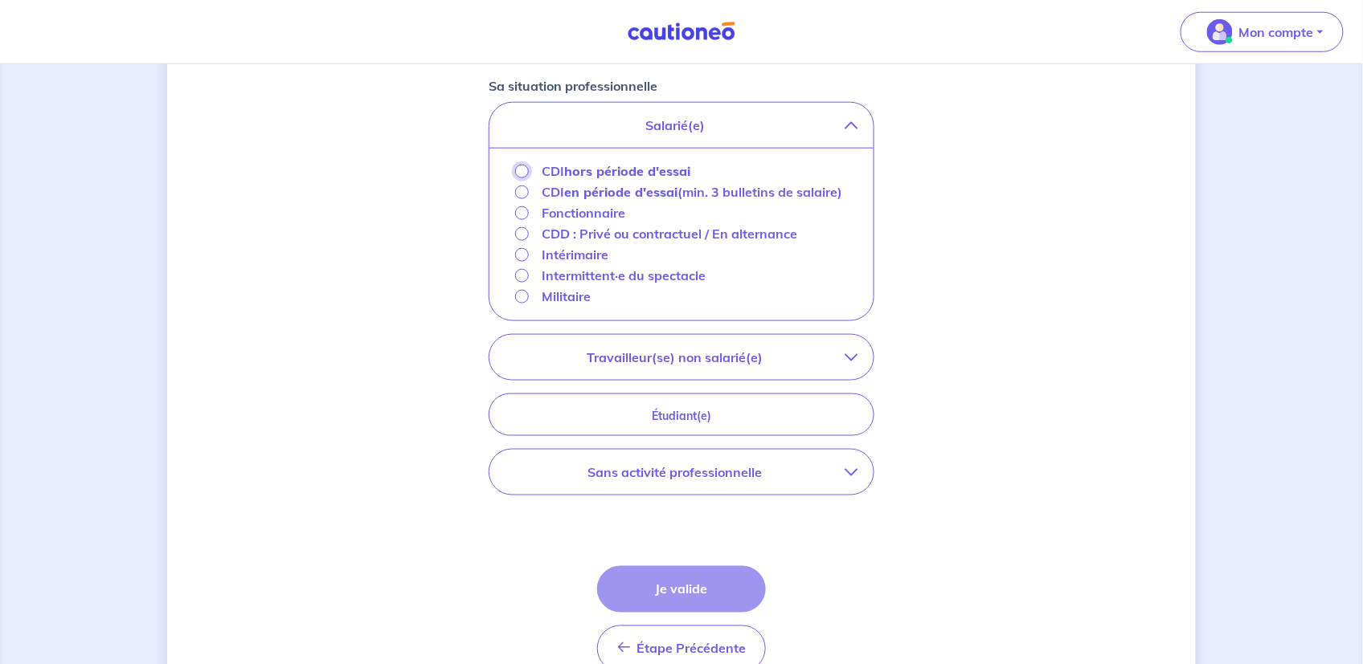
click at [521, 169] on input "CDI hors période d'essai" at bounding box center [522, 172] width 14 height 14
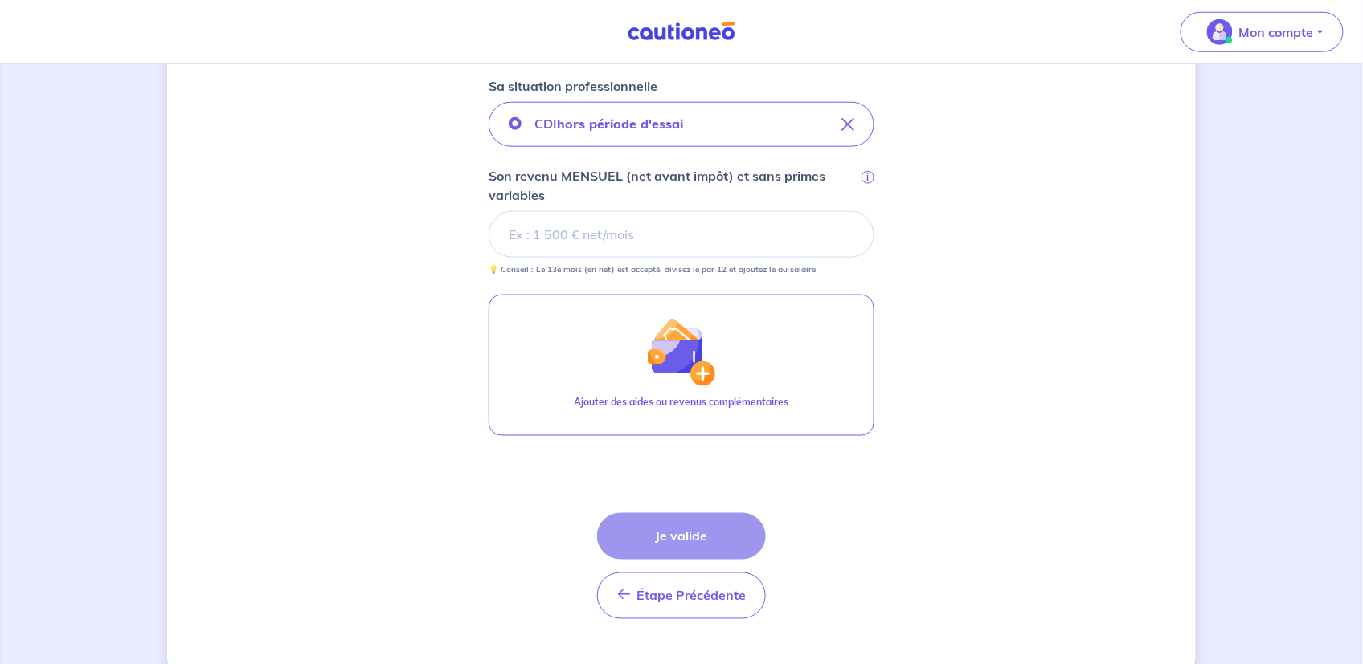
scroll to position [482, 0]
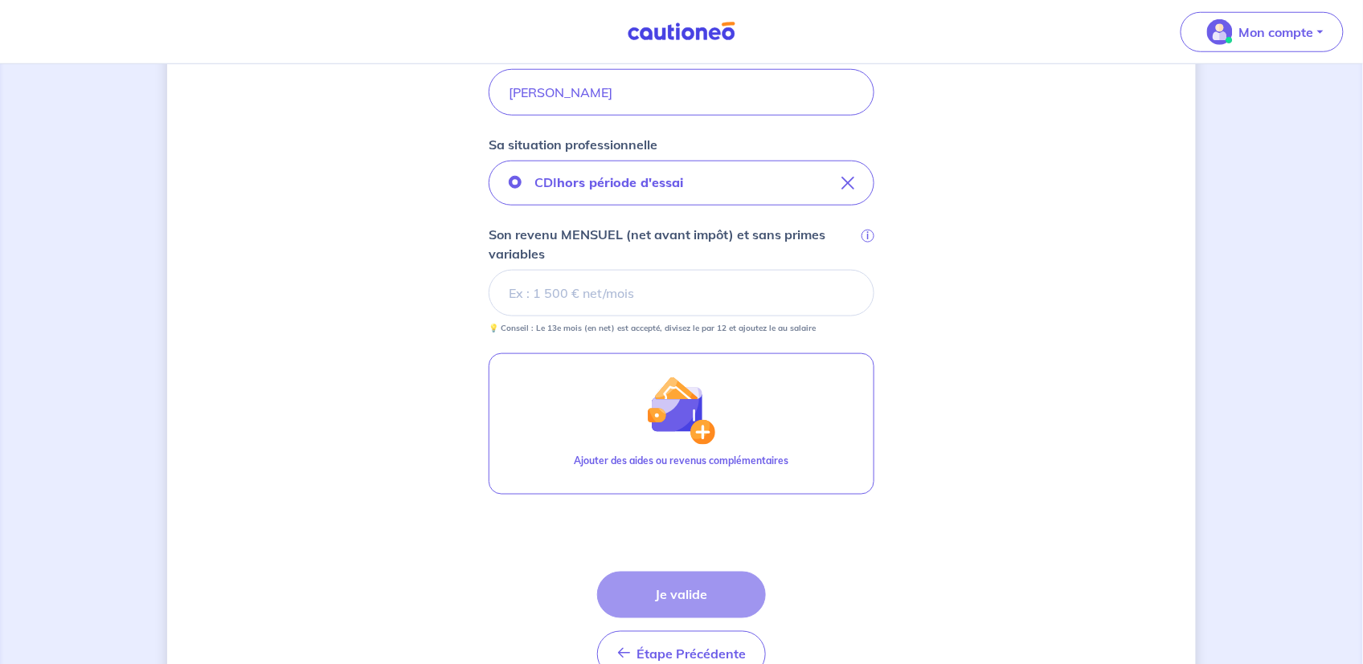
click at [558, 292] on input "Son revenu MENSUEL (net avant impôt) et sans primes variables i" at bounding box center [682, 293] width 386 height 47
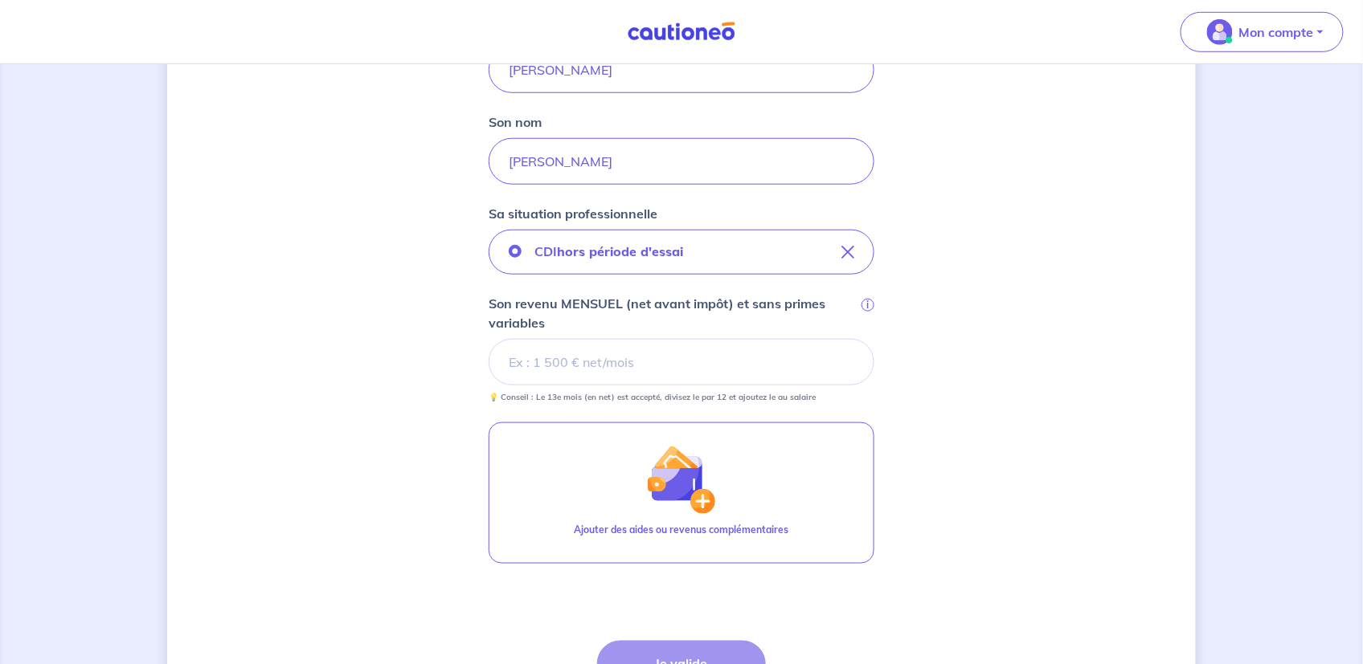
scroll to position [408, 0]
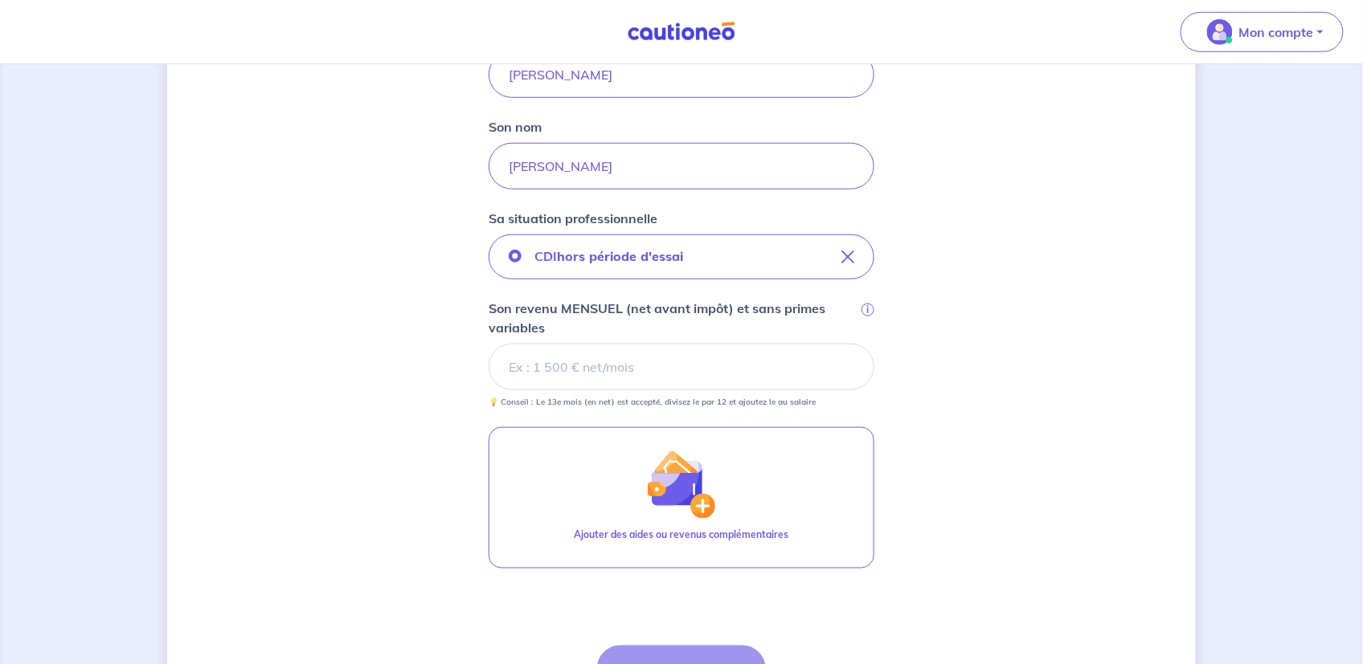
click at [980, 445] on div "Concernant vos locataires 💡 Pour info : nous acceptons les personnes seules, le…" at bounding box center [681, 242] width 1028 height 1135
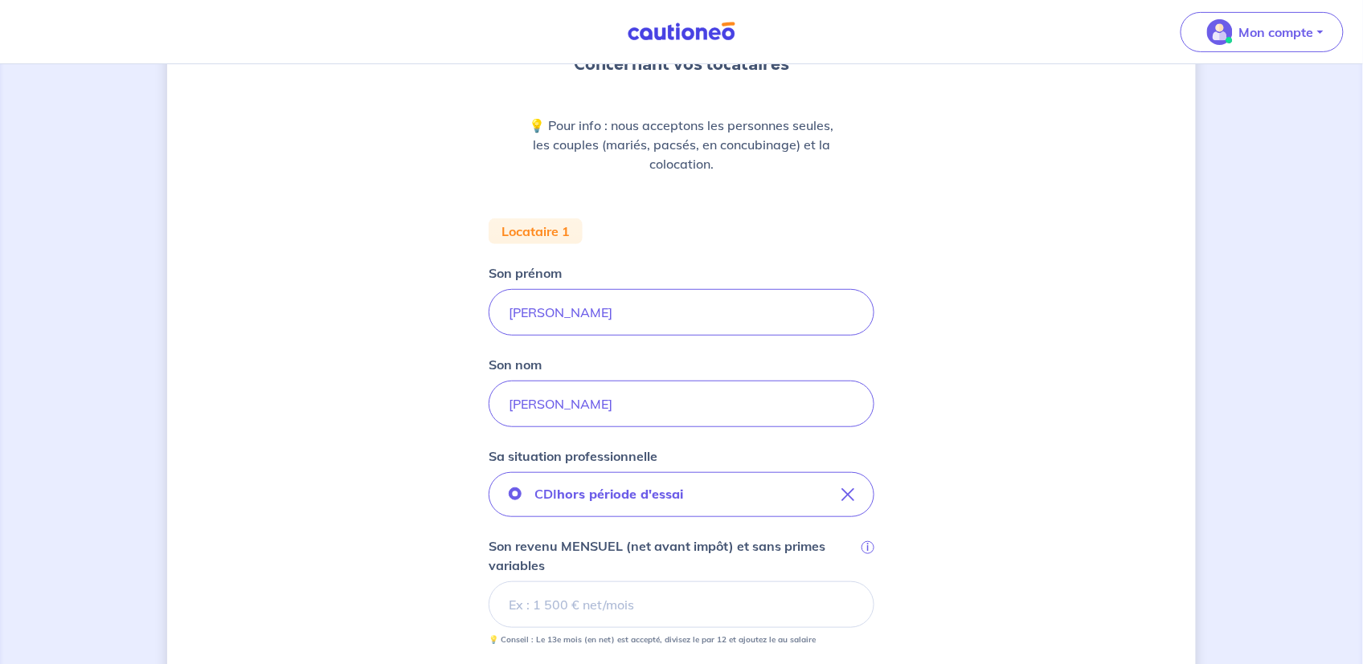
scroll to position [328, 0]
